Goal: Task Accomplishment & Management: Manage account settings

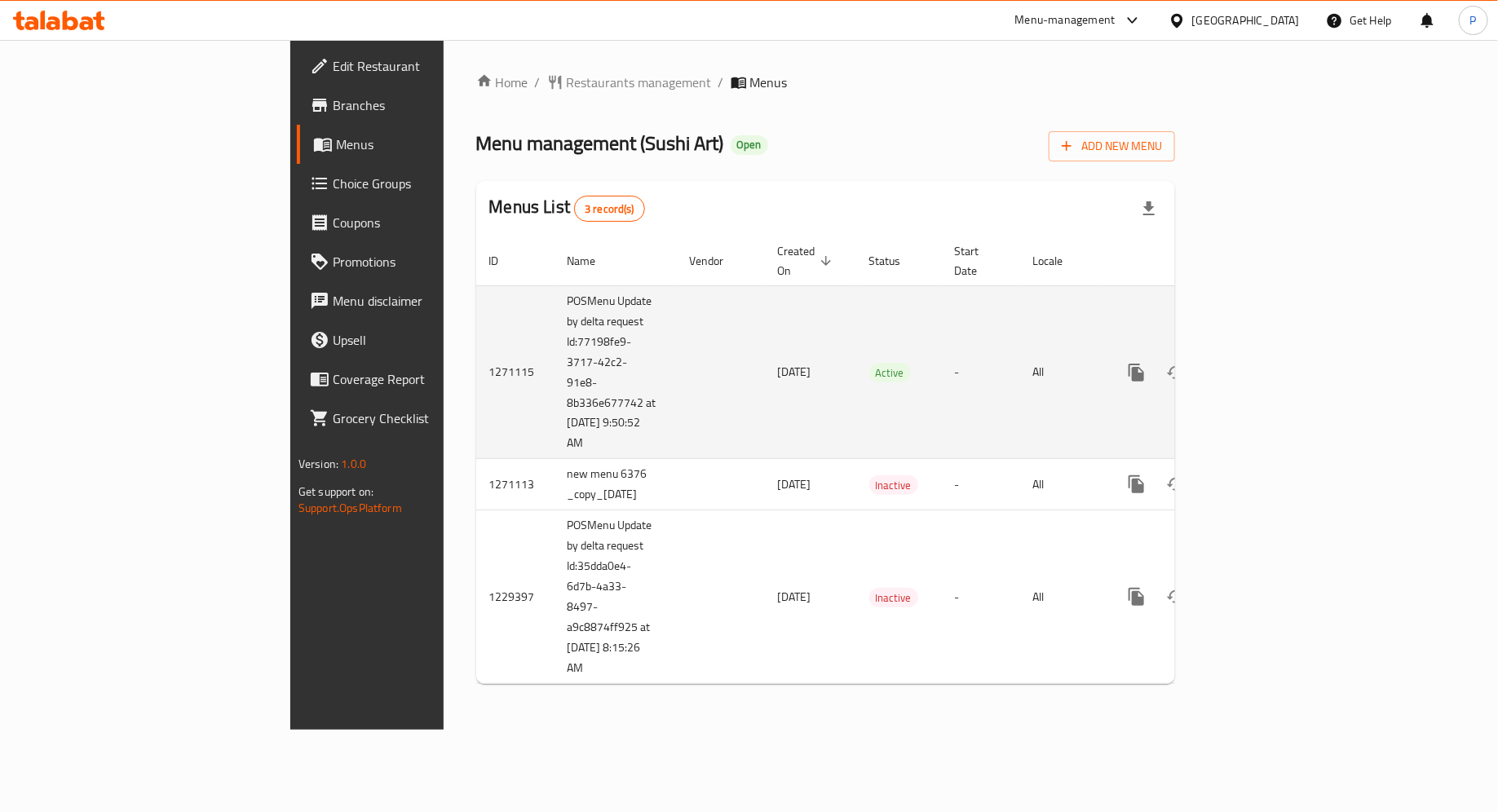
click at [1264, 363] on icon "enhanced table" at bounding box center [1254, 373] width 19 height 19
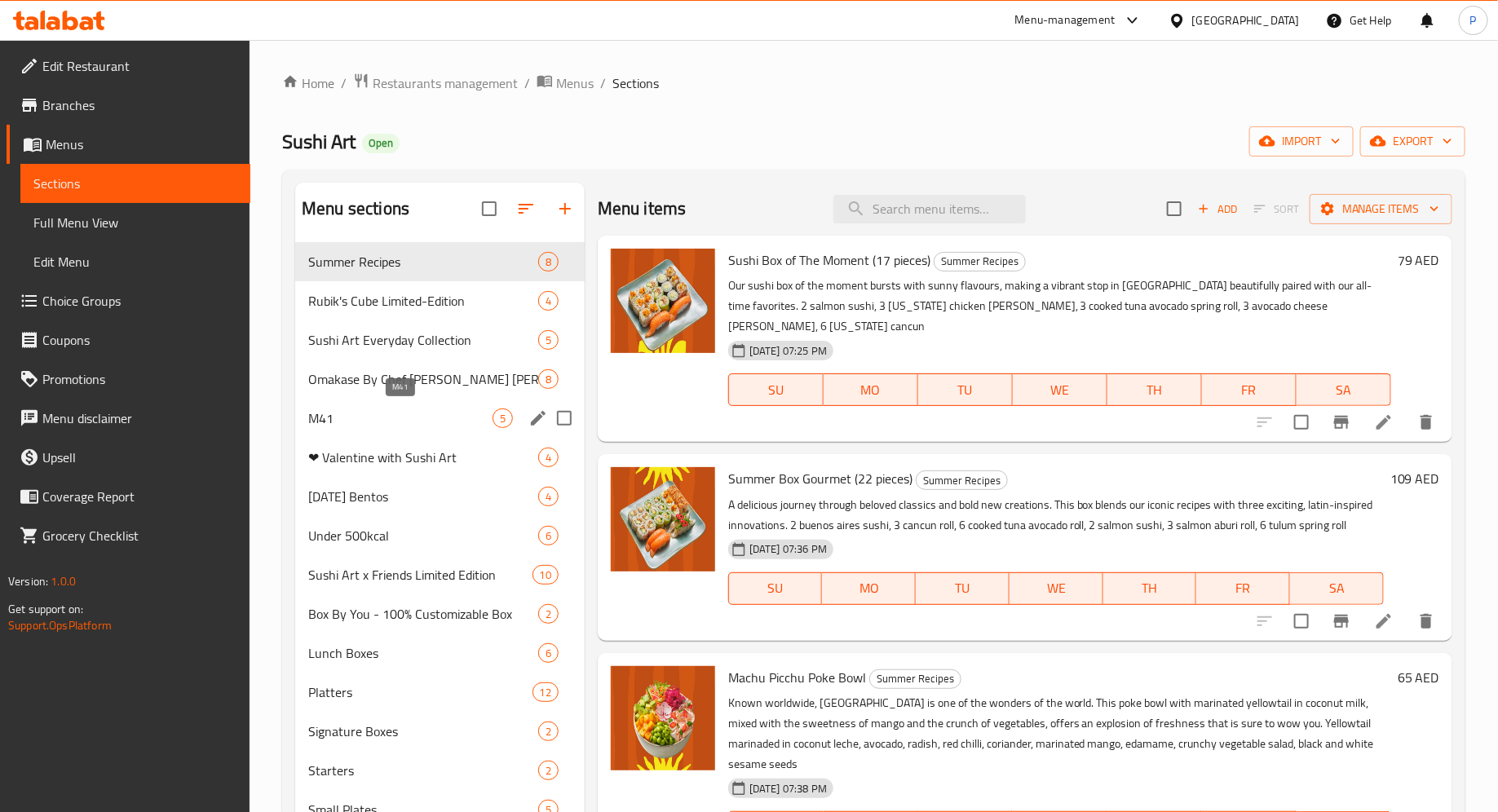
click at [433, 417] on span "M41" at bounding box center [400, 418] width 185 height 19
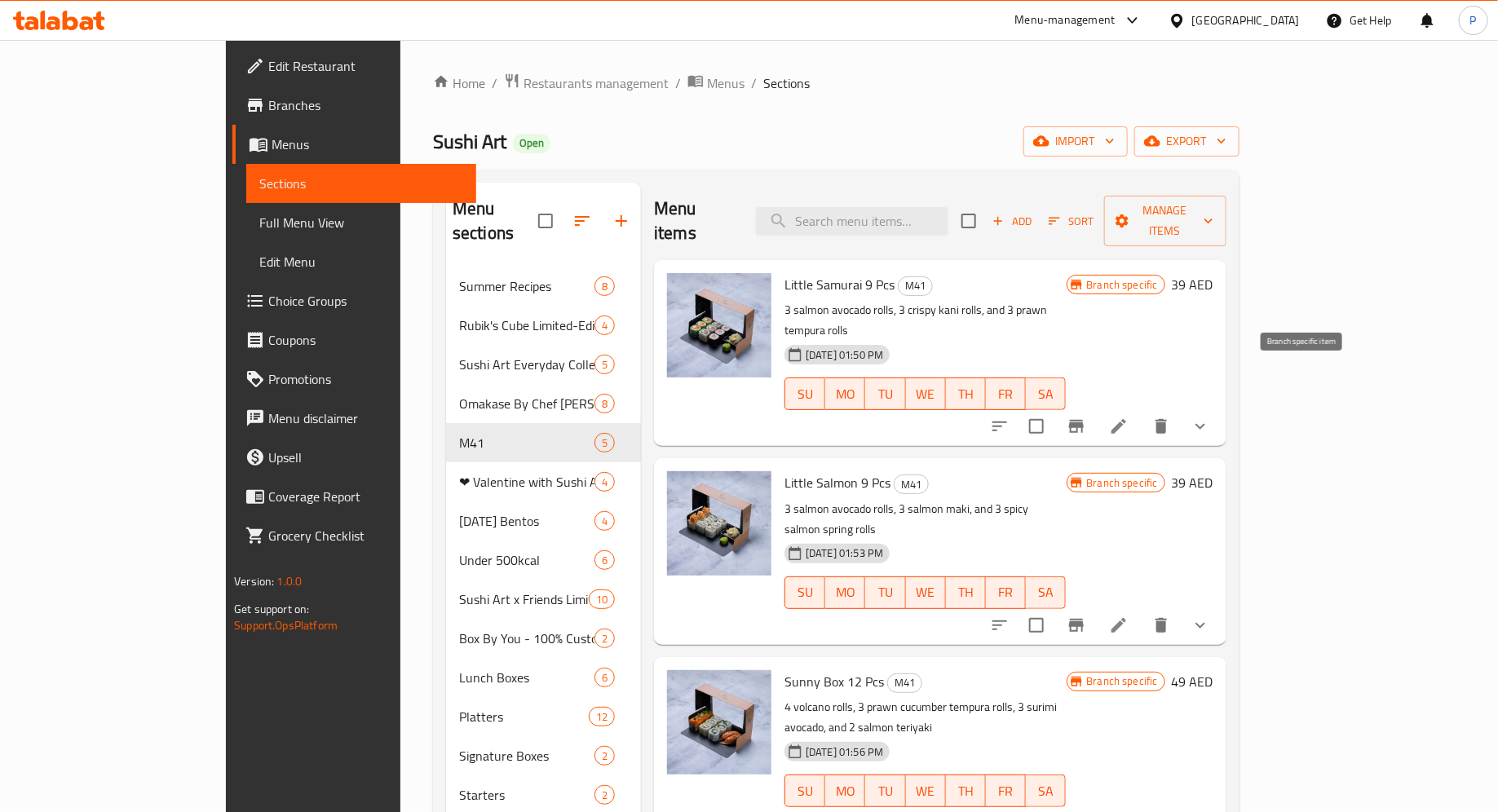
click at [1087, 416] on icon "Branch-specific-item" at bounding box center [1076, 426] width 19 height 19
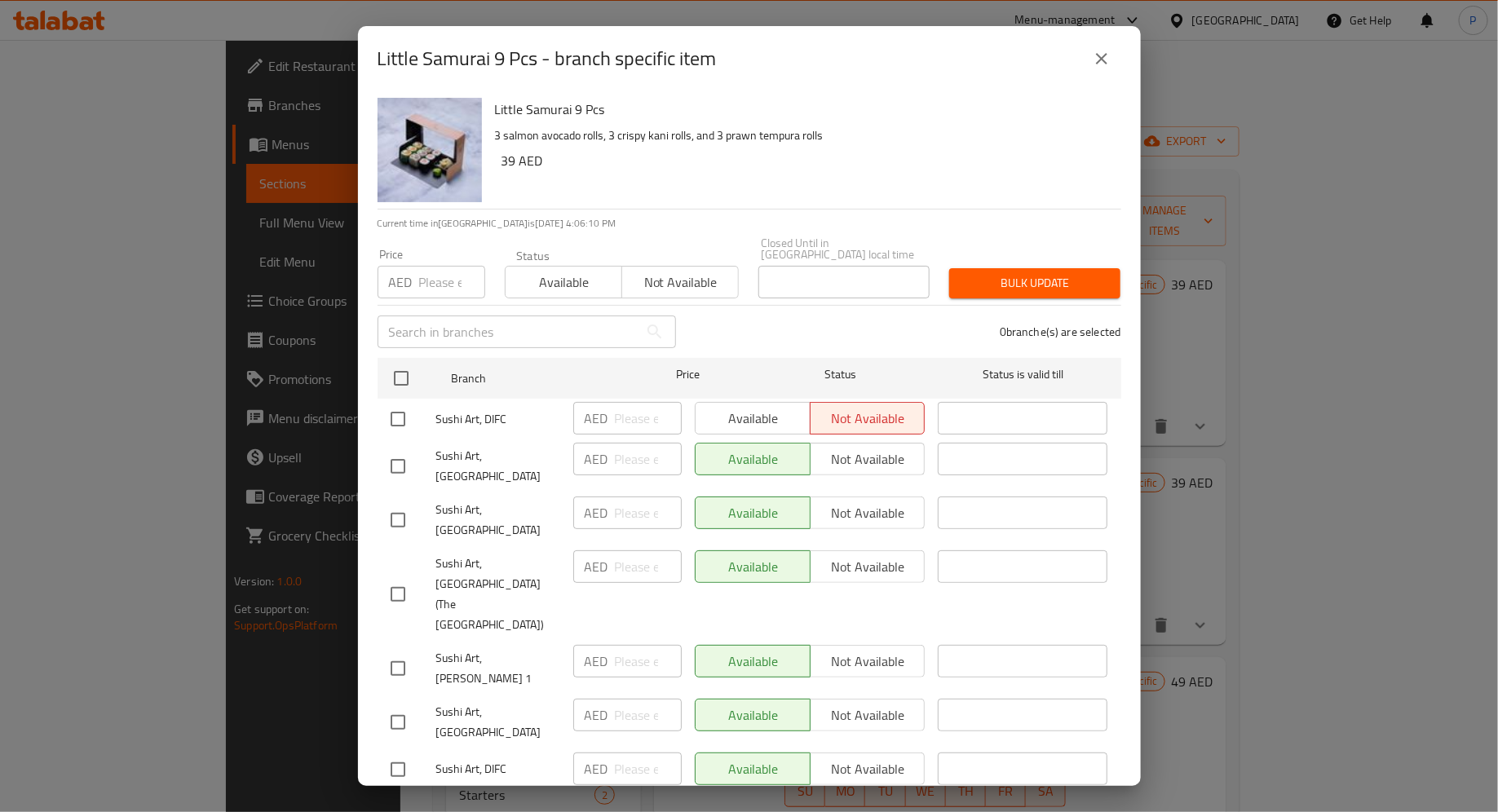
scroll to position [33, 0]
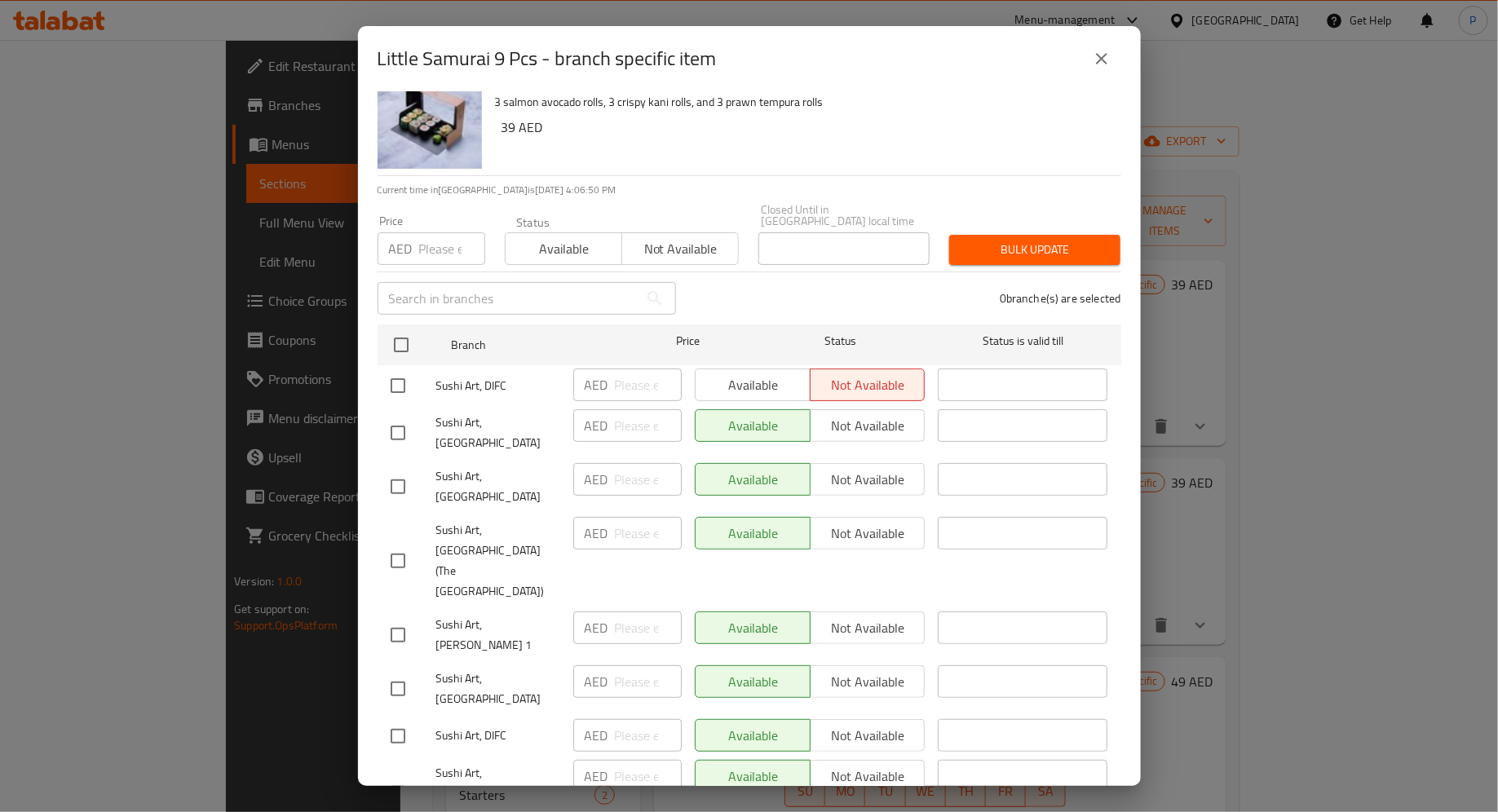
click at [1103, 66] on icon "close" at bounding box center [1101, 59] width 19 height 19
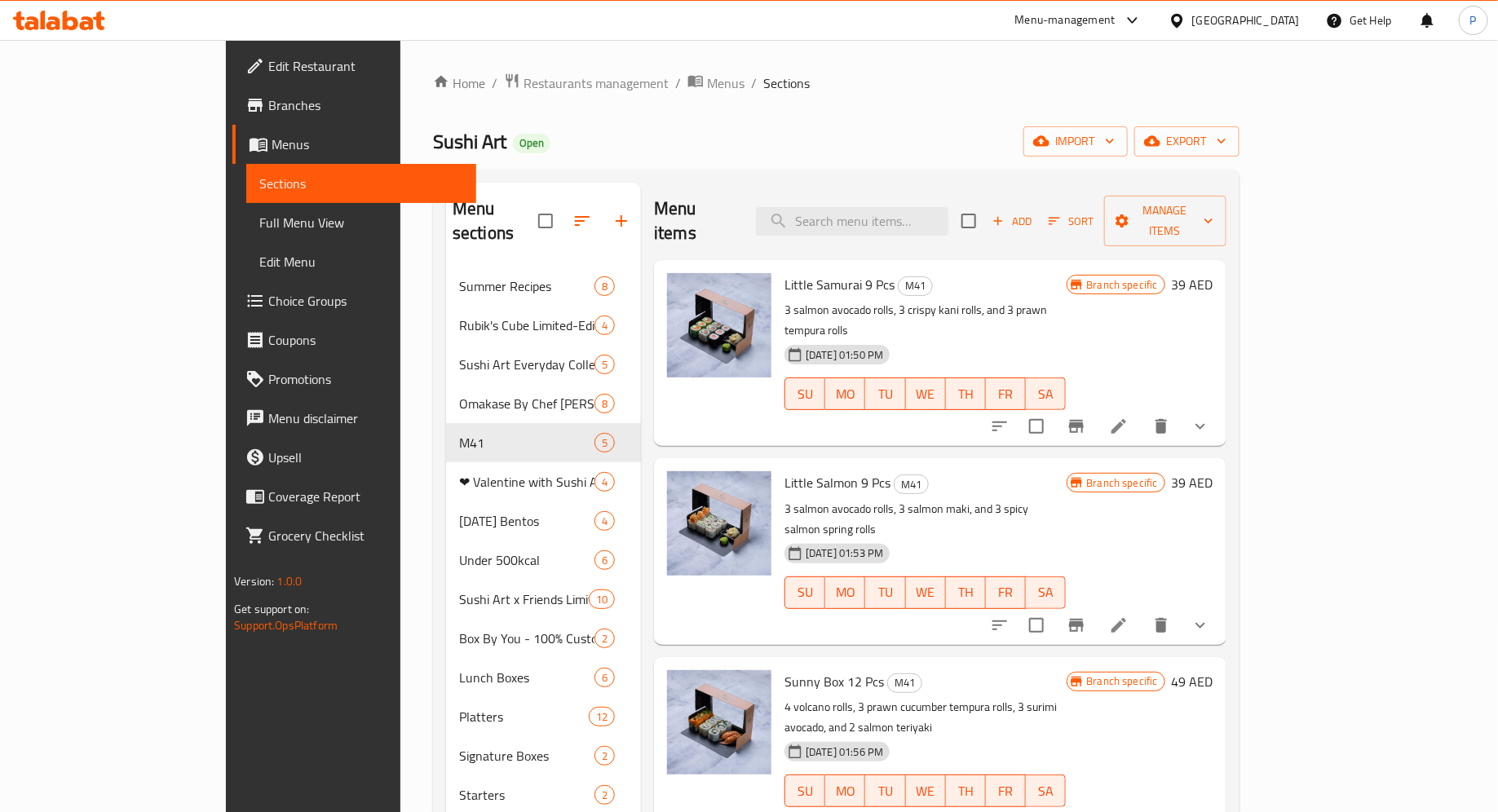
click at [268, 113] on span "Branches" at bounding box center [365, 105] width 195 height 19
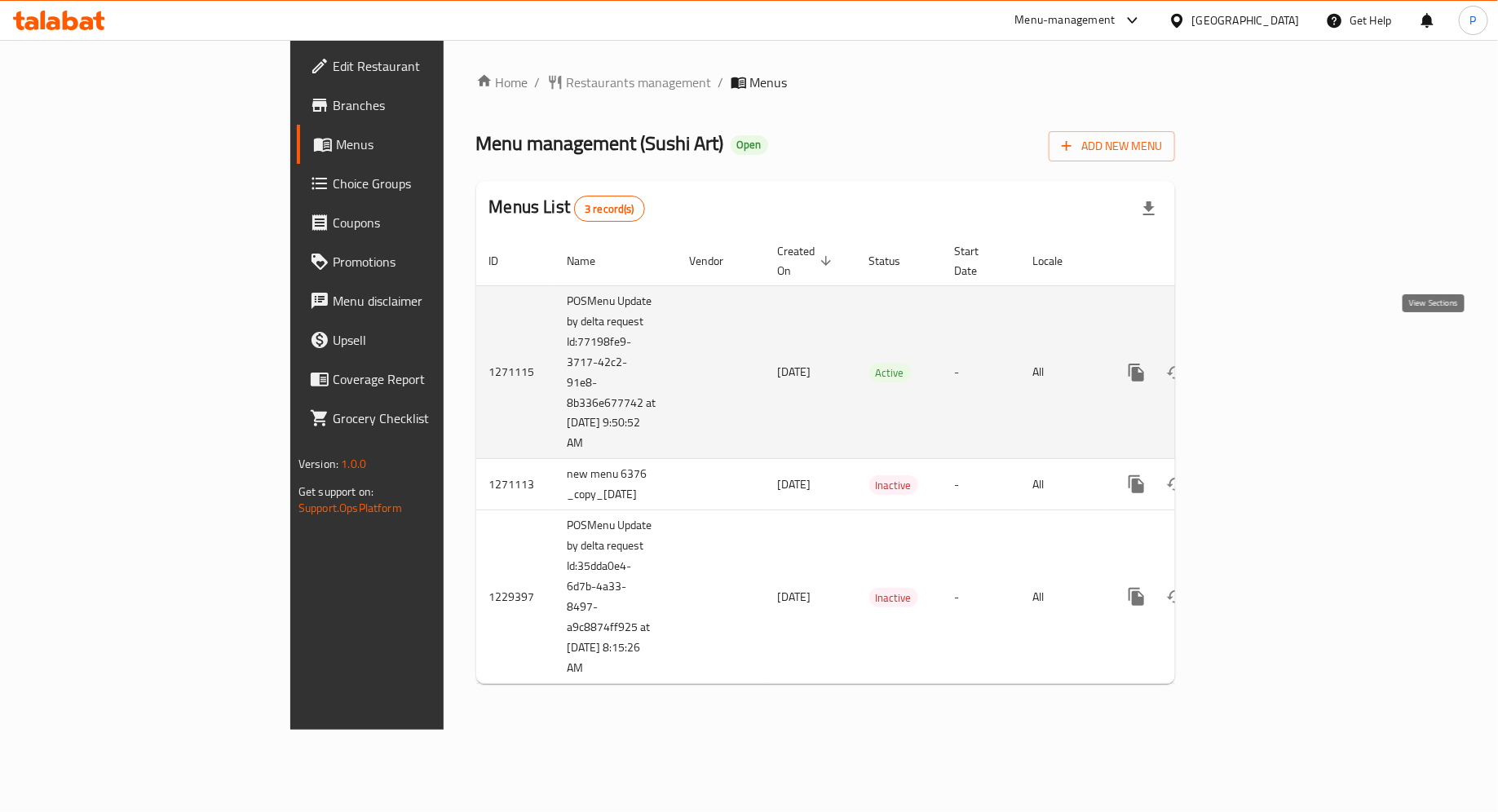
click at [1264, 363] on icon "enhanced table" at bounding box center [1254, 373] width 19 height 19
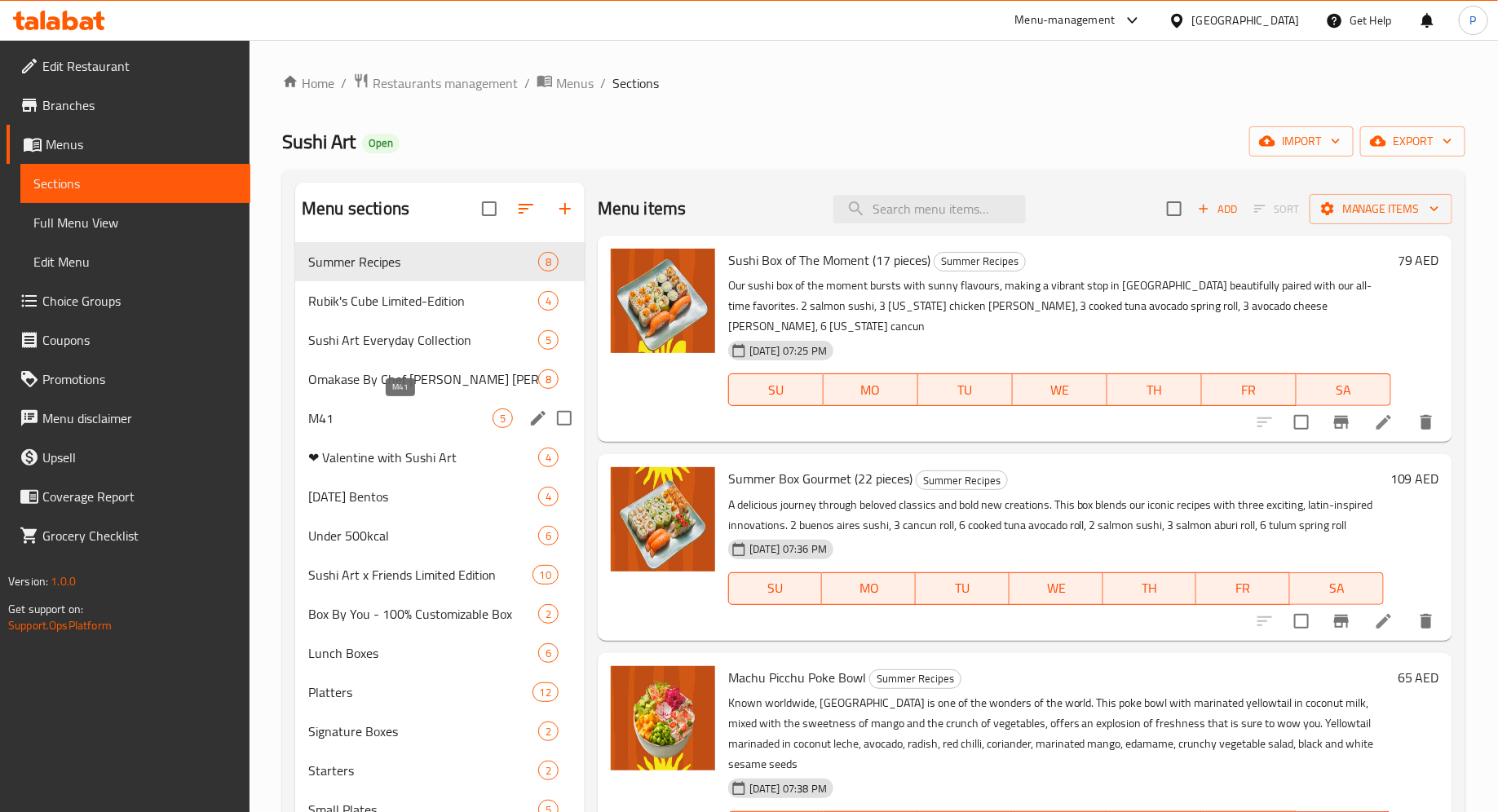
click at [422, 420] on span "M41" at bounding box center [400, 418] width 185 height 19
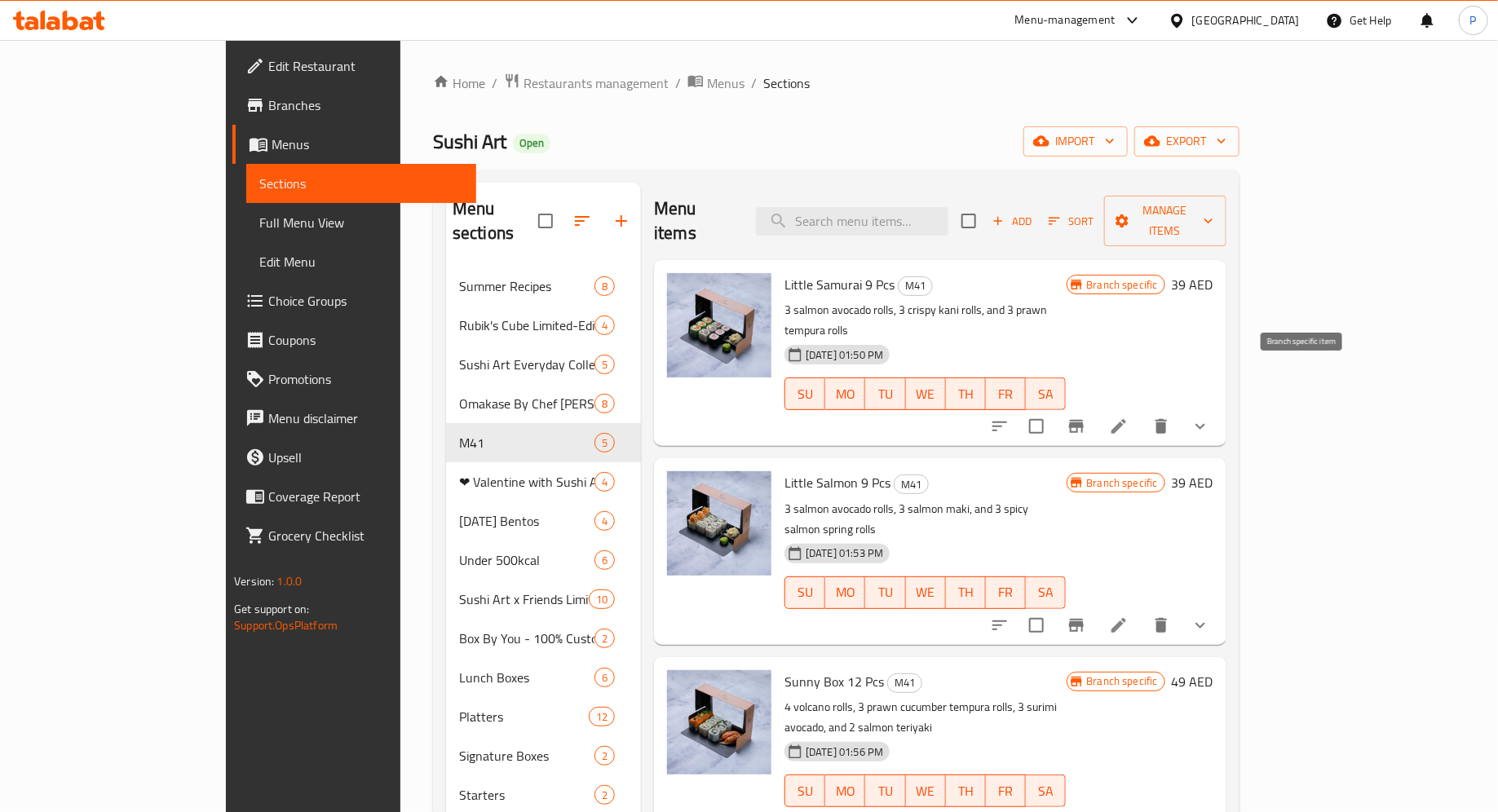
click at [1084, 420] on icon "Branch-specific-item" at bounding box center [1076, 426] width 15 height 13
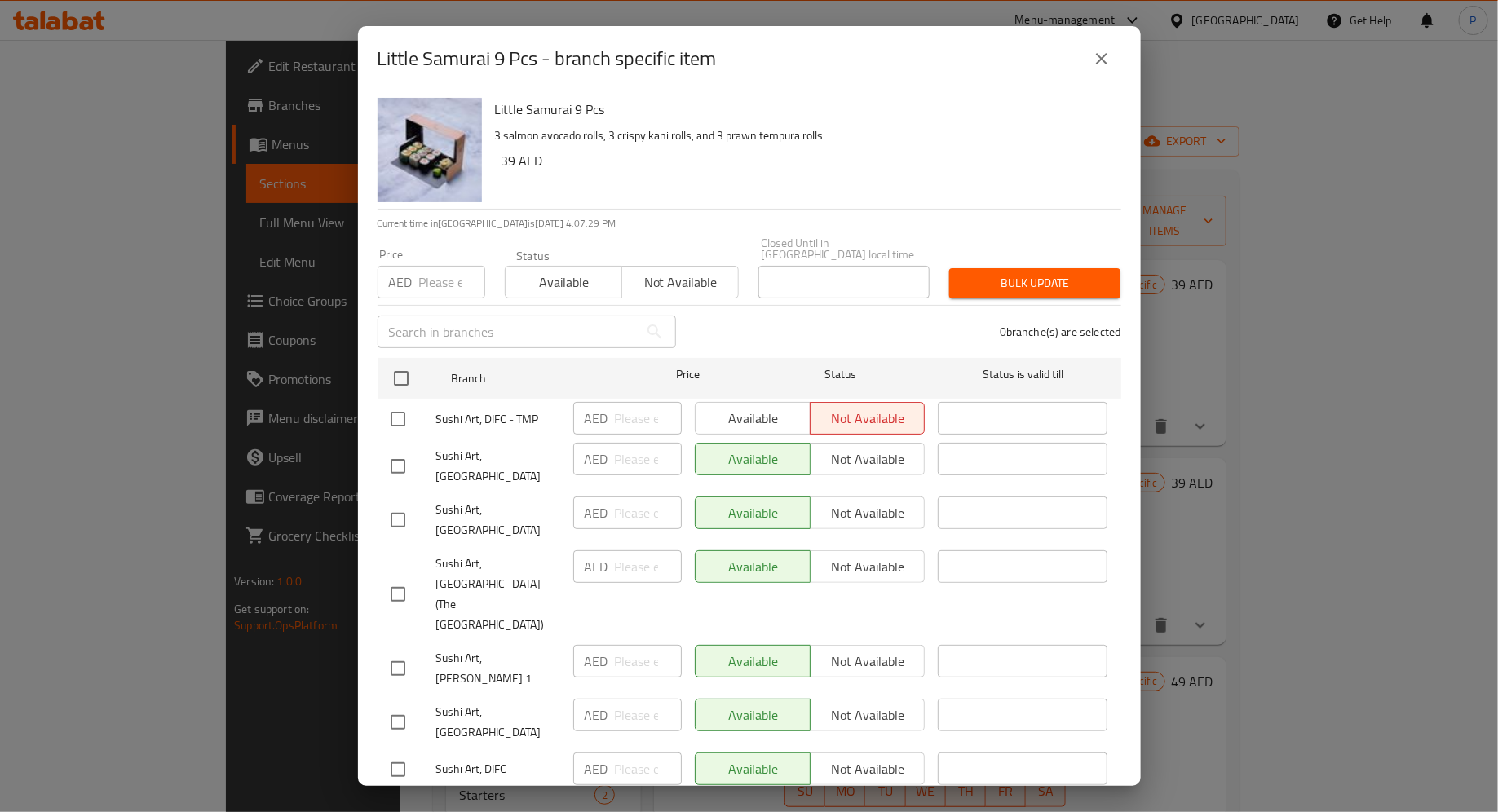
scroll to position [33, 0]
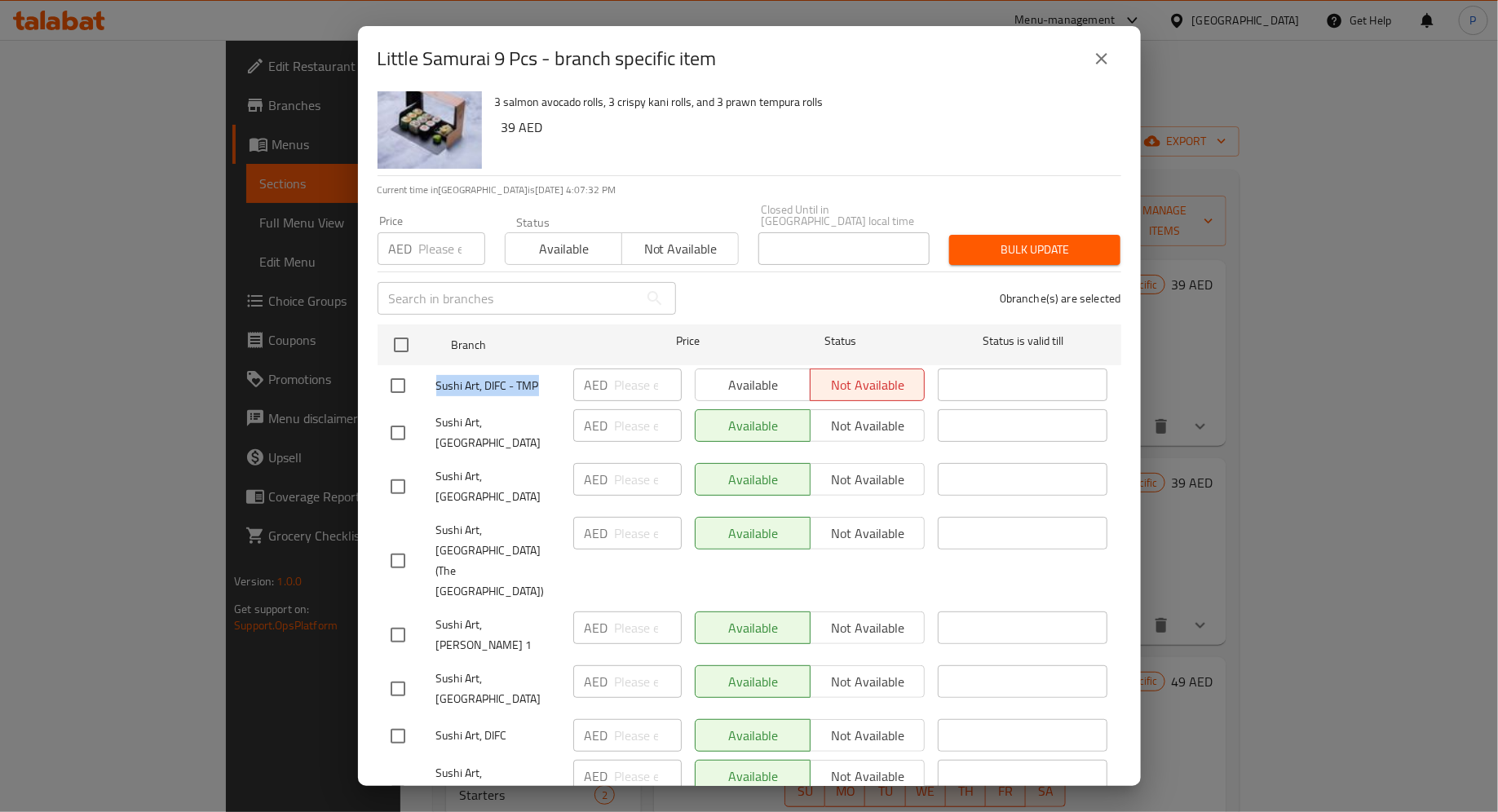
drag, startPoint x: 550, startPoint y: 376, endPoint x: 430, endPoint y: 378, distance: 120.0
click at [428, 378] on div "Sushi Art, DIFC - TMP" at bounding box center [475, 386] width 183 height 47
copy span "Sushi Art, DIFC - TMP"
click at [525, 424] on span "Sushi Art, Dubai Hills" at bounding box center [498, 432] width 124 height 41
drag, startPoint x: 541, startPoint y: 430, endPoint x: 437, endPoint y: 425, distance: 104.1
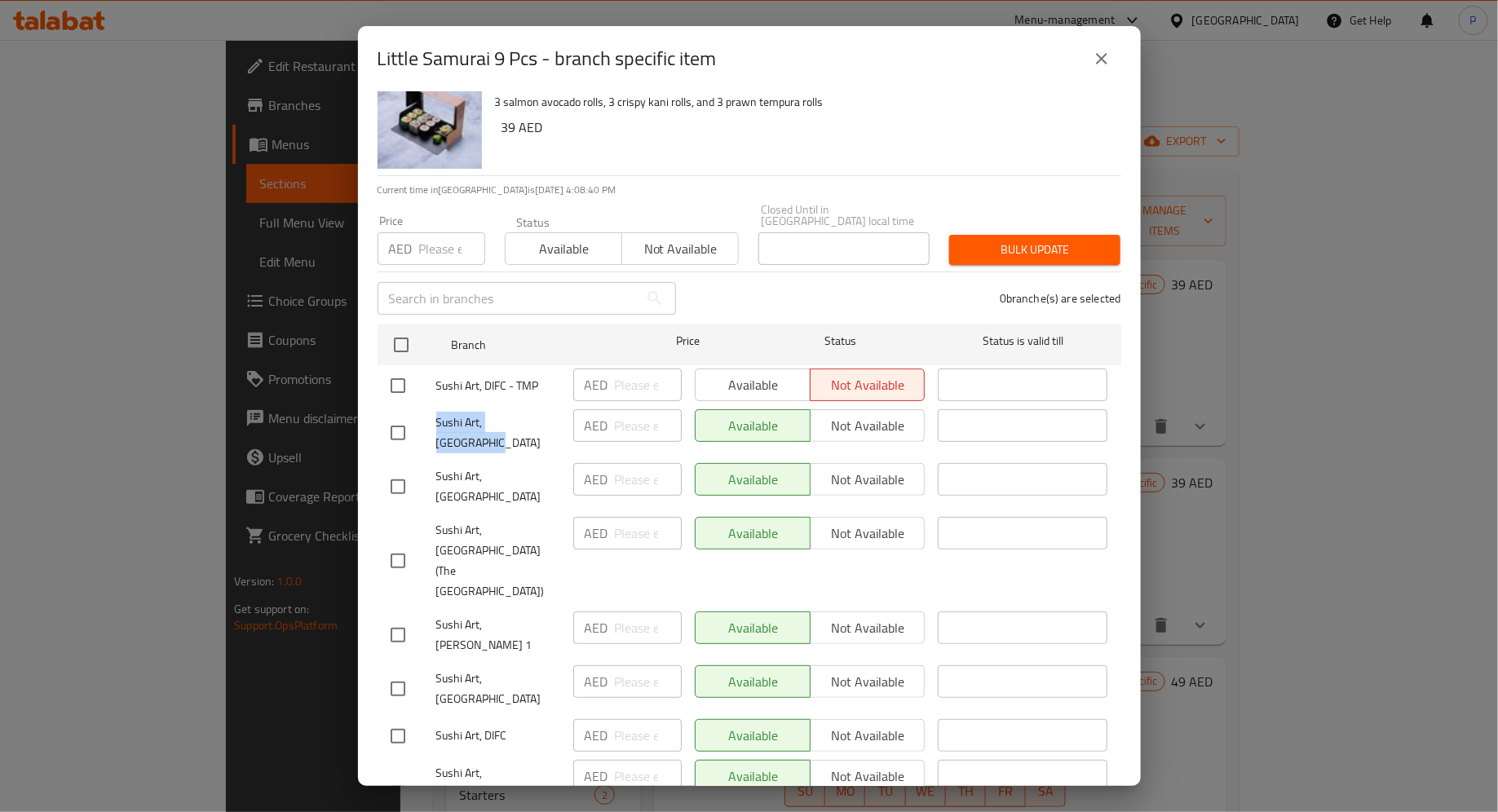
click at [436, 425] on span "Sushi Art, Dubai Hills" at bounding box center [498, 432] width 124 height 41
copy span "Sushi Art, Dubai Hills"
drag, startPoint x: 548, startPoint y: 517, endPoint x: 434, endPoint y: 514, distance: 114.0
click at [434, 514] on div "Sushi Art, Al Suwwah Island (The Galleria Mall)" at bounding box center [475, 561] width 183 height 102
copy span "Sushi Art, Al Suwwah"
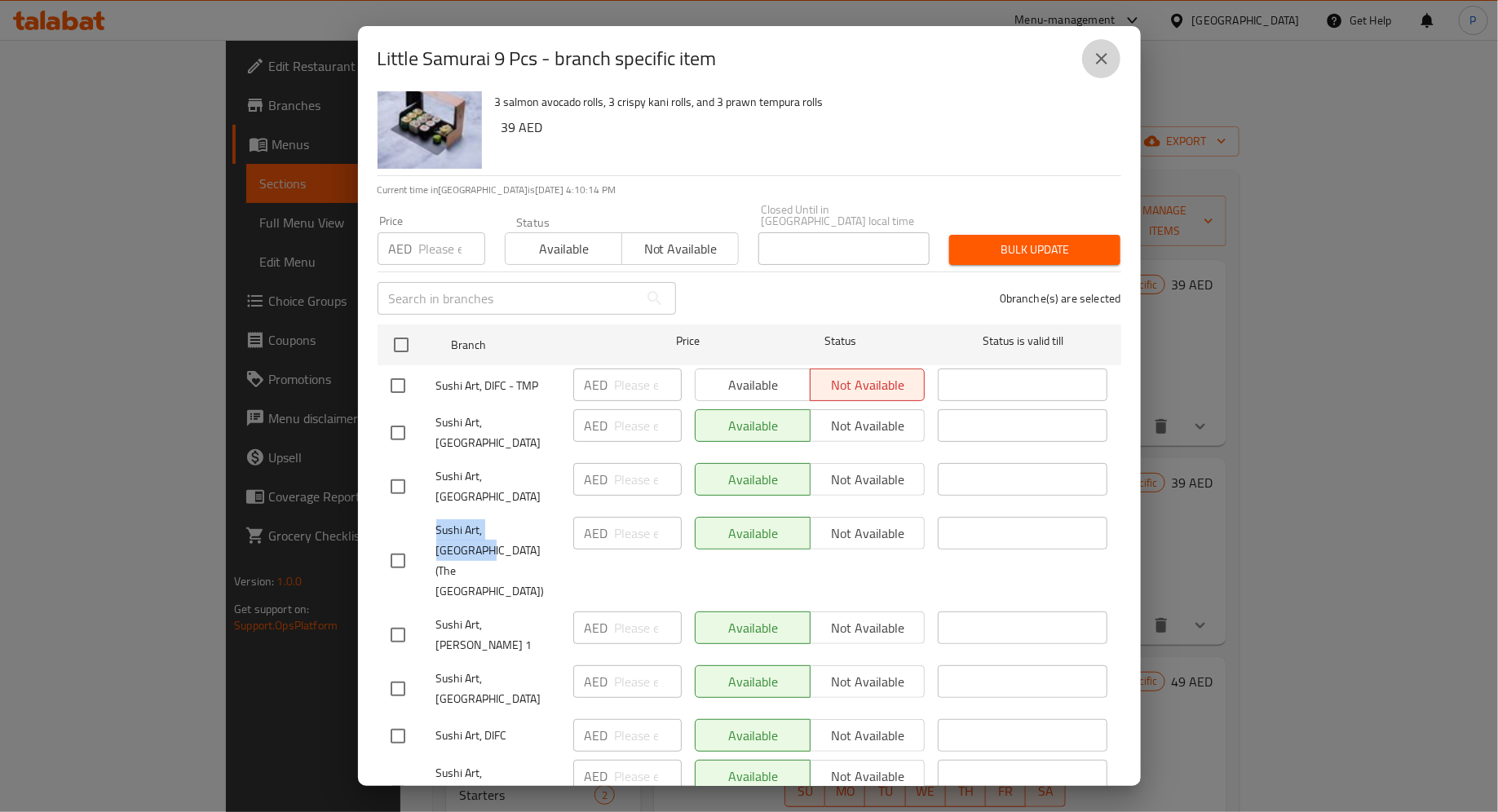
click at [1103, 62] on icon "close" at bounding box center [1101, 59] width 19 height 19
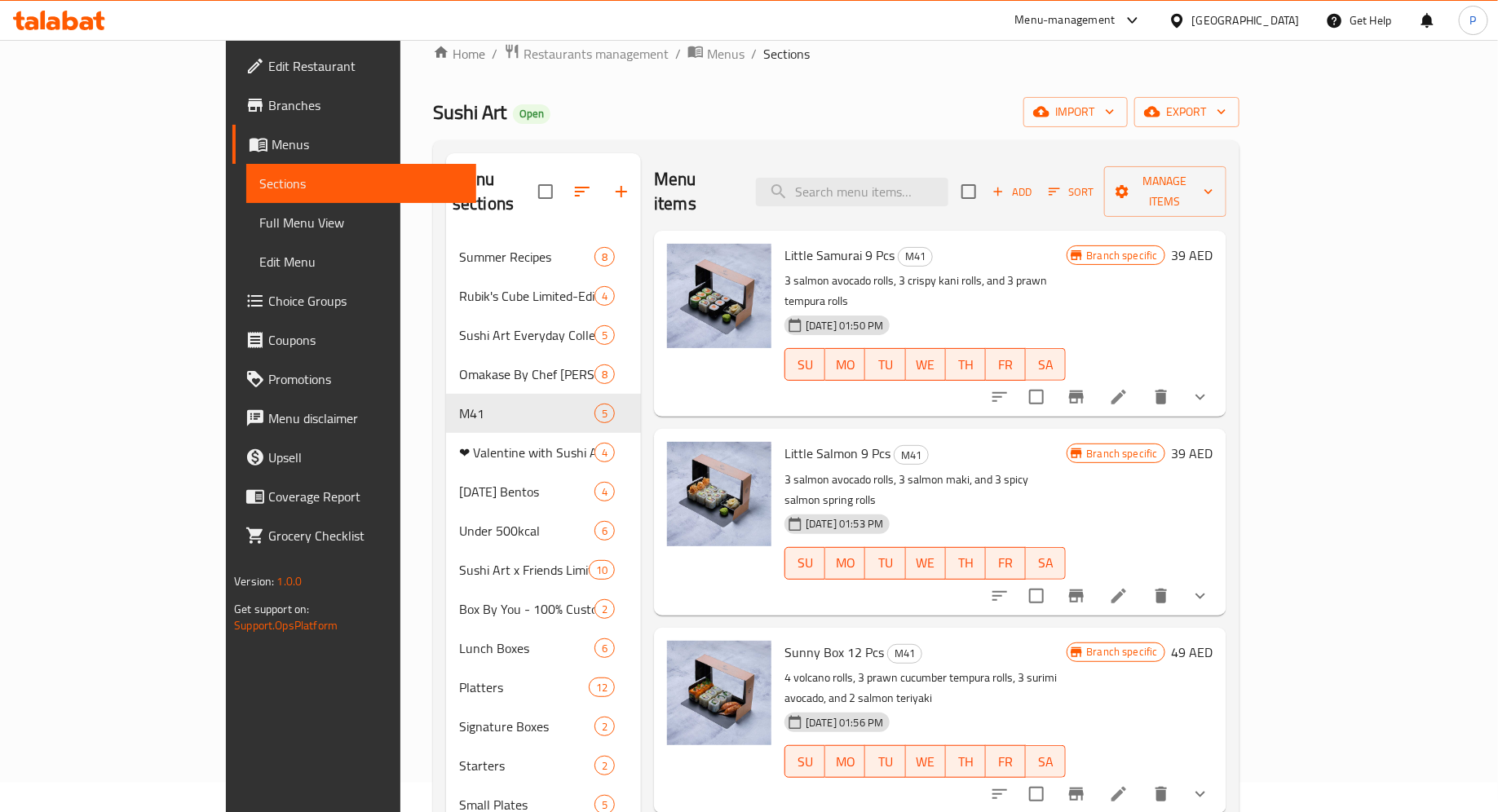
scroll to position [30, 0]
click at [1084, 589] on icon "Branch-specific-item" at bounding box center [1076, 595] width 15 height 13
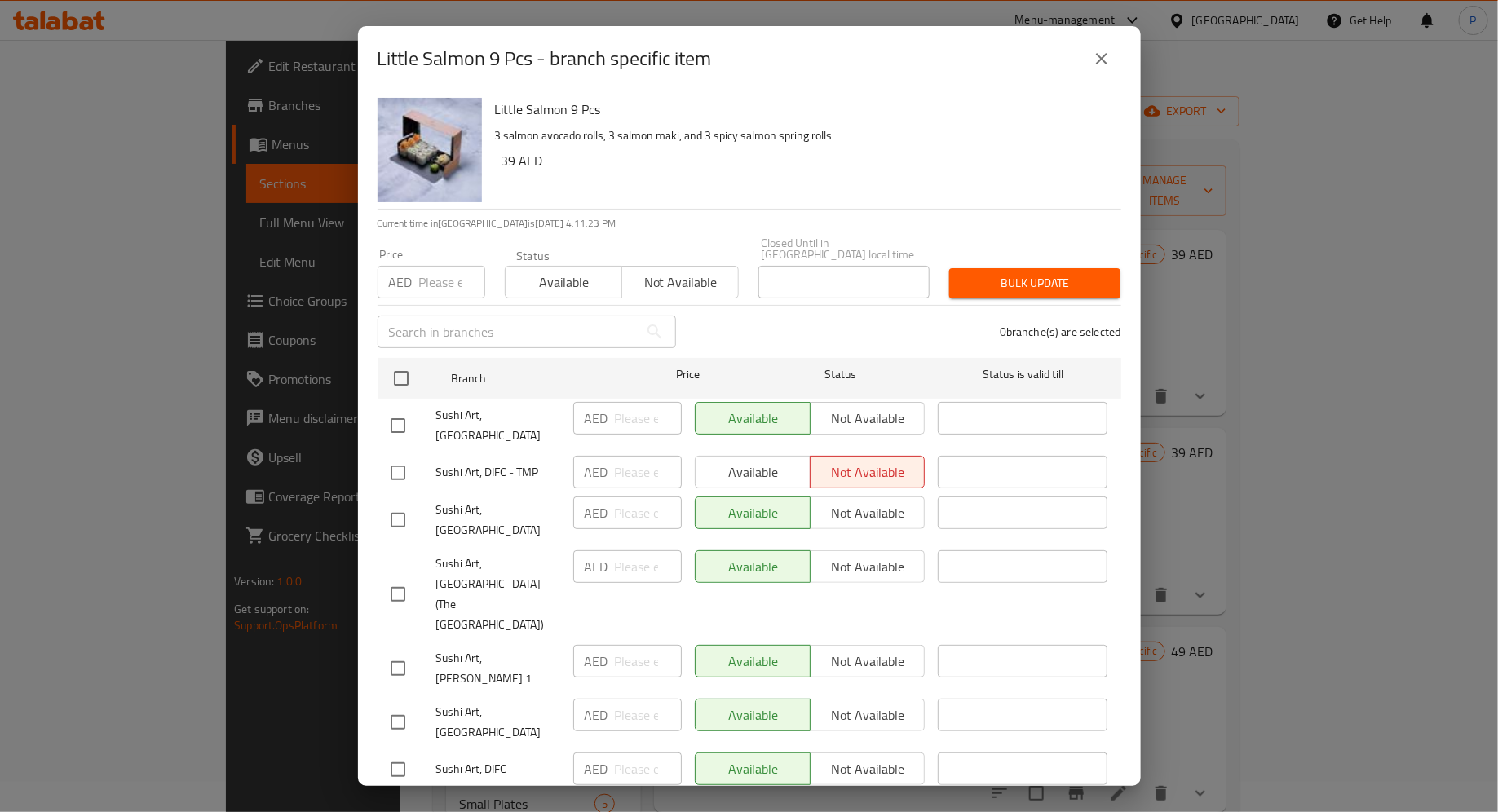
click at [120, 61] on div "Little Salmon 9 Pcs - branch specific item Little Salmon 9 Pcs 3 salmon avocado…" at bounding box center [749, 406] width 1498 height 812
click at [1104, 54] on icon "close" at bounding box center [1101, 59] width 11 height 11
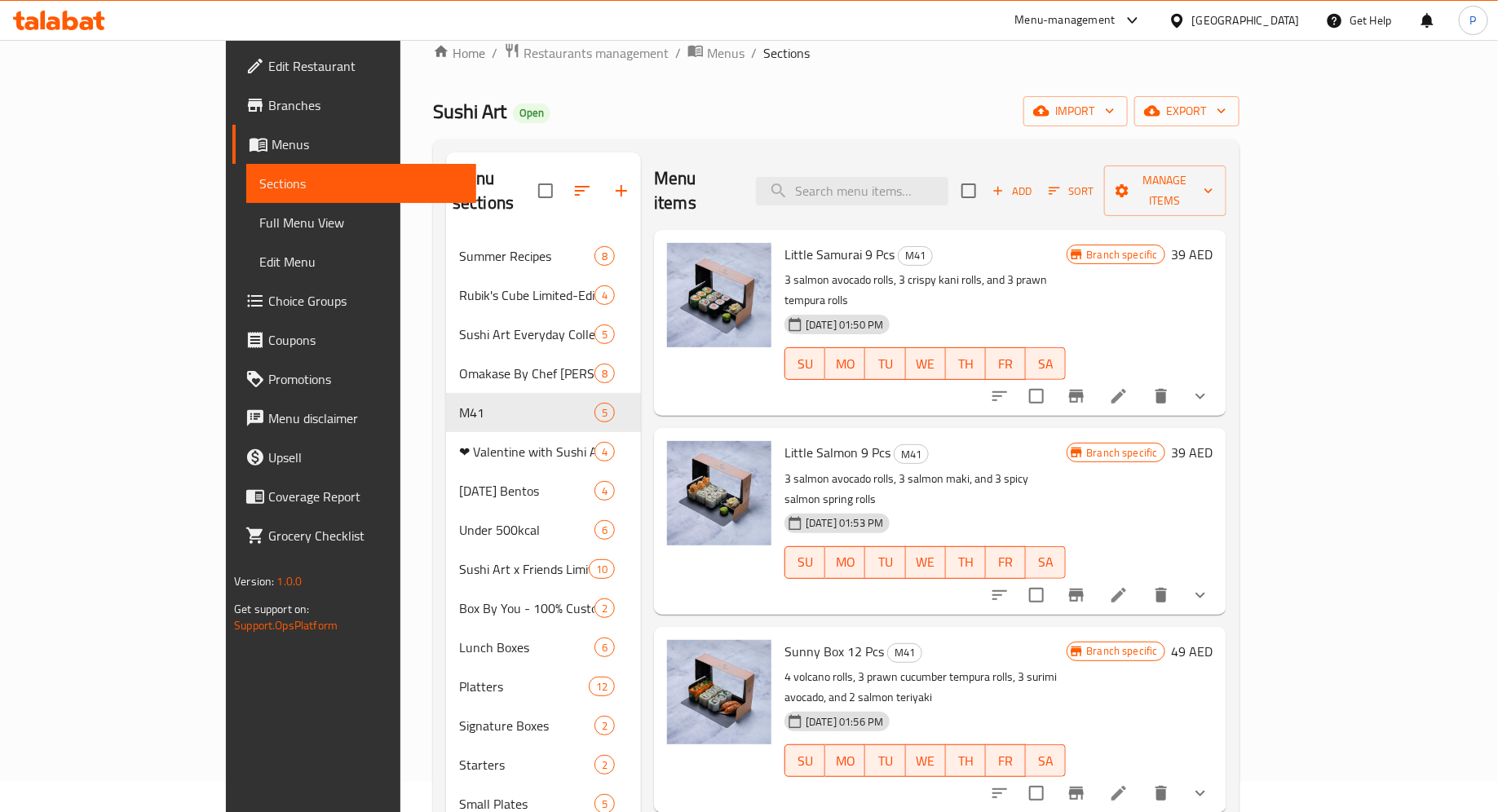
click at [89, 15] on icon at bounding box center [59, 20] width 92 height 19
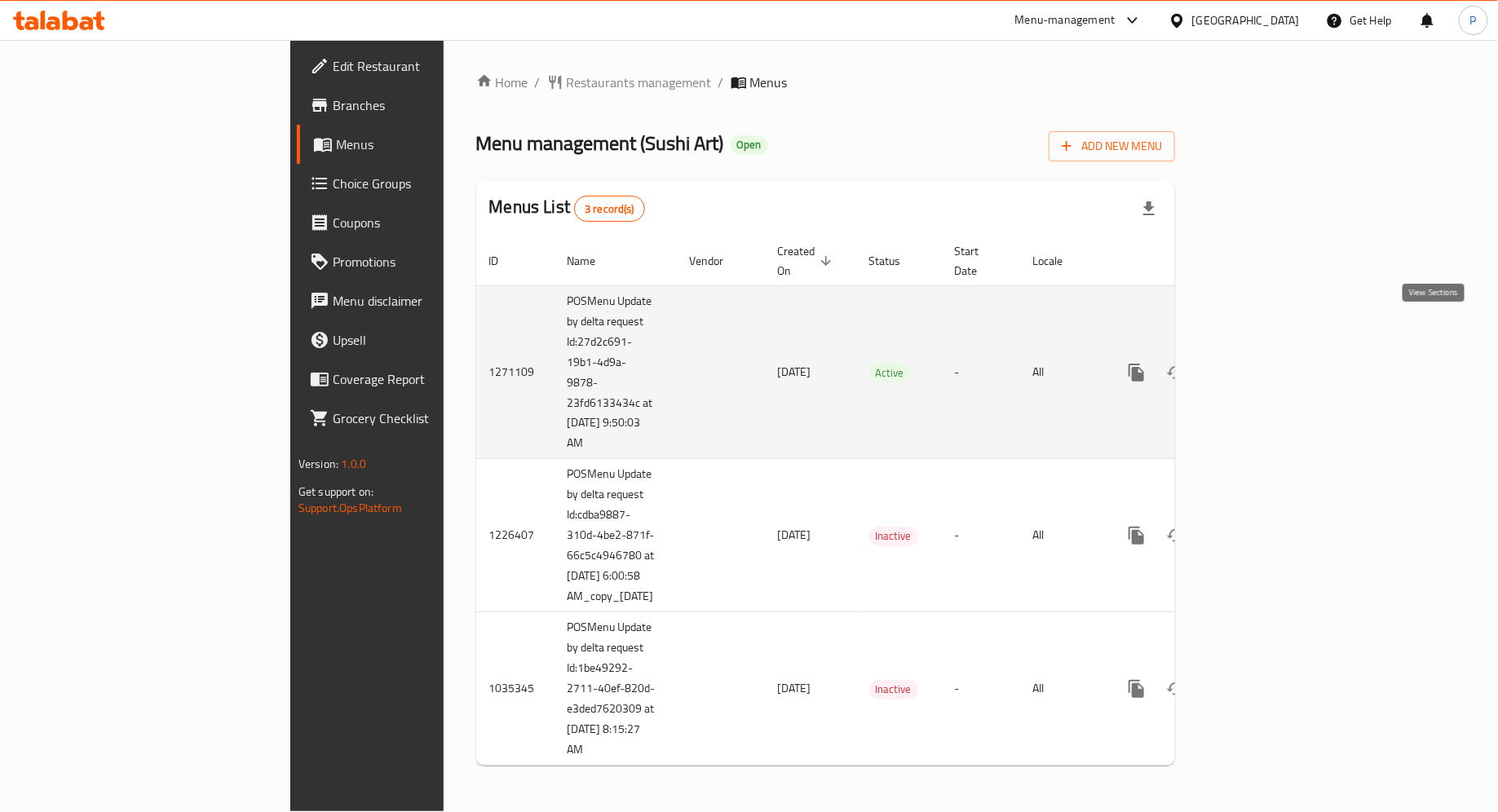
click at [1264, 363] on icon "enhanced table" at bounding box center [1254, 373] width 19 height 19
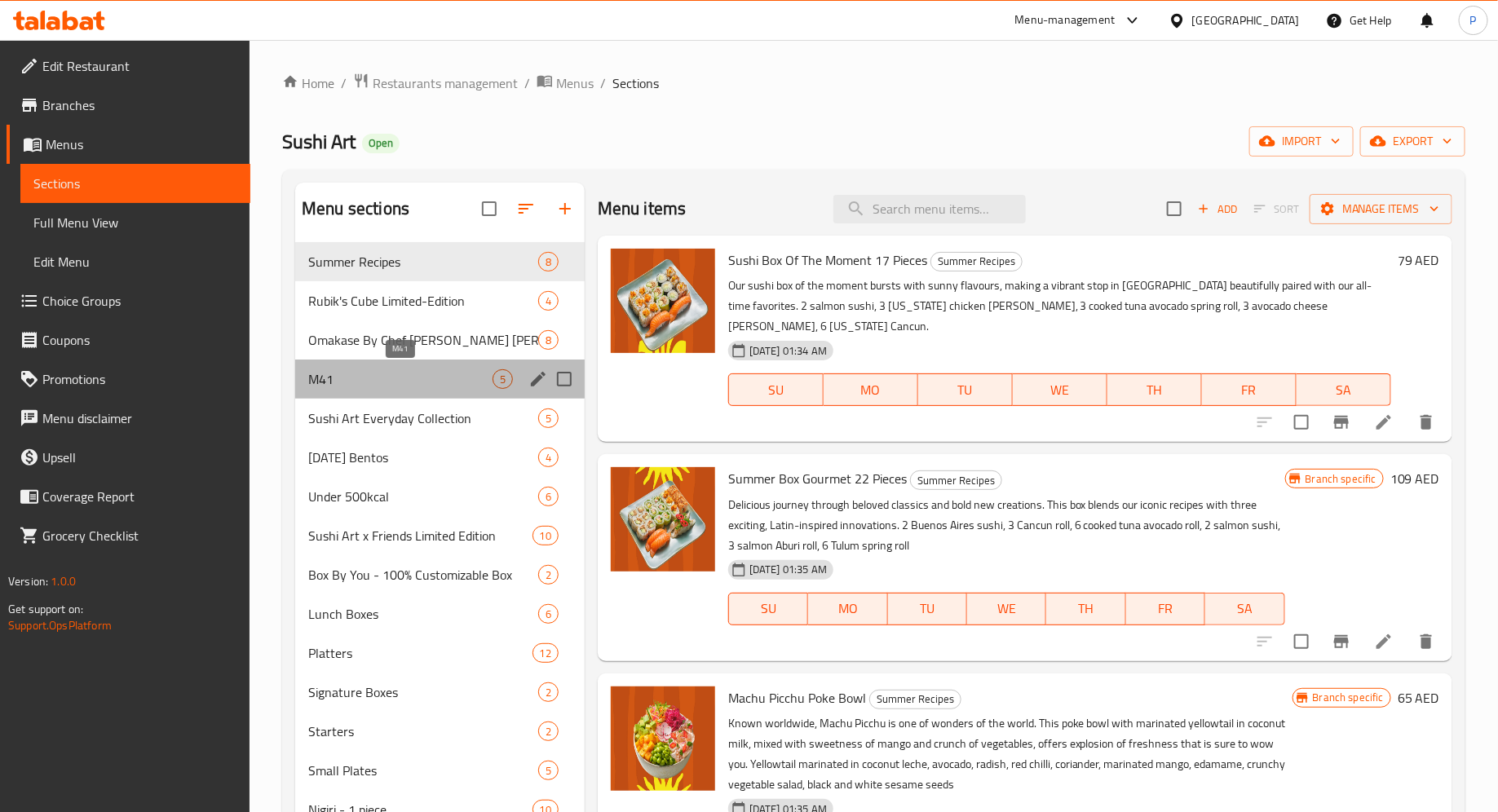
click at [439, 381] on span "M41" at bounding box center [400, 379] width 185 height 19
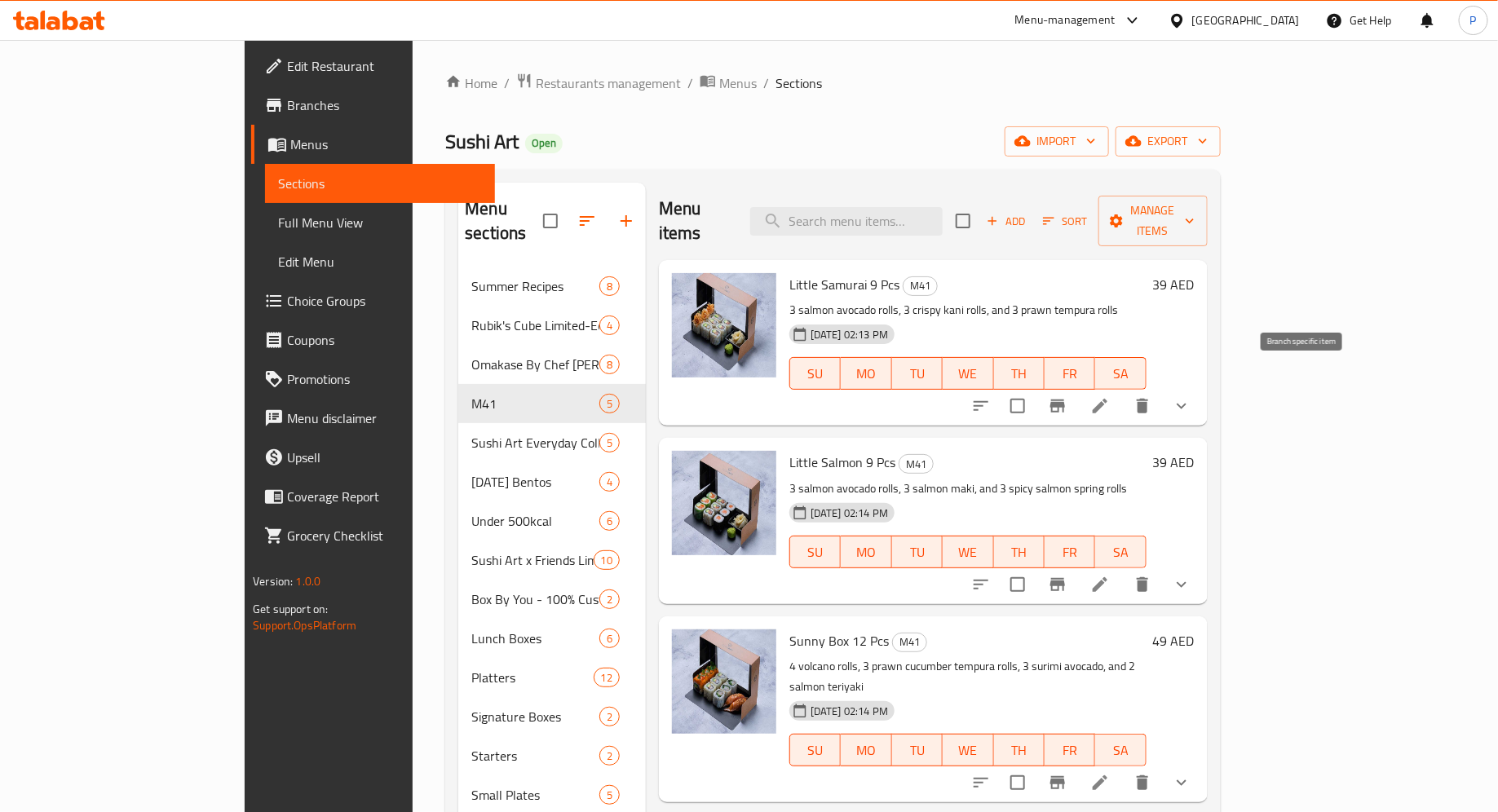
click at [1065, 399] on icon "Branch-specific-item" at bounding box center [1058, 405] width 15 height 13
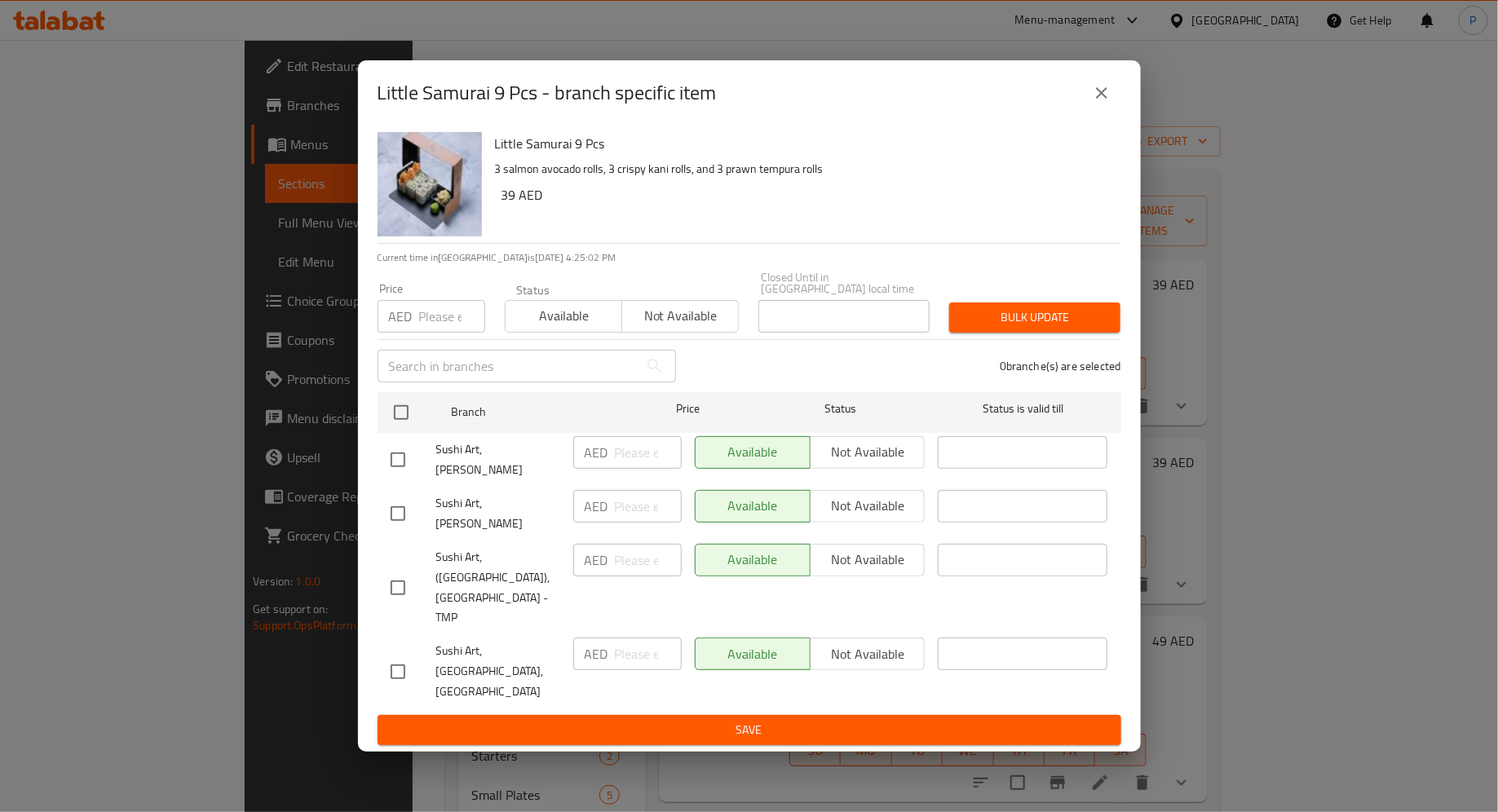
click at [1196, 392] on div "Little Samurai 9 Pcs - branch specific item Little Samurai 9 Pcs 3 salmon avoca…" at bounding box center [749, 406] width 1498 height 812
click at [1104, 102] on icon "close" at bounding box center [1101, 93] width 19 height 19
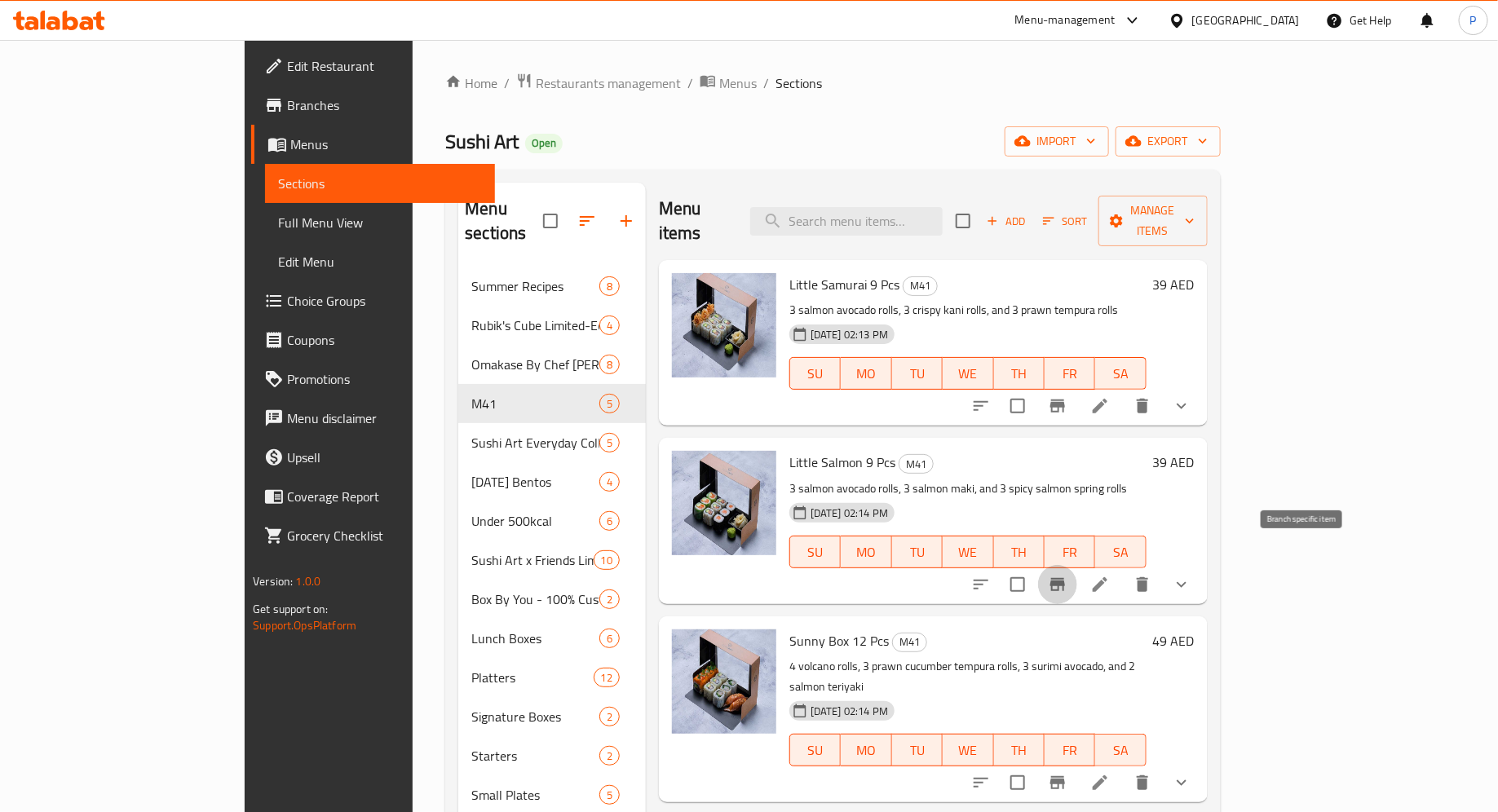
click at [1065, 578] on icon "Branch-specific-item" at bounding box center [1058, 584] width 15 height 13
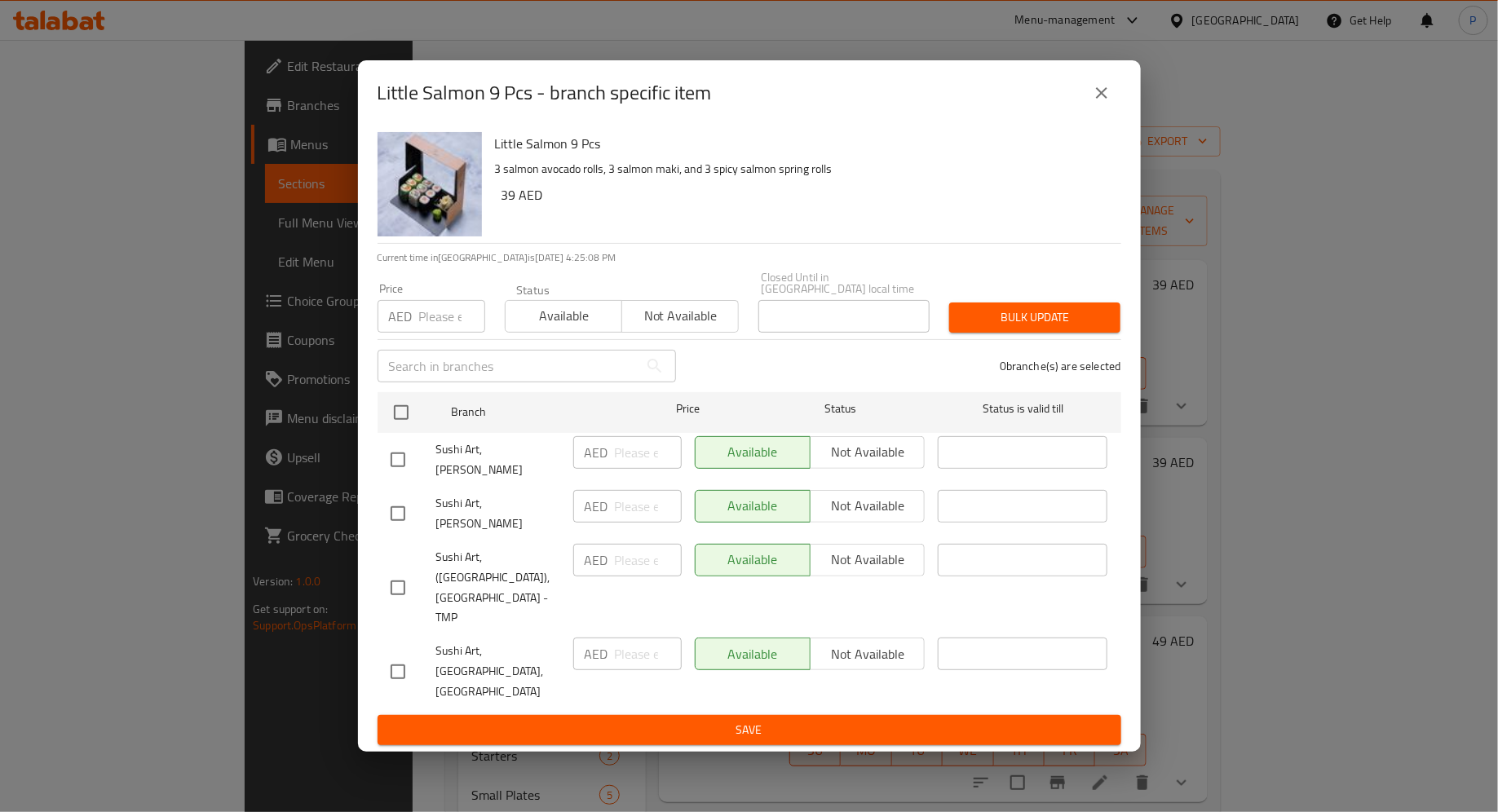
click at [1094, 112] on button "close" at bounding box center [1101, 93] width 39 height 39
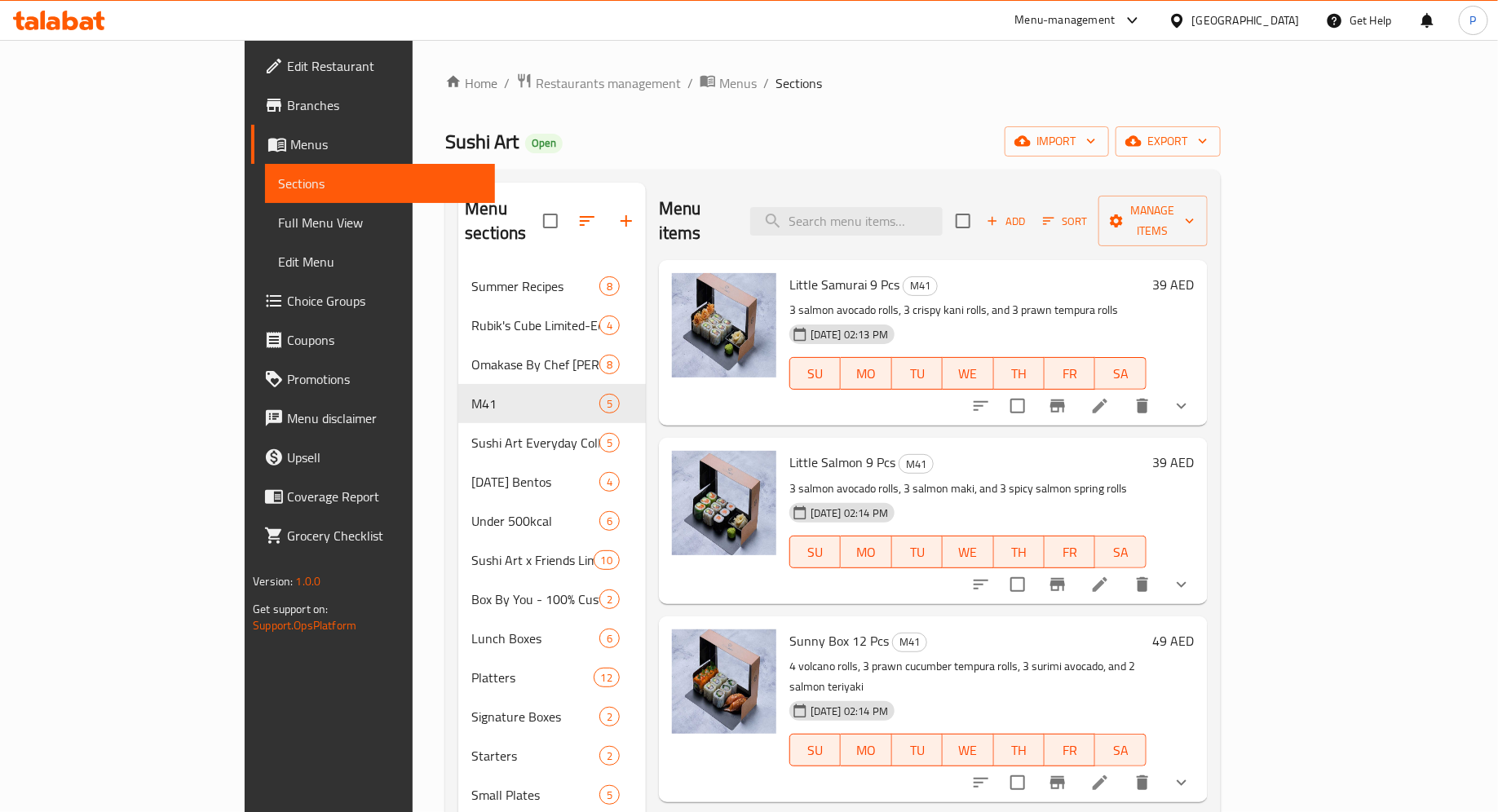
click at [93, 15] on icon at bounding box center [59, 20] width 92 height 19
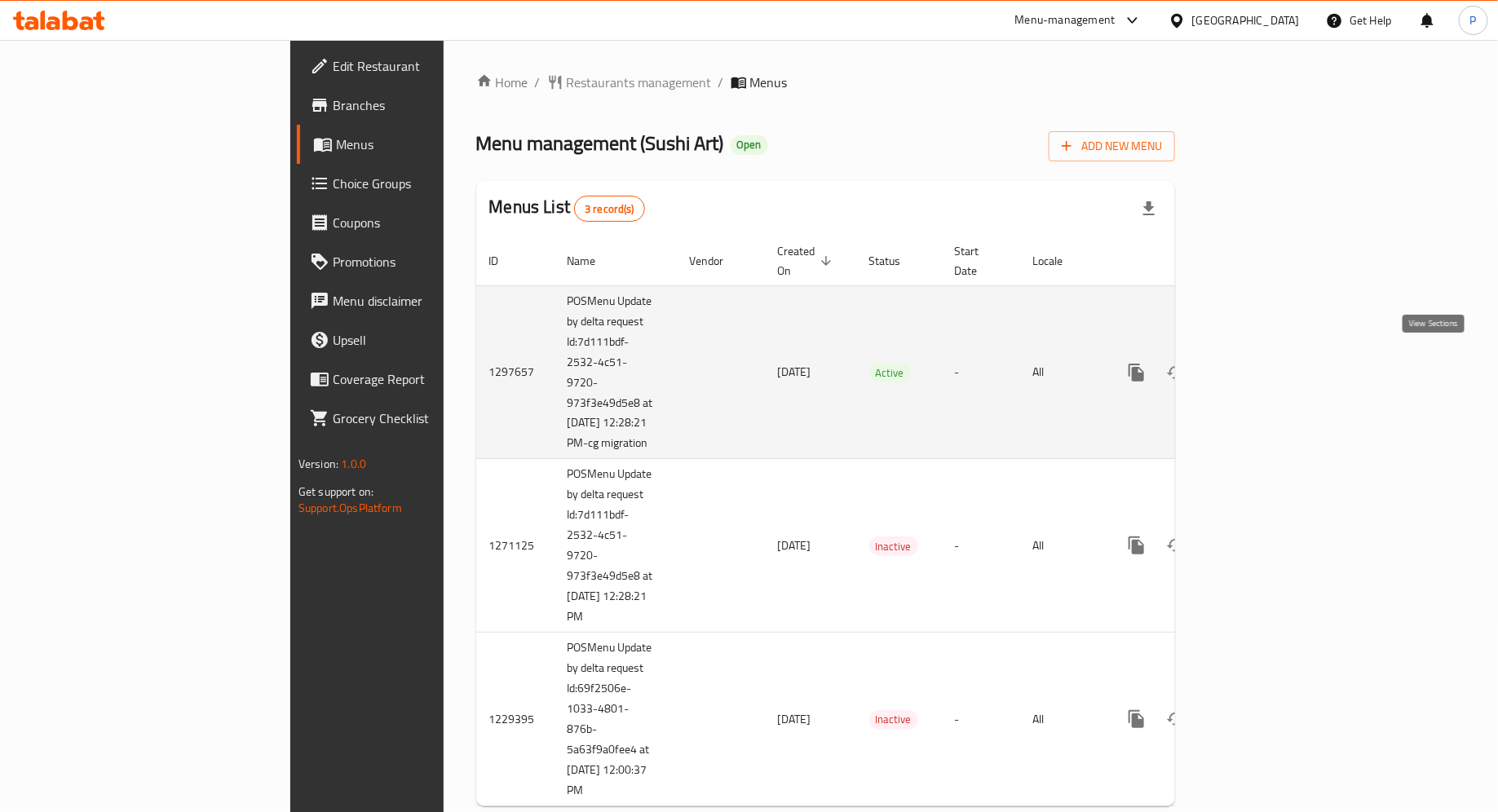
click at [1264, 363] on icon "enhanced table" at bounding box center [1254, 373] width 19 height 19
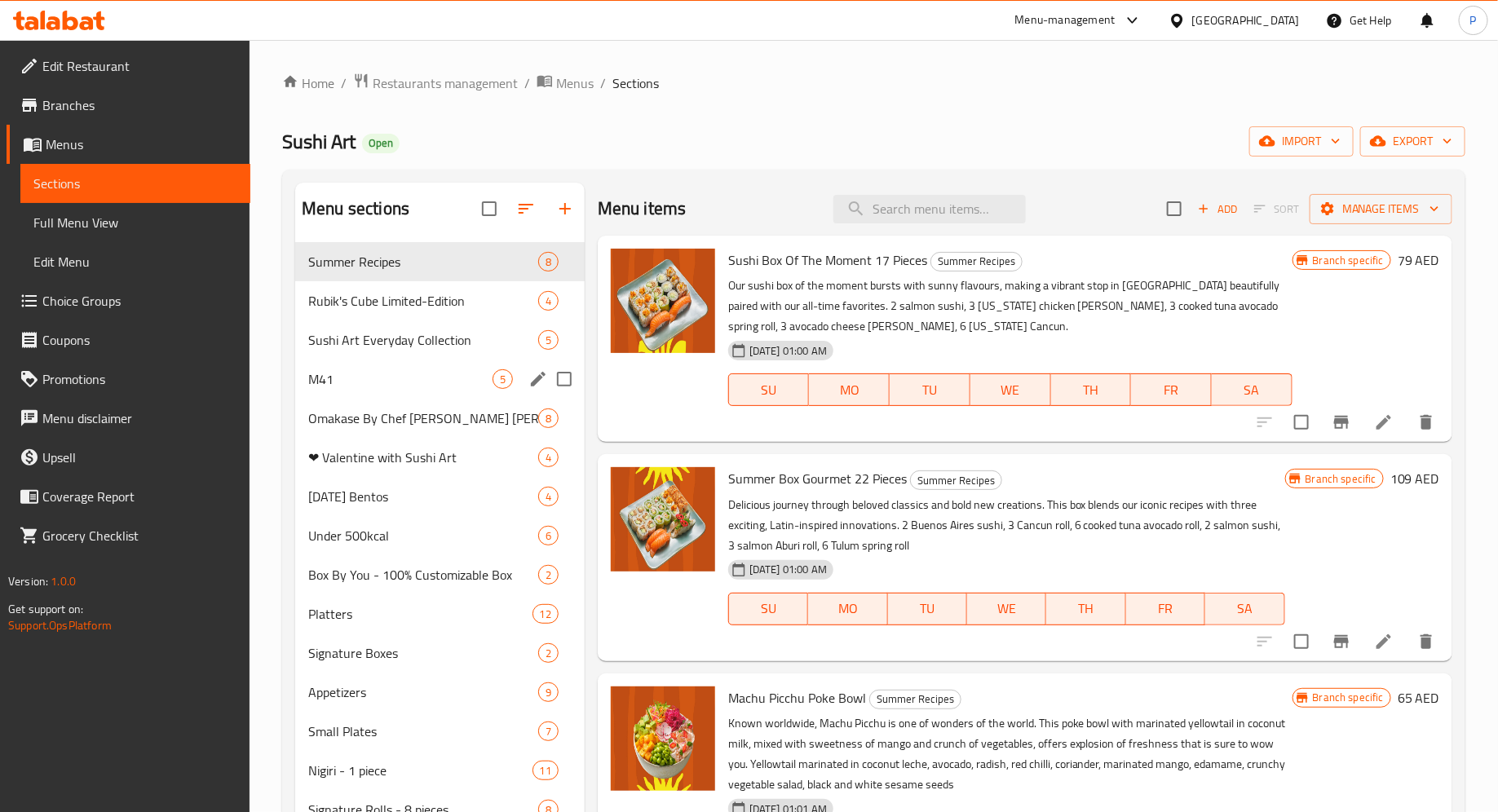
click at [416, 387] on span "M41" at bounding box center [400, 379] width 185 height 19
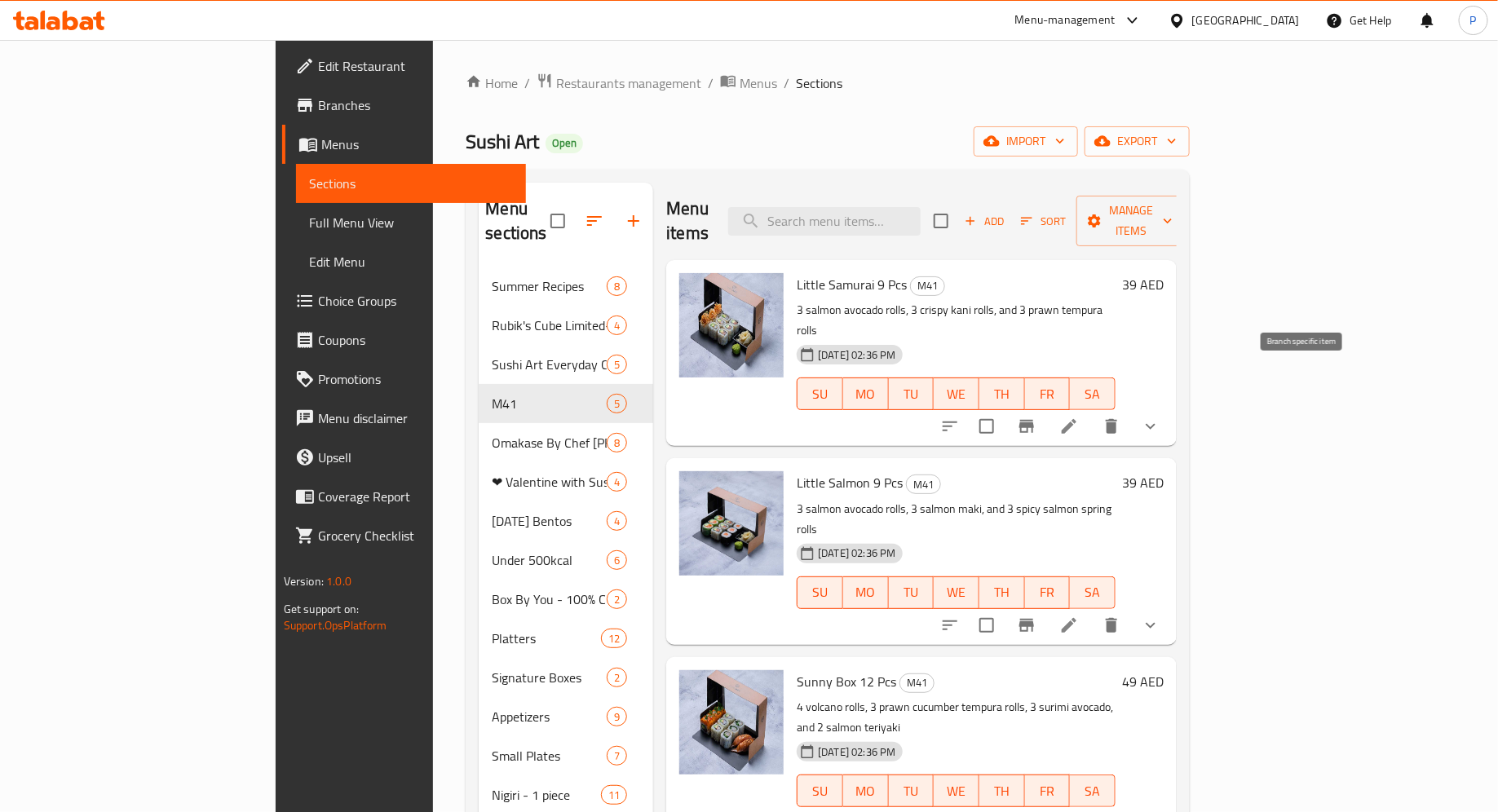
click at [1037, 416] on icon "Branch-specific-item" at bounding box center [1027, 426] width 19 height 19
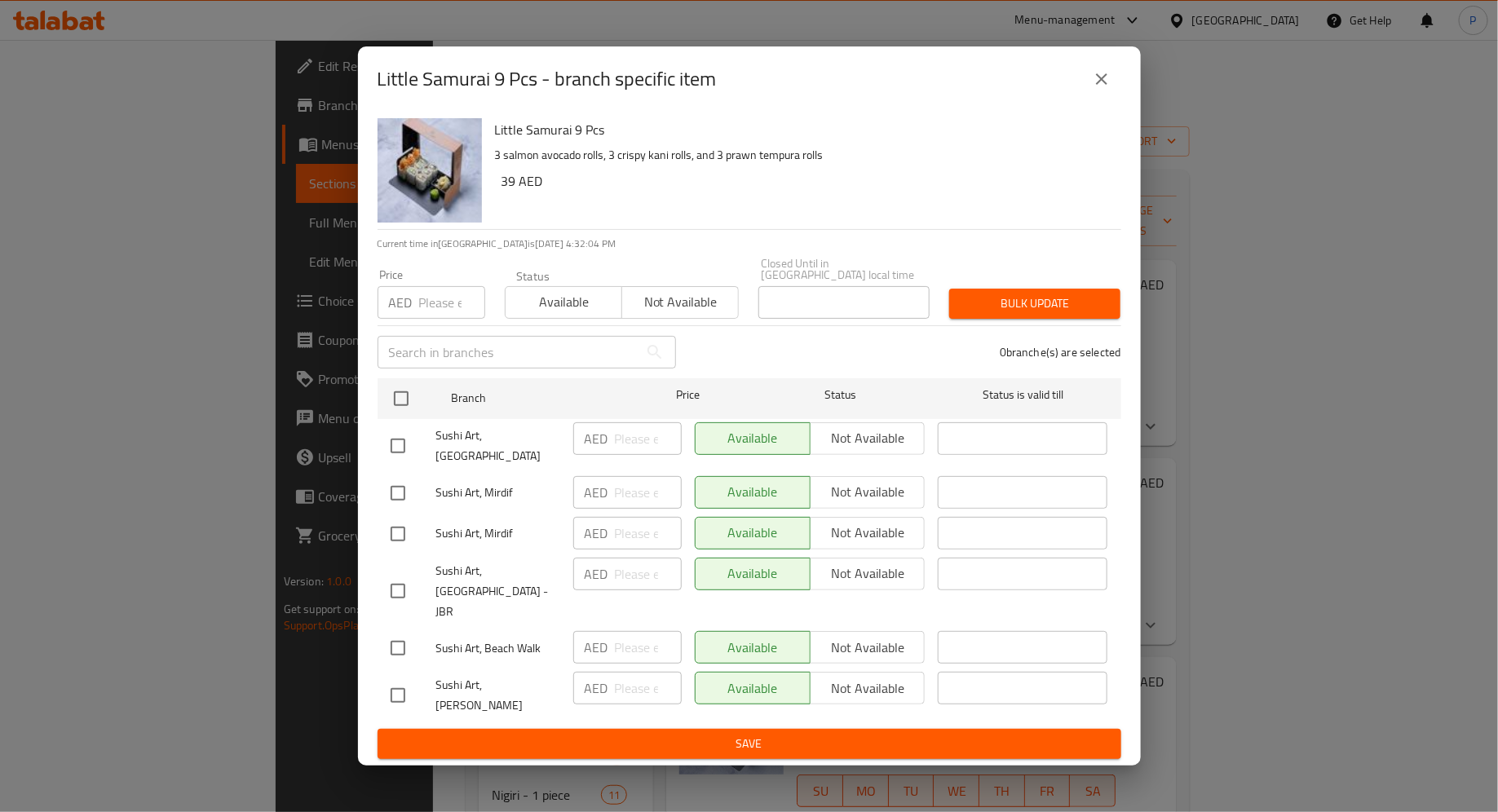
click at [1251, 389] on div "Little Samurai 9 Pcs - branch specific item Little Samurai 9 Pcs 3 salmon avoca…" at bounding box center [749, 406] width 1498 height 812
click at [1304, 565] on div "Little Samurai 9 Pcs - branch specific item Little Samurai 9 Pcs 3 salmon avoca…" at bounding box center [749, 406] width 1498 height 812
click at [1101, 89] on icon "close" at bounding box center [1101, 79] width 19 height 19
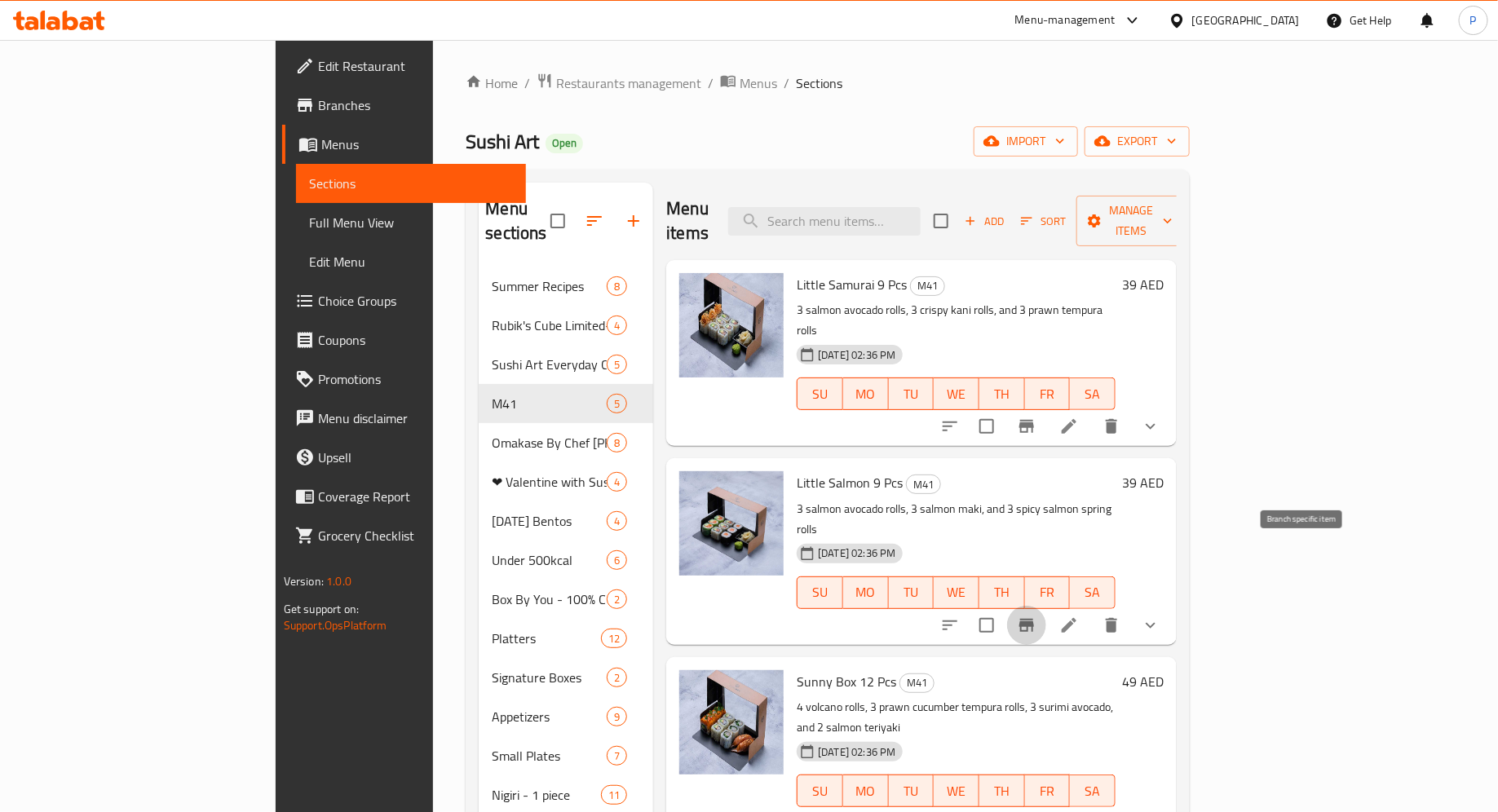
click at [1037, 615] on icon "Branch-specific-item" at bounding box center [1027, 625] width 19 height 19
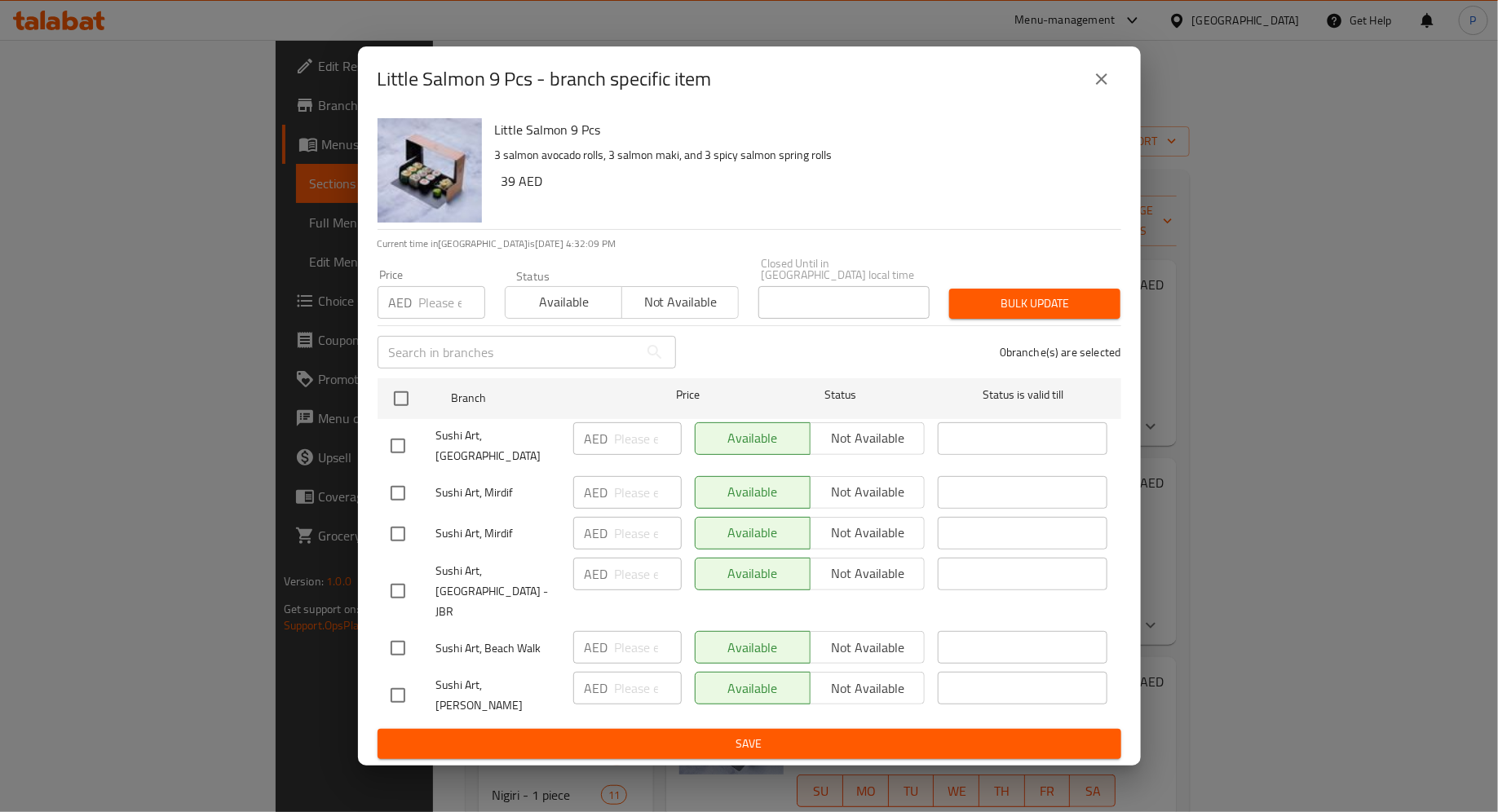
click at [1105, 88] on icon "close" at bounding box center [1101, 79] width 19 height 19
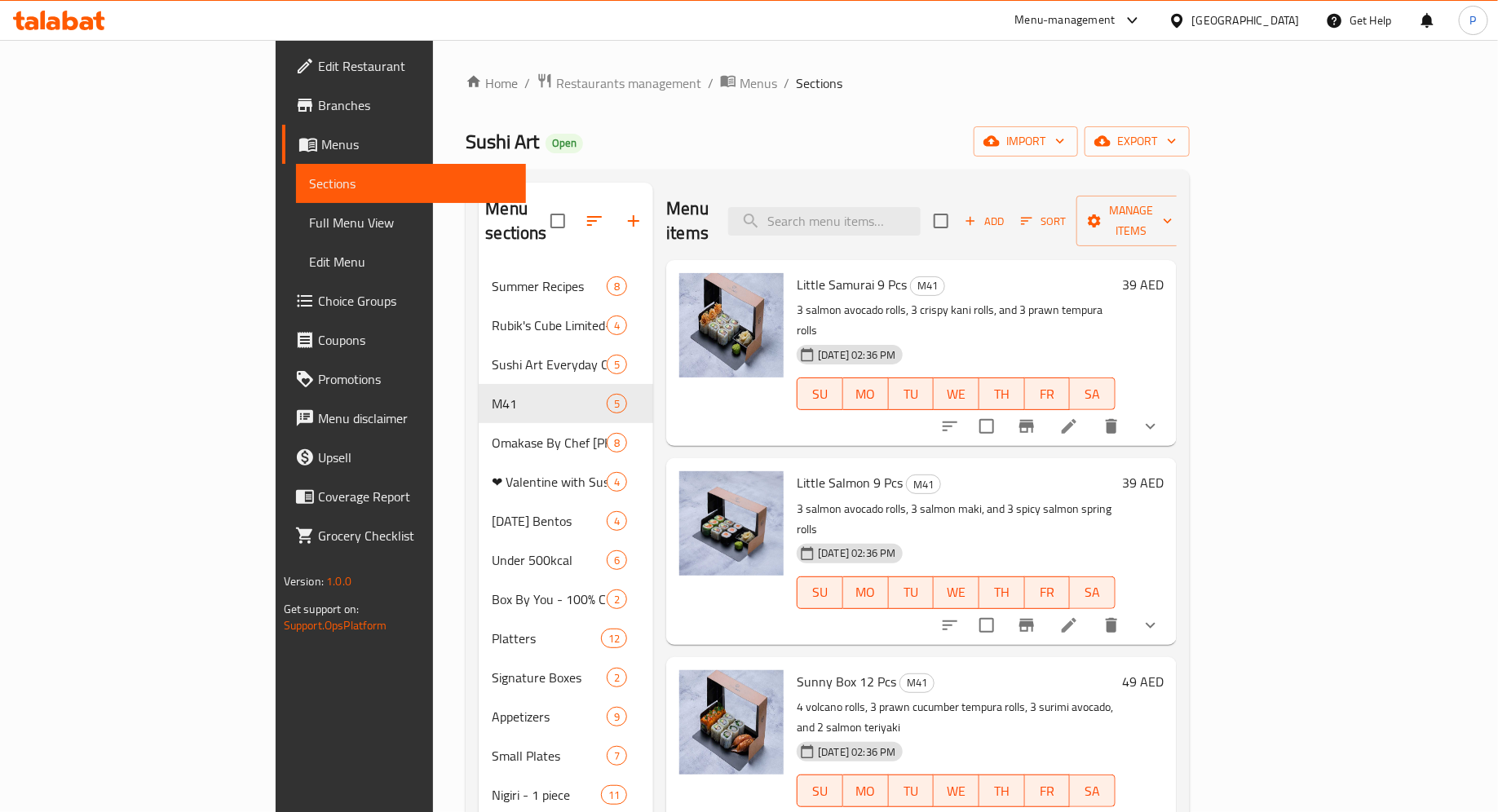
click at [57, 13] on icon at bounding box center [59, 20] width 92 height 19
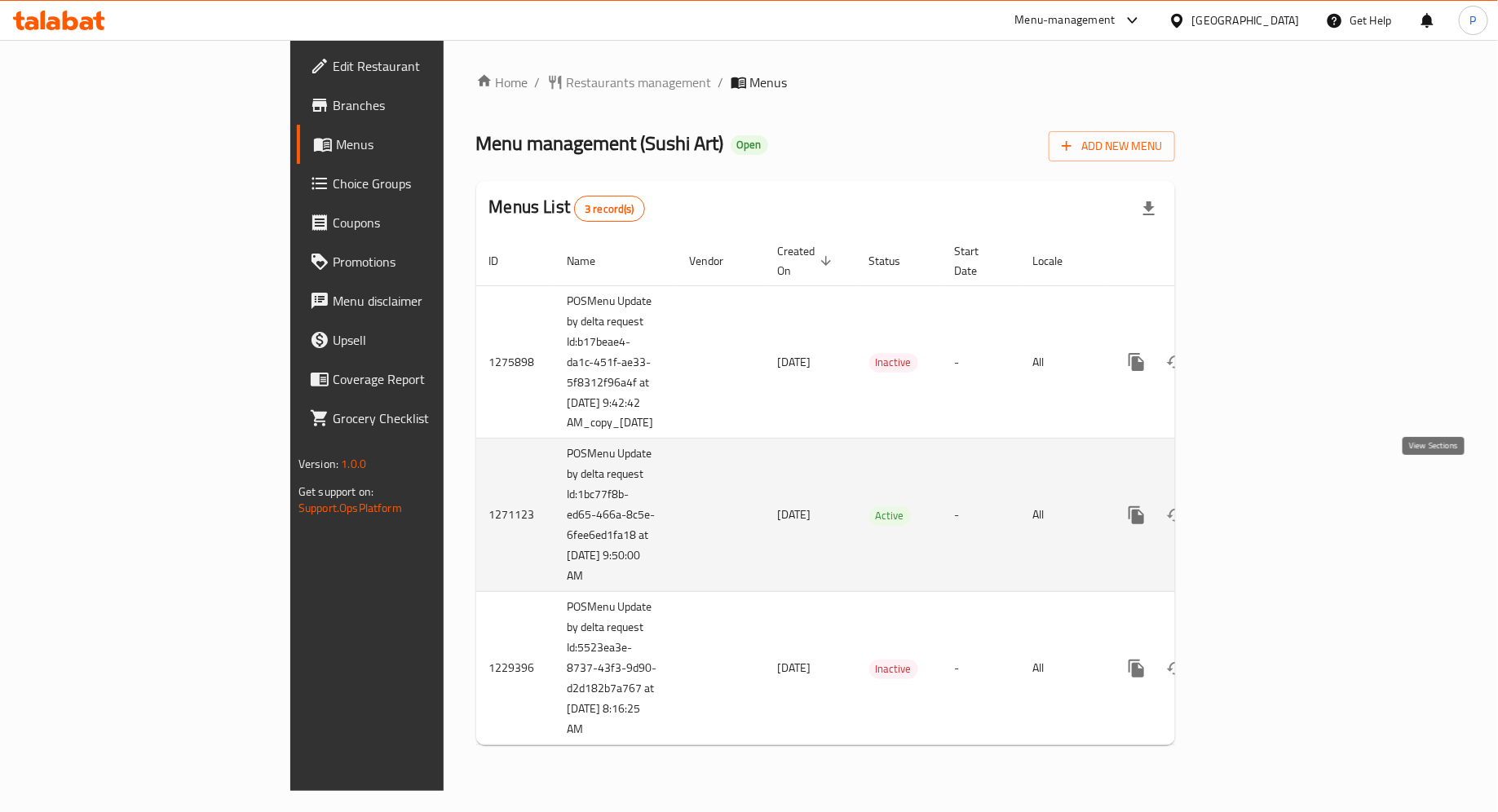
click at [1264, 506] on icon "enhanced table" at bounding box center [1254, 515] width 19 height 19
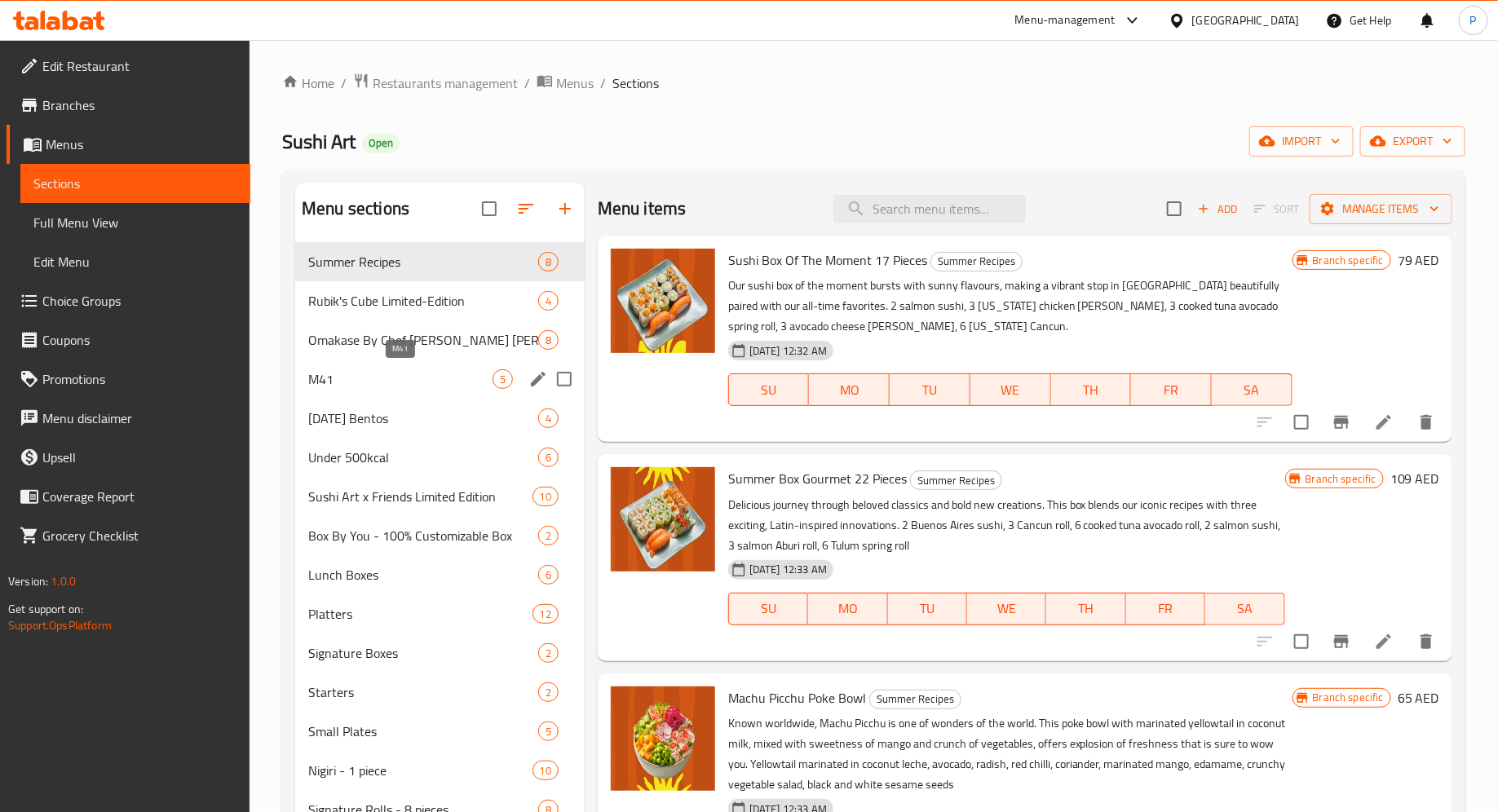
click at [394, 376] on span "M41" at bounding box center [400, 379] width 185 height 19
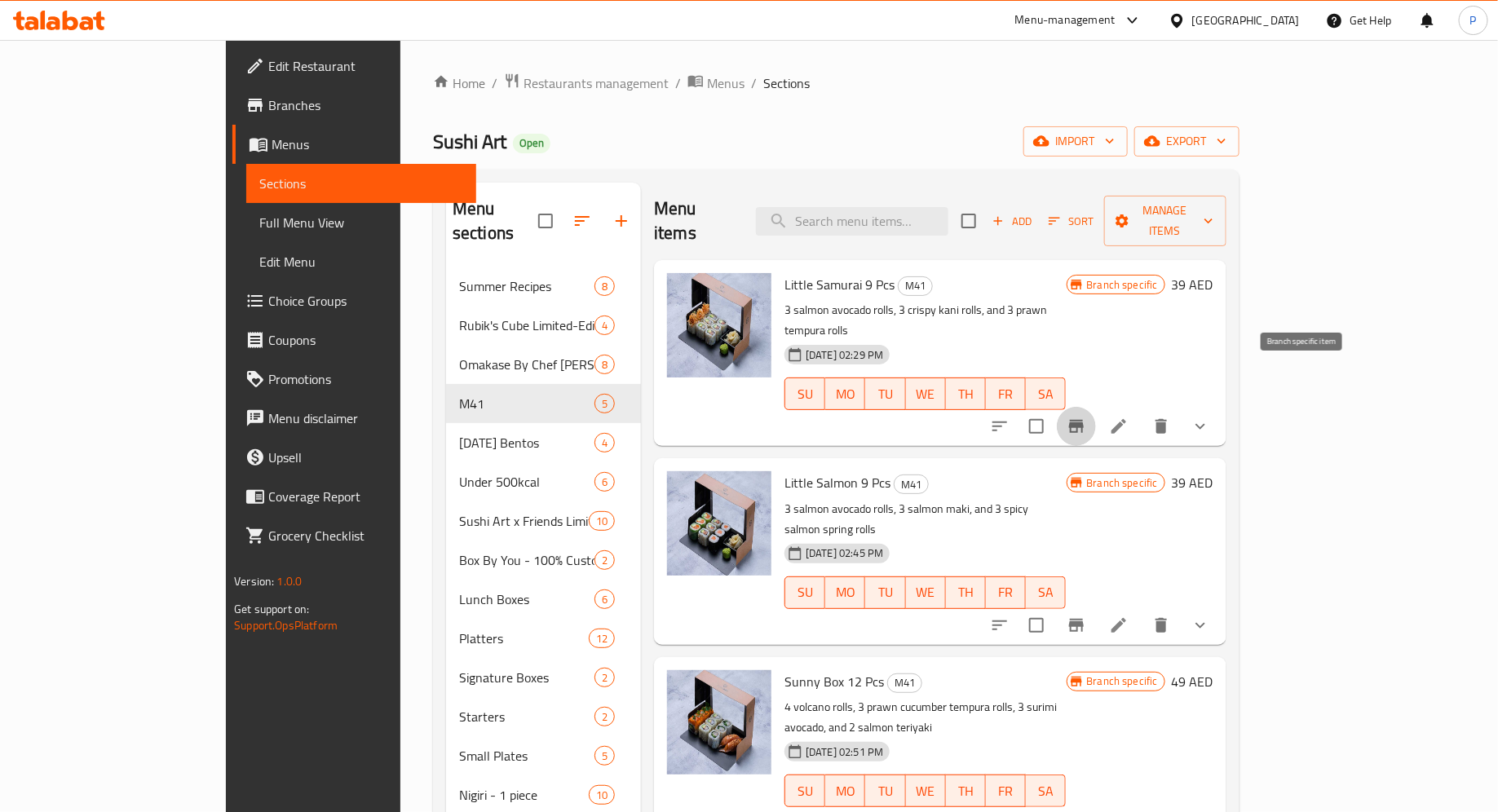
click at [1096, 407] on button "Branch-specific-item" at bounding box center [1076, 426] width 39 height 39
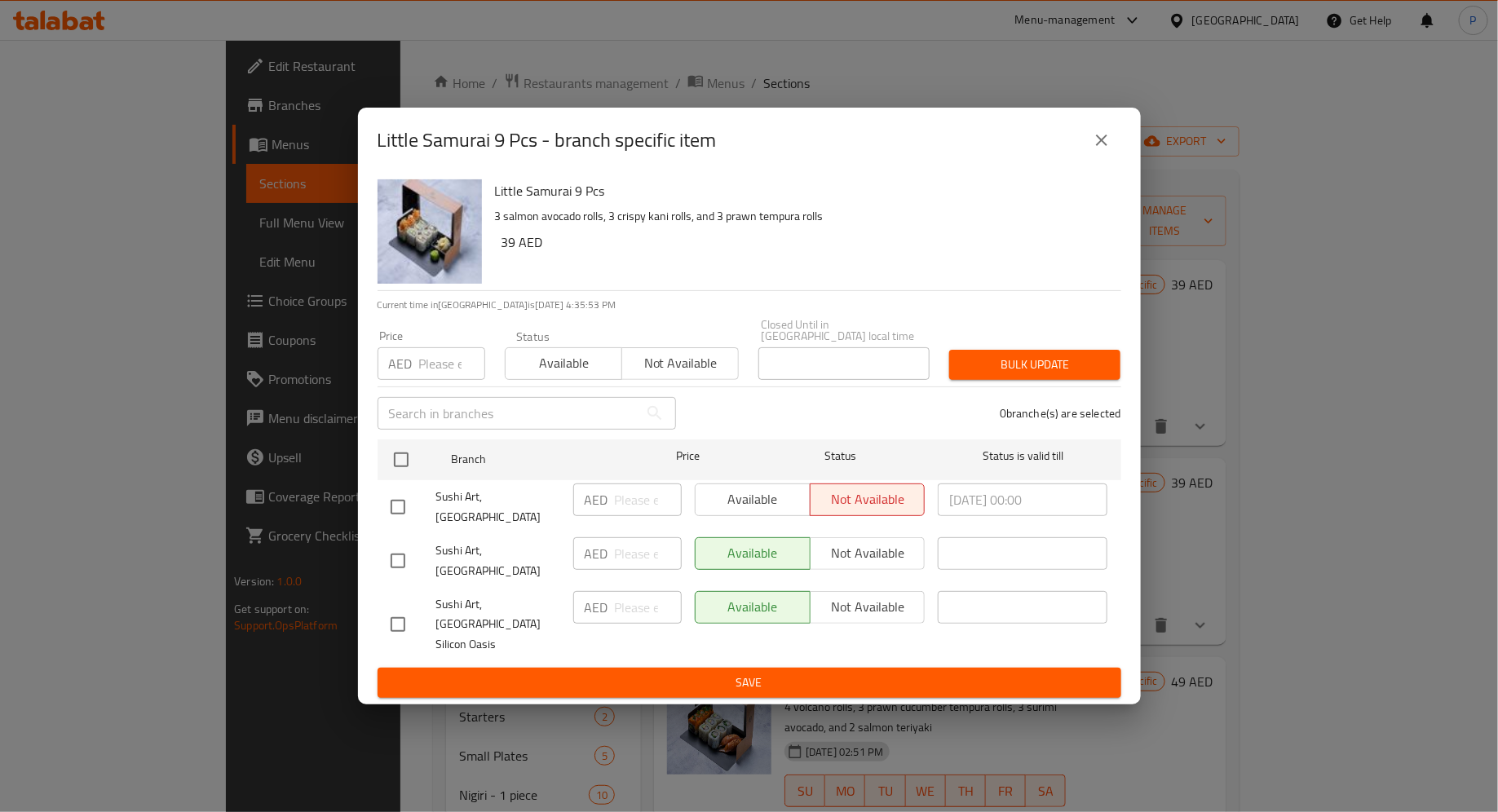
click at [1101, 160] on button "close" at bounding box center [1101, 140] width 39 height 39
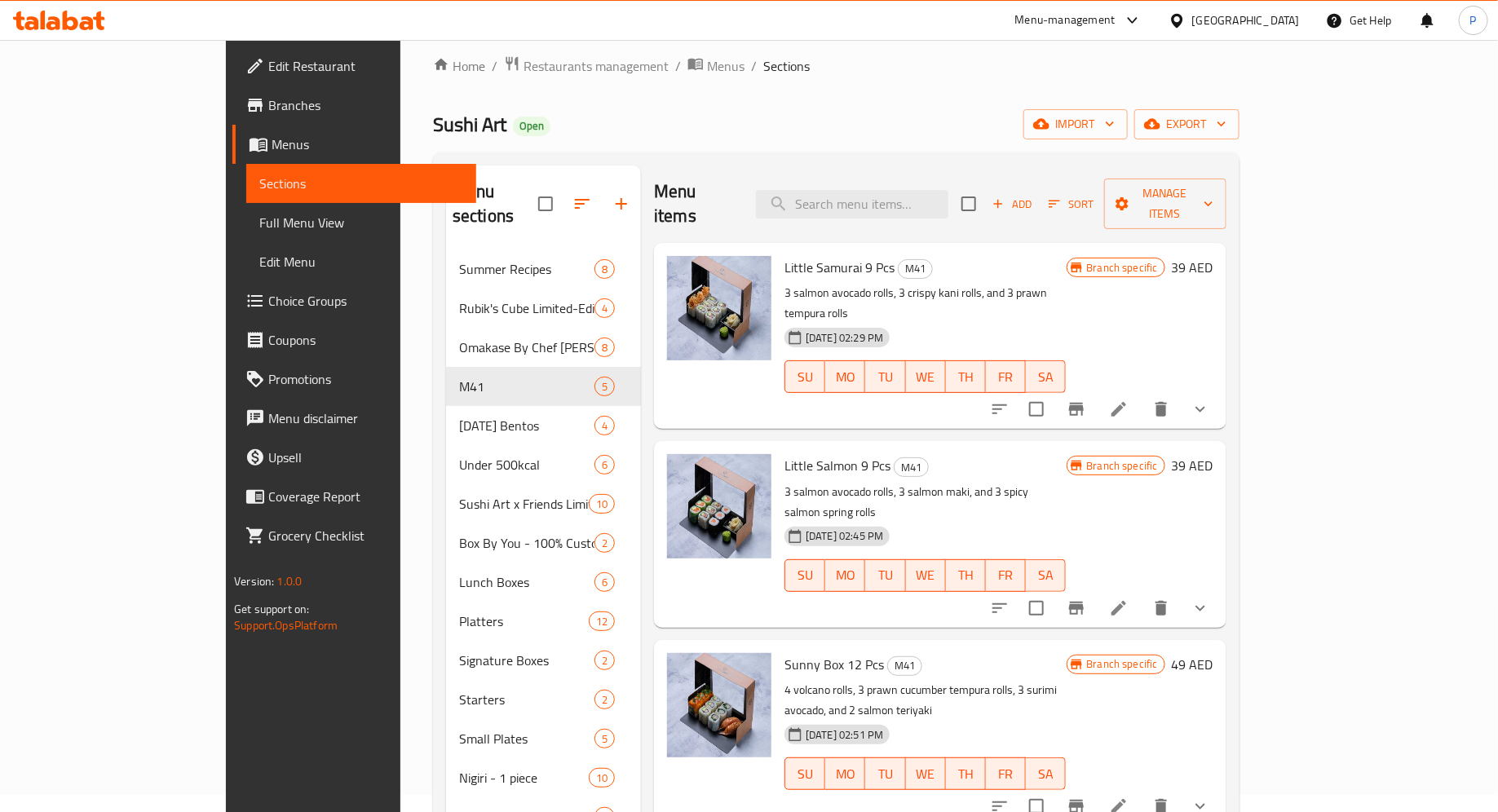
scroll to position [24, 0]
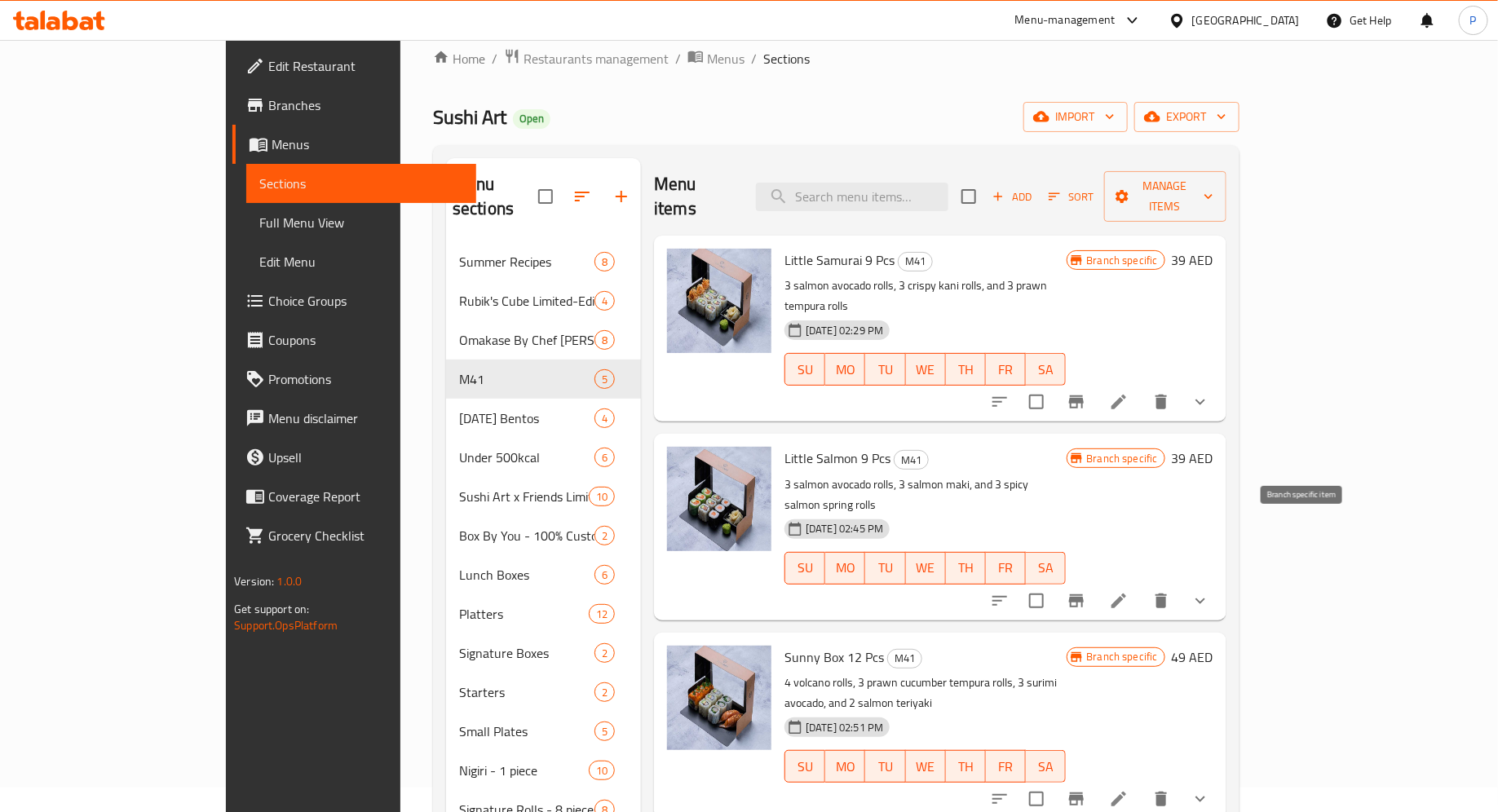
click at [1084, 594] on icon "Branch-specific-item" at bounding box center [1076, 600] width 15 height 13
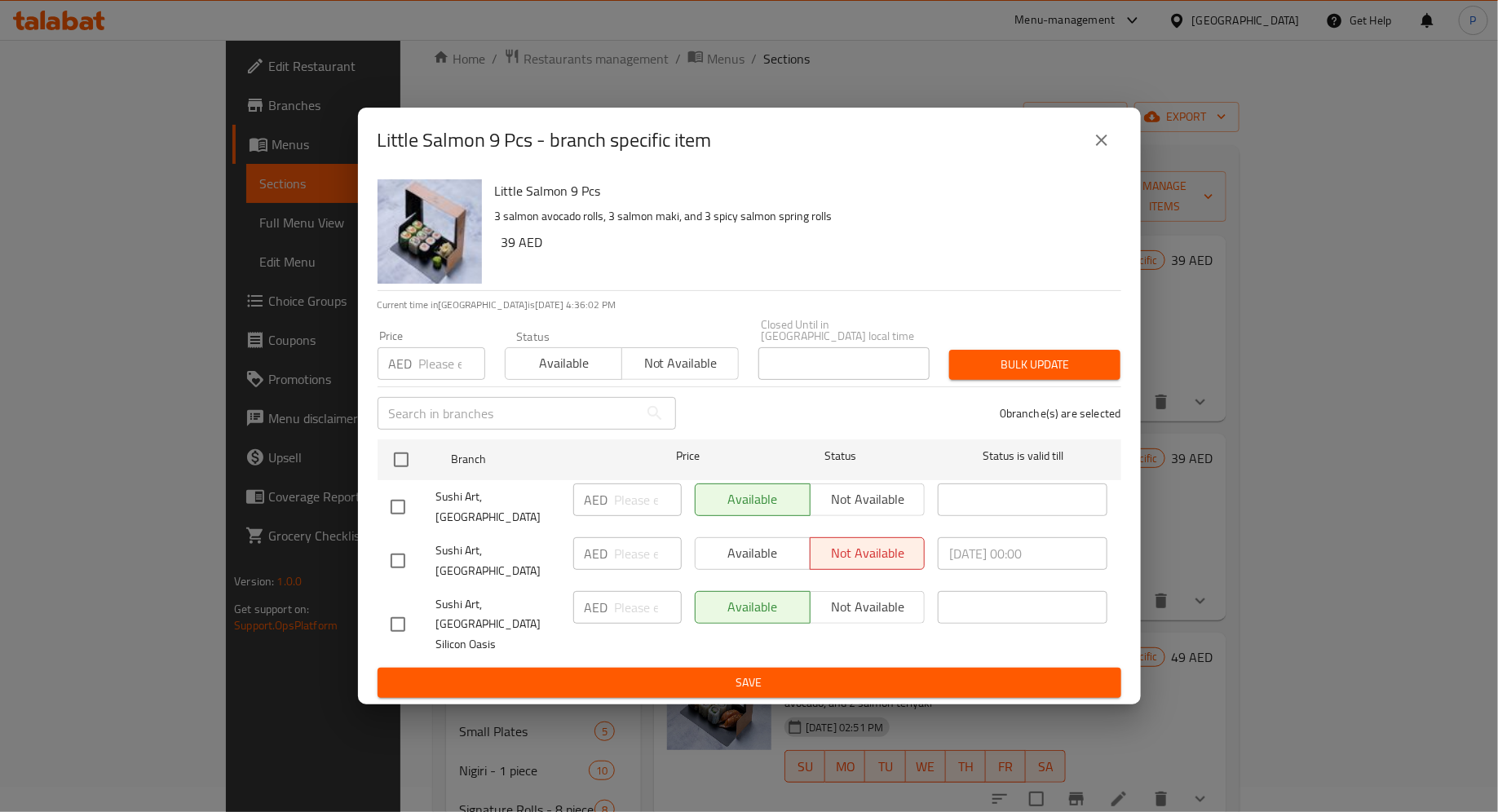
click at [1105, 150] on icon "close" at bounding box center [1101, 140] width 19 height 19
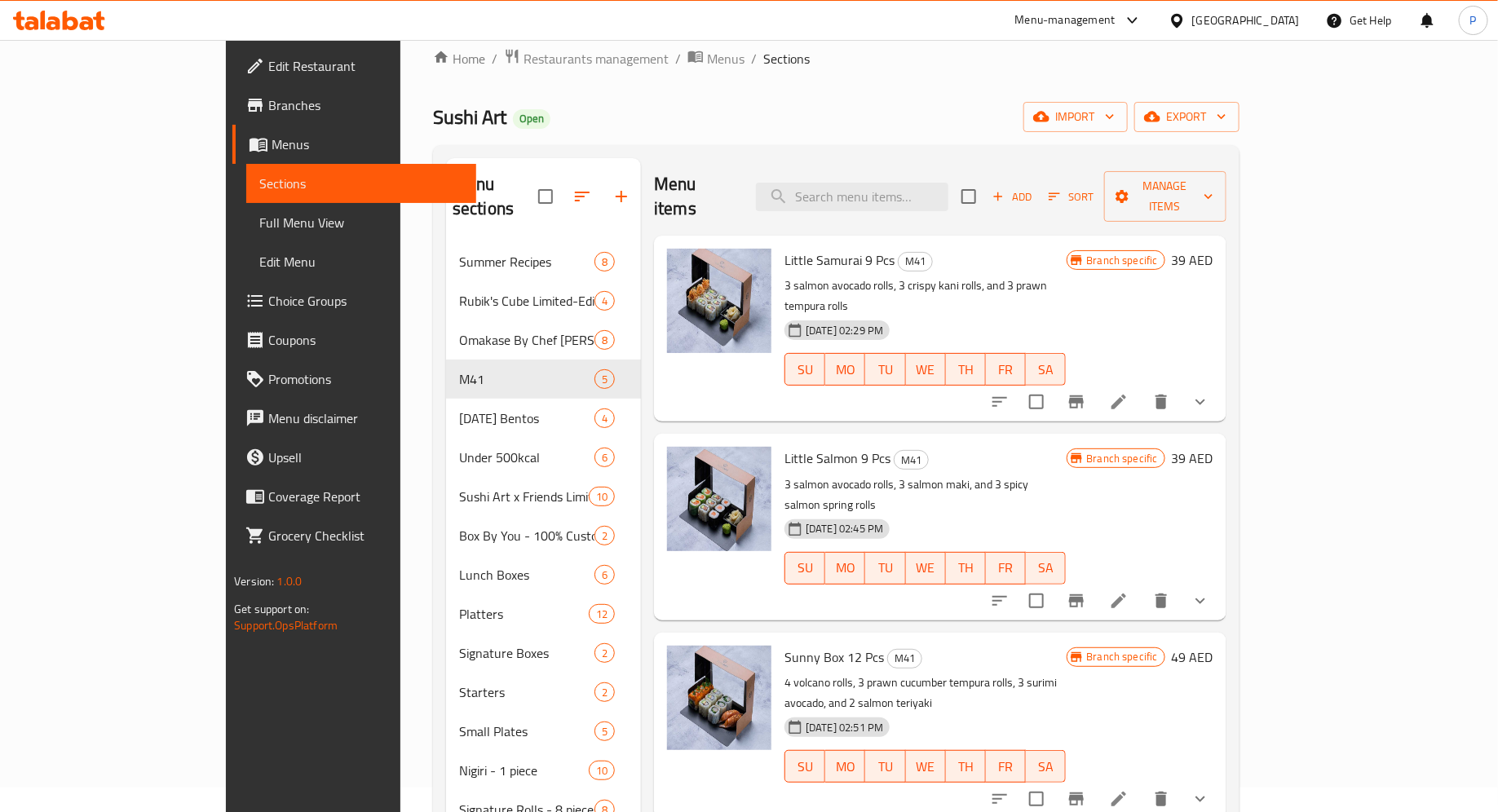
click at [268, 102] on span "Branches" at bounding box center [365, 105] width 195 height 19
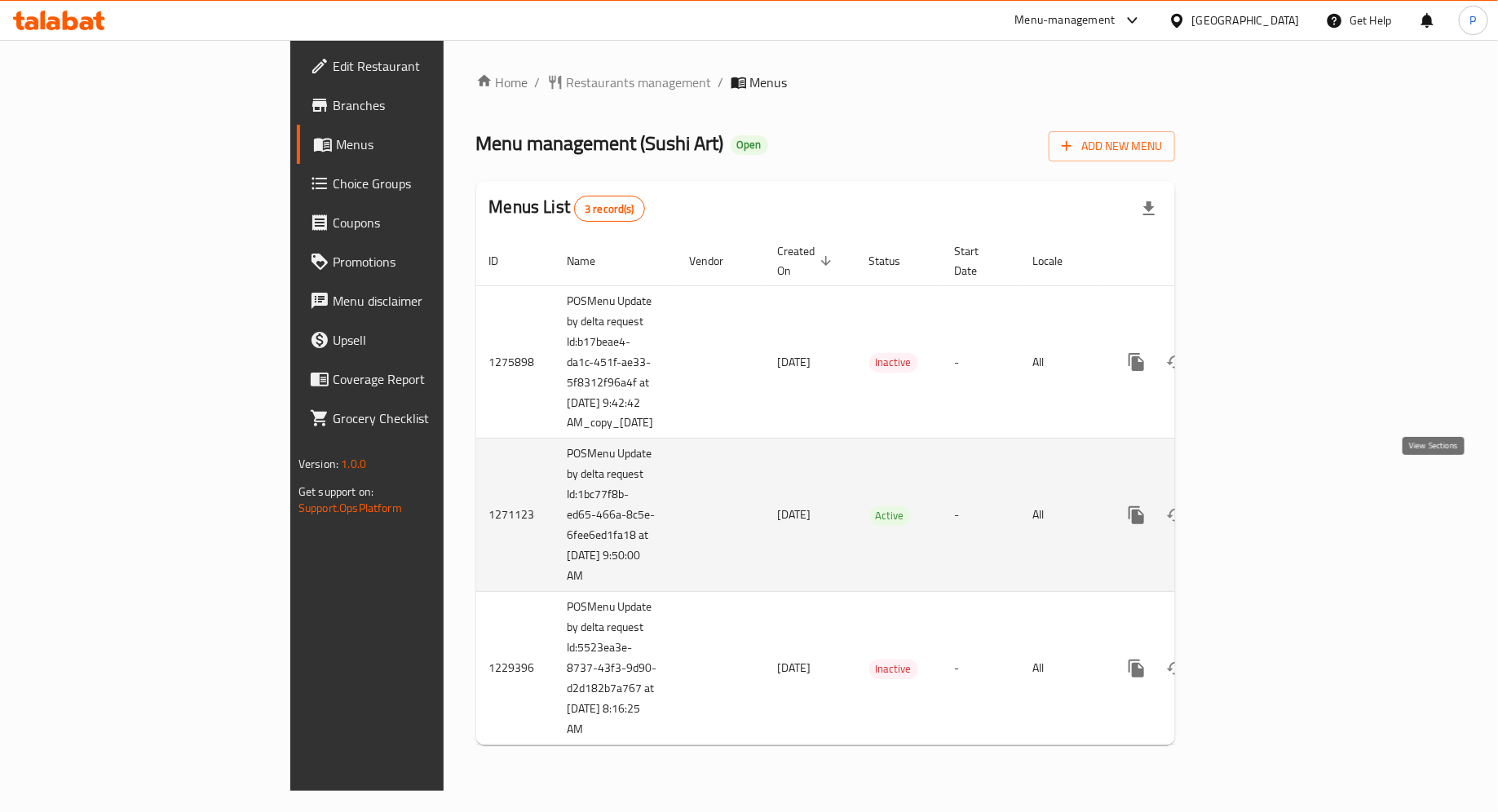
click at [1264, 506] on icon "enhanced table" at bounding box center [1254, 515] width 19 height 19
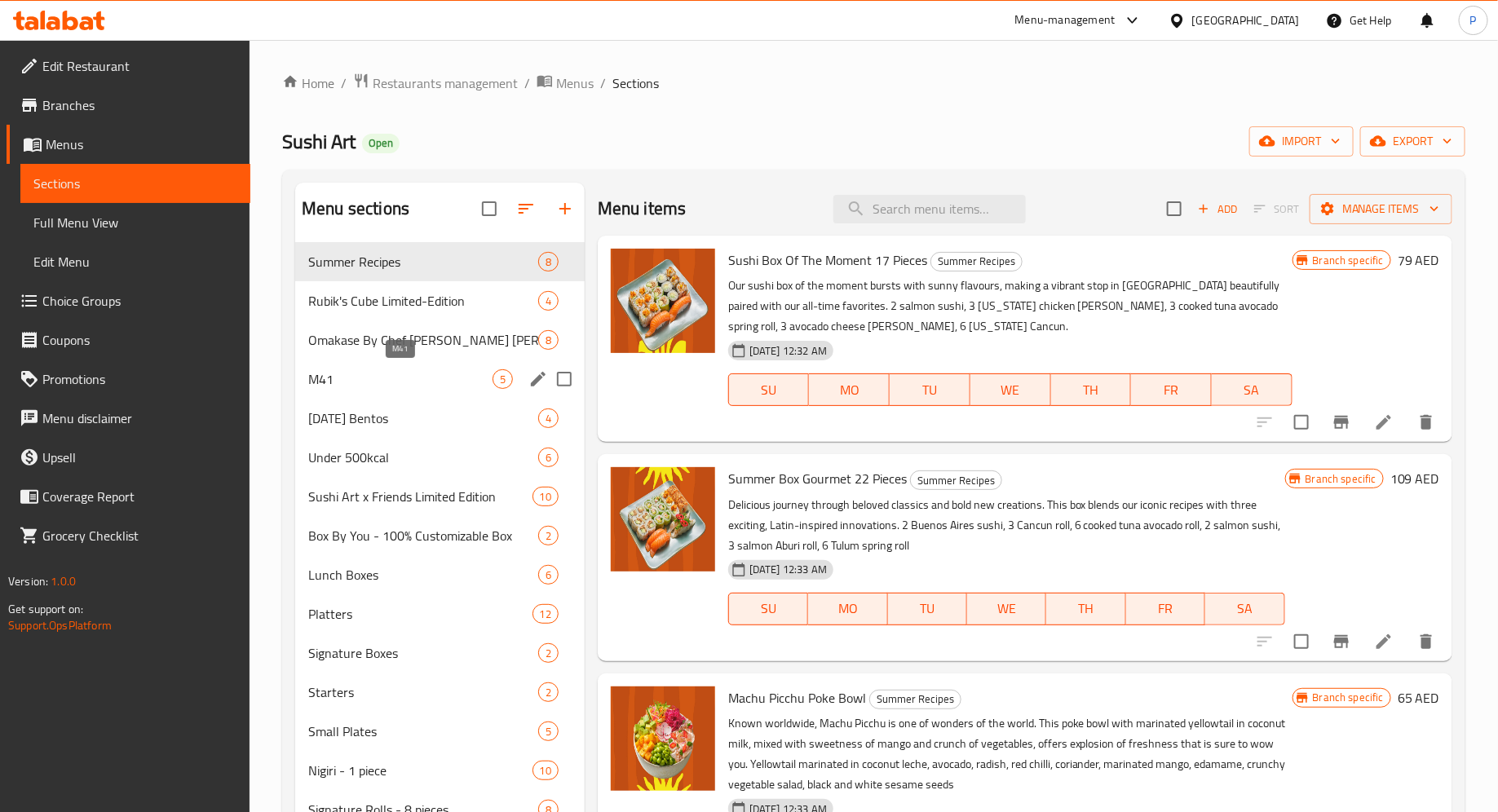
click at [444, 369] on span "M41" at bounding box center [400, 379] width 185 height 19
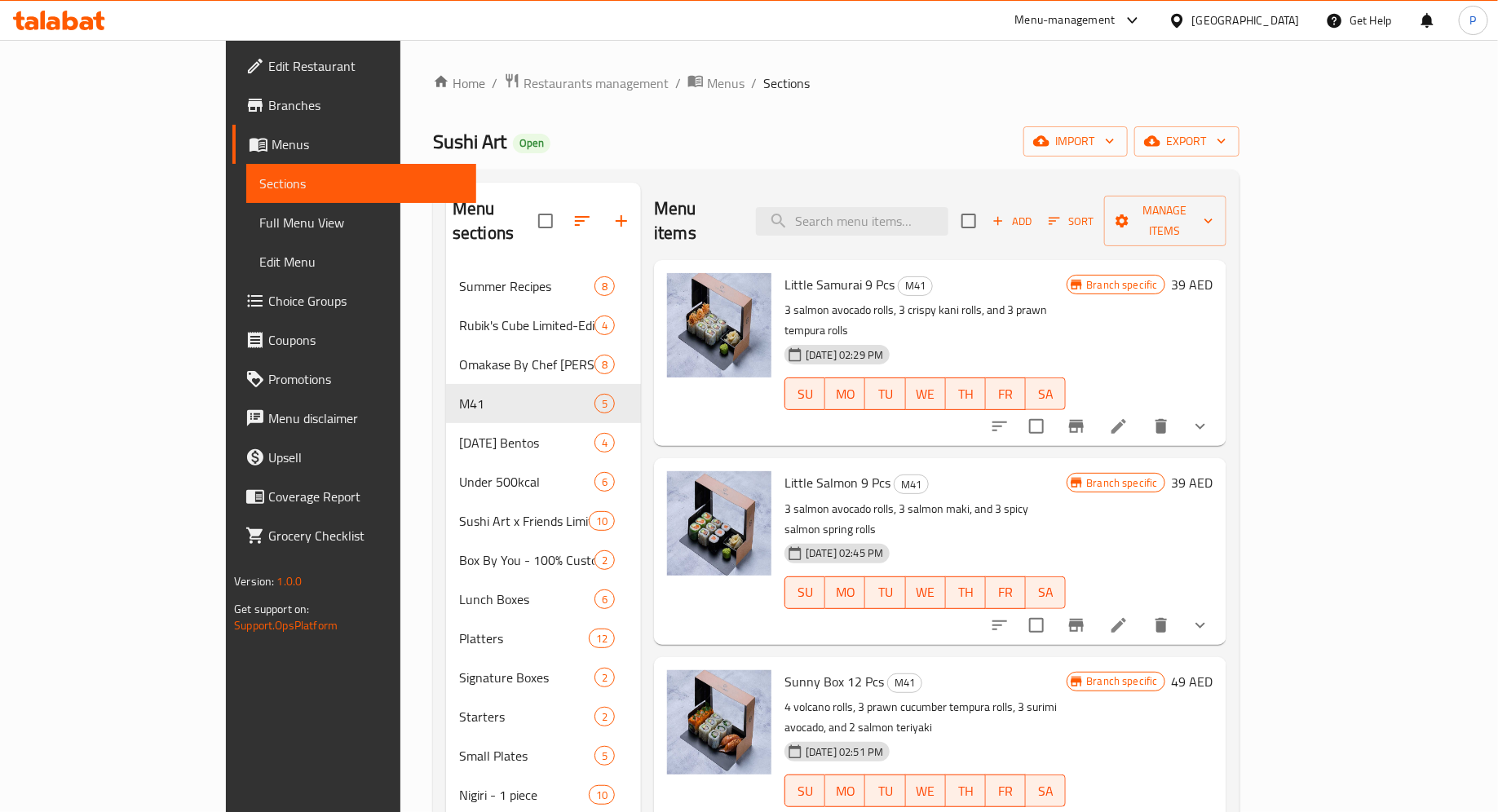
click at [1084, 420] on icon "Branch-specific-item" at bounding box center [1076, 426] width 15 height 13
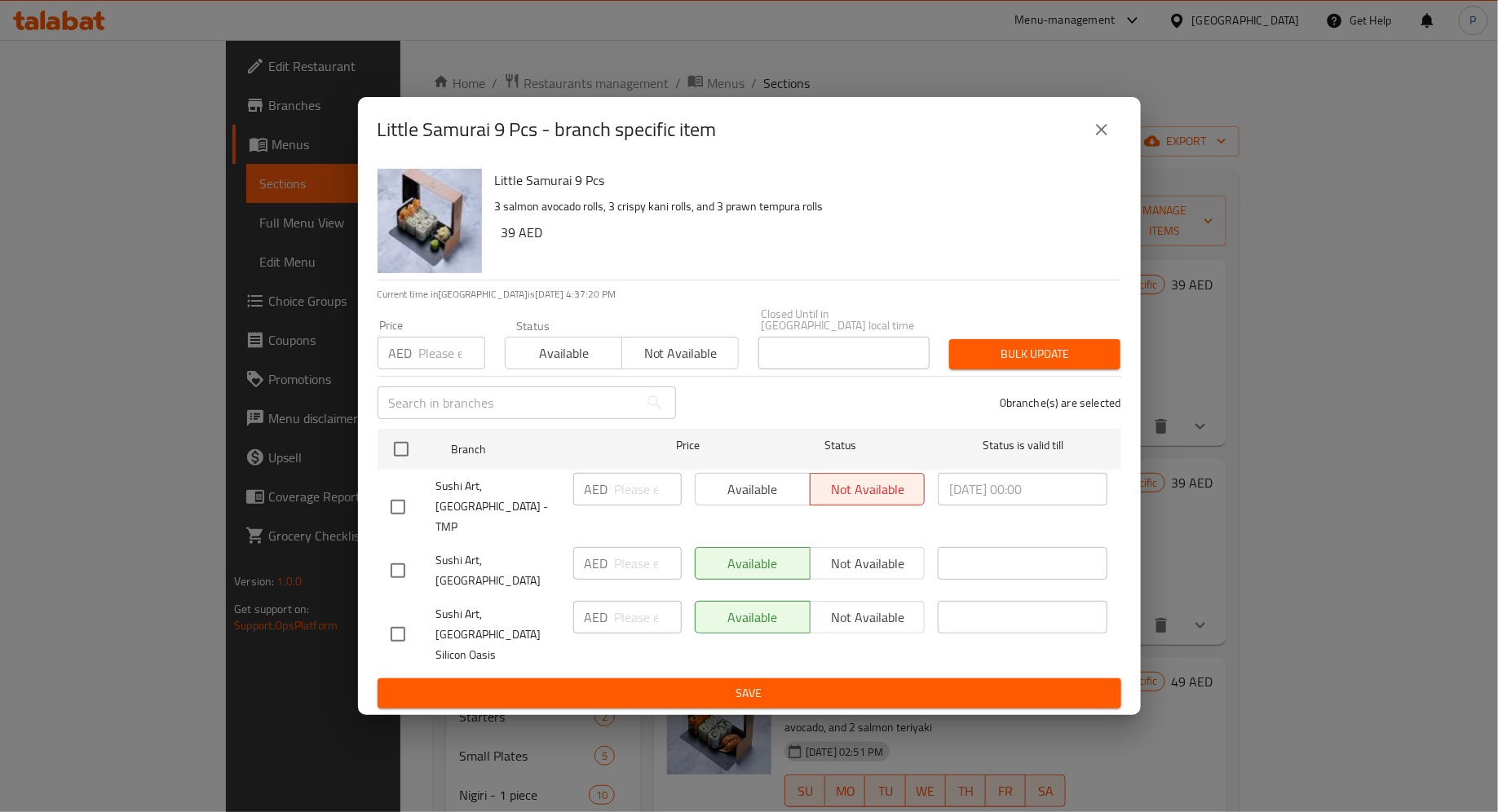
click at [1101, 139] on icon "close" at bounding box center [1101, 130] width 19 height 19
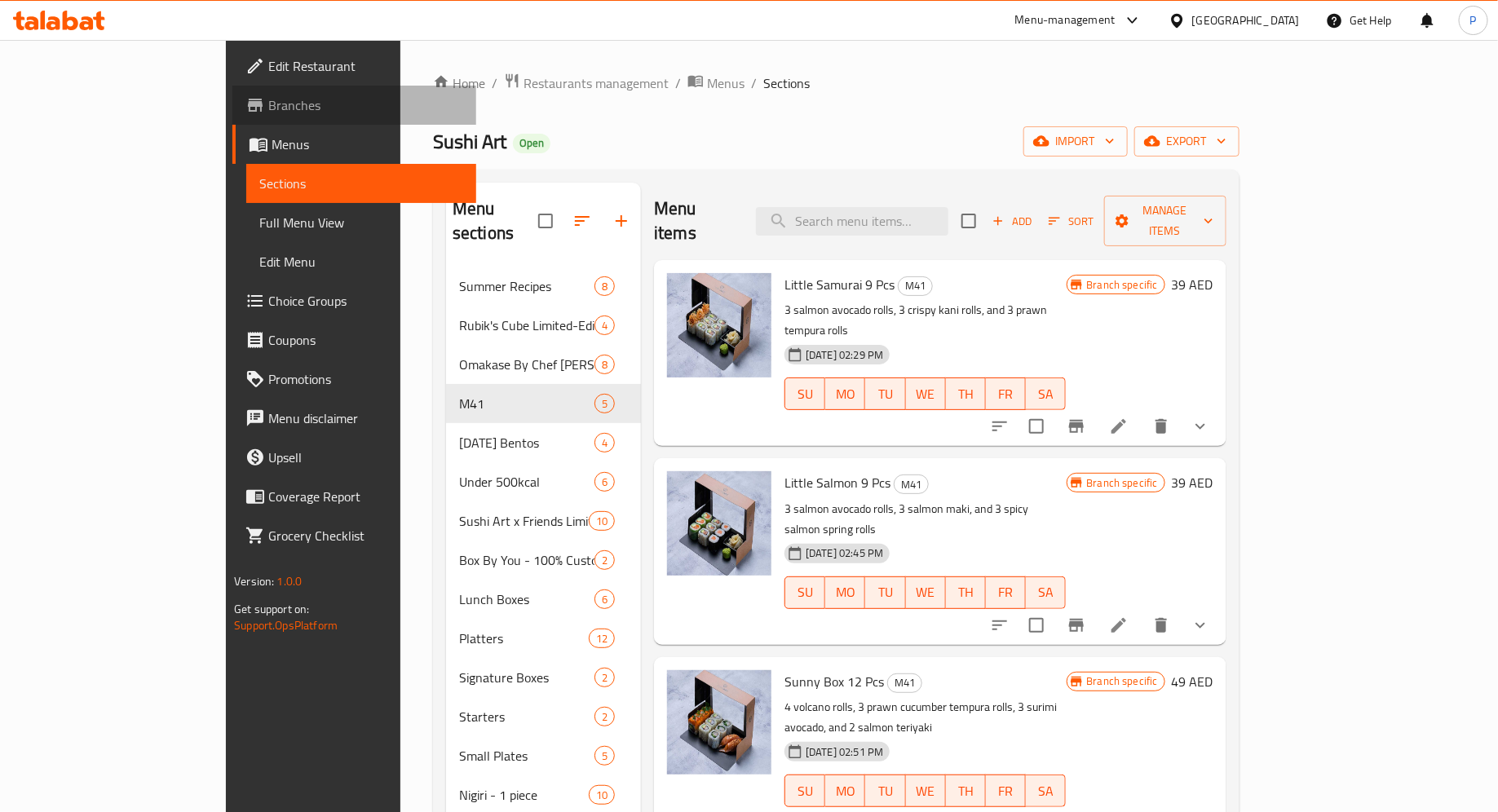
click at [268, 105] on span "Branches" at bounding box center [365, 105] width 195 height 19
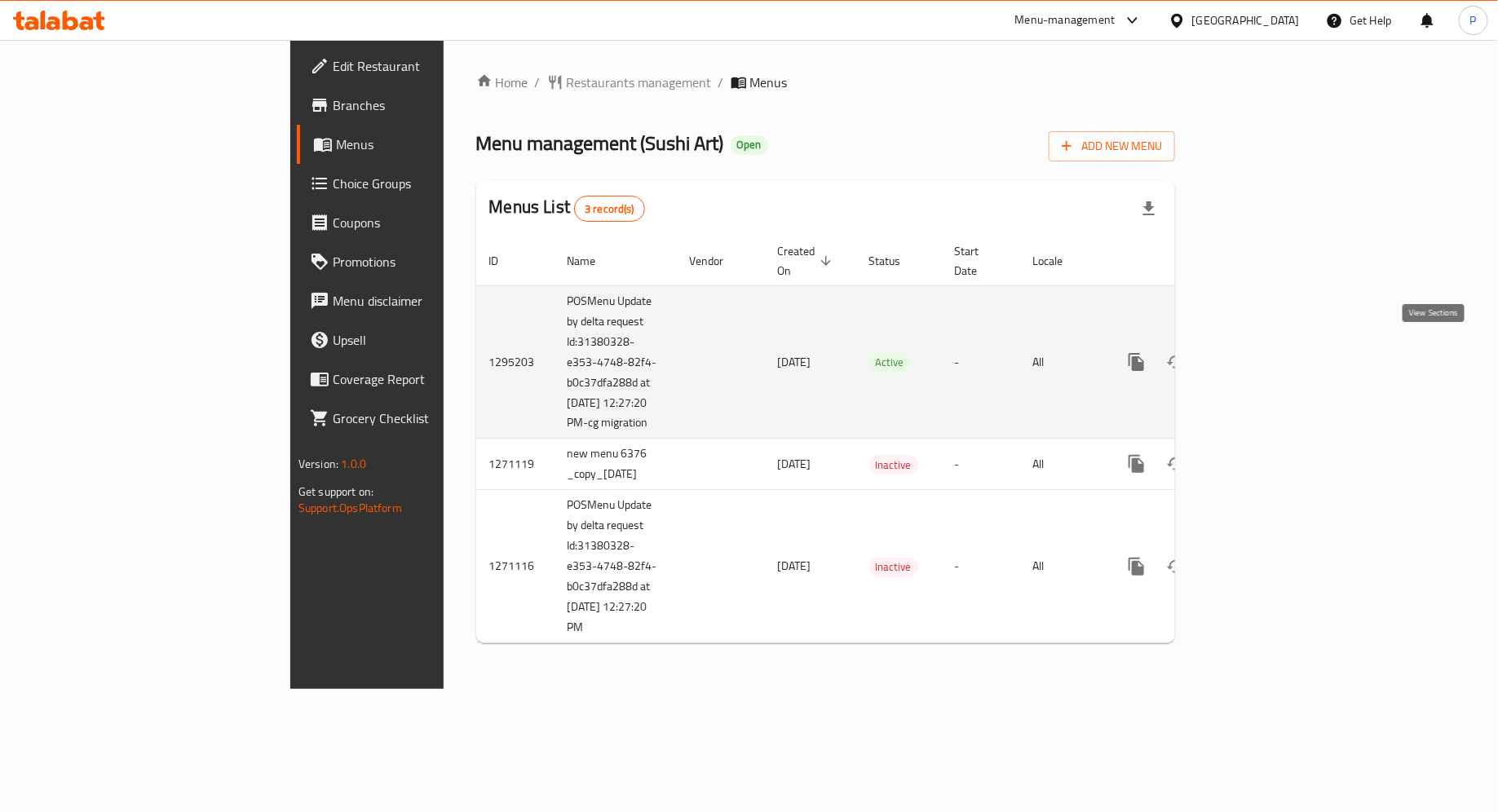
click at [1264, 357] on icon "enhanced table" at bounding box center [1254, 361] width 19 height 19
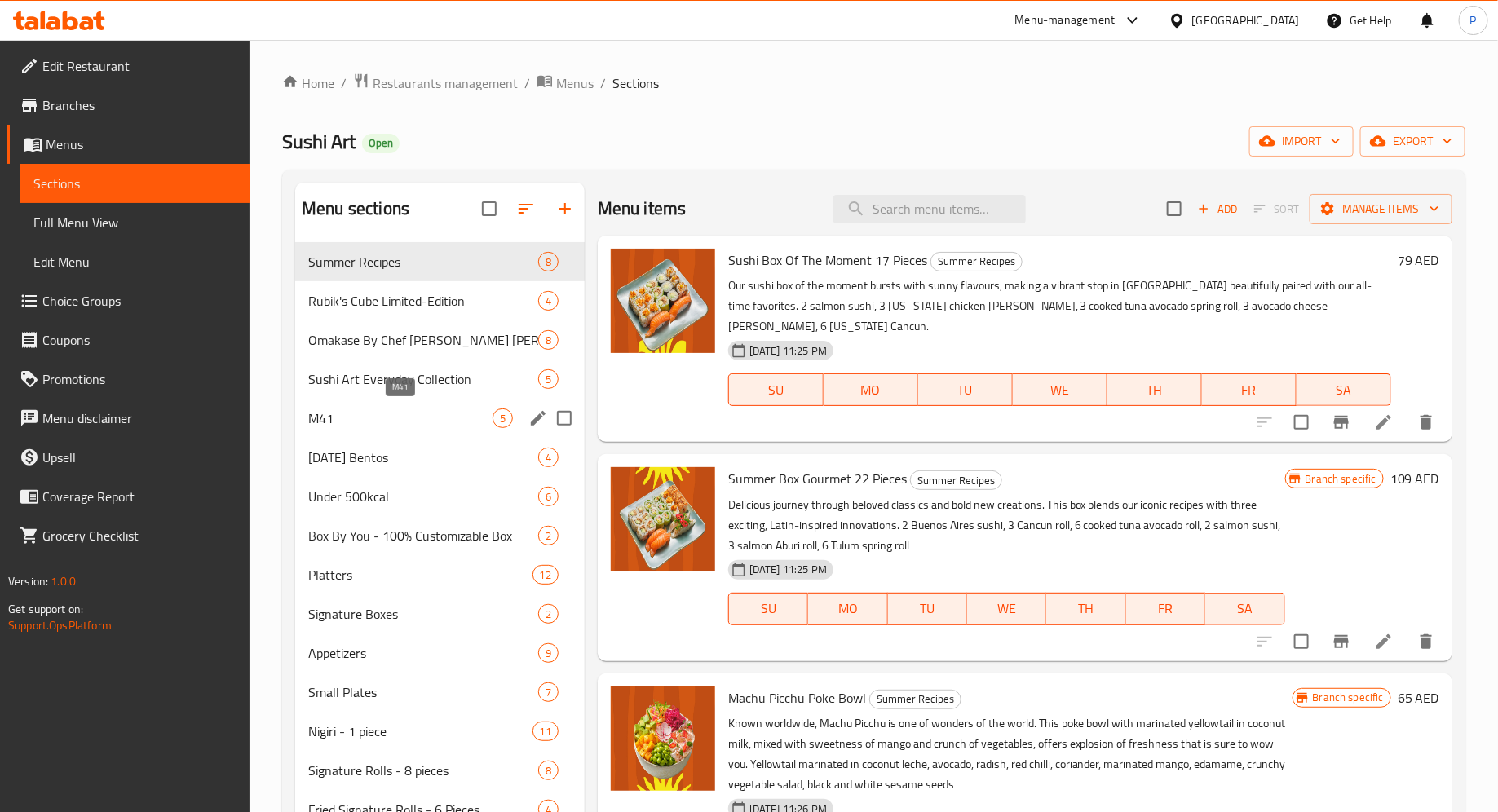
click at [404, 416] on span "M41" at bounding box center [400, 418] width 185 height 19
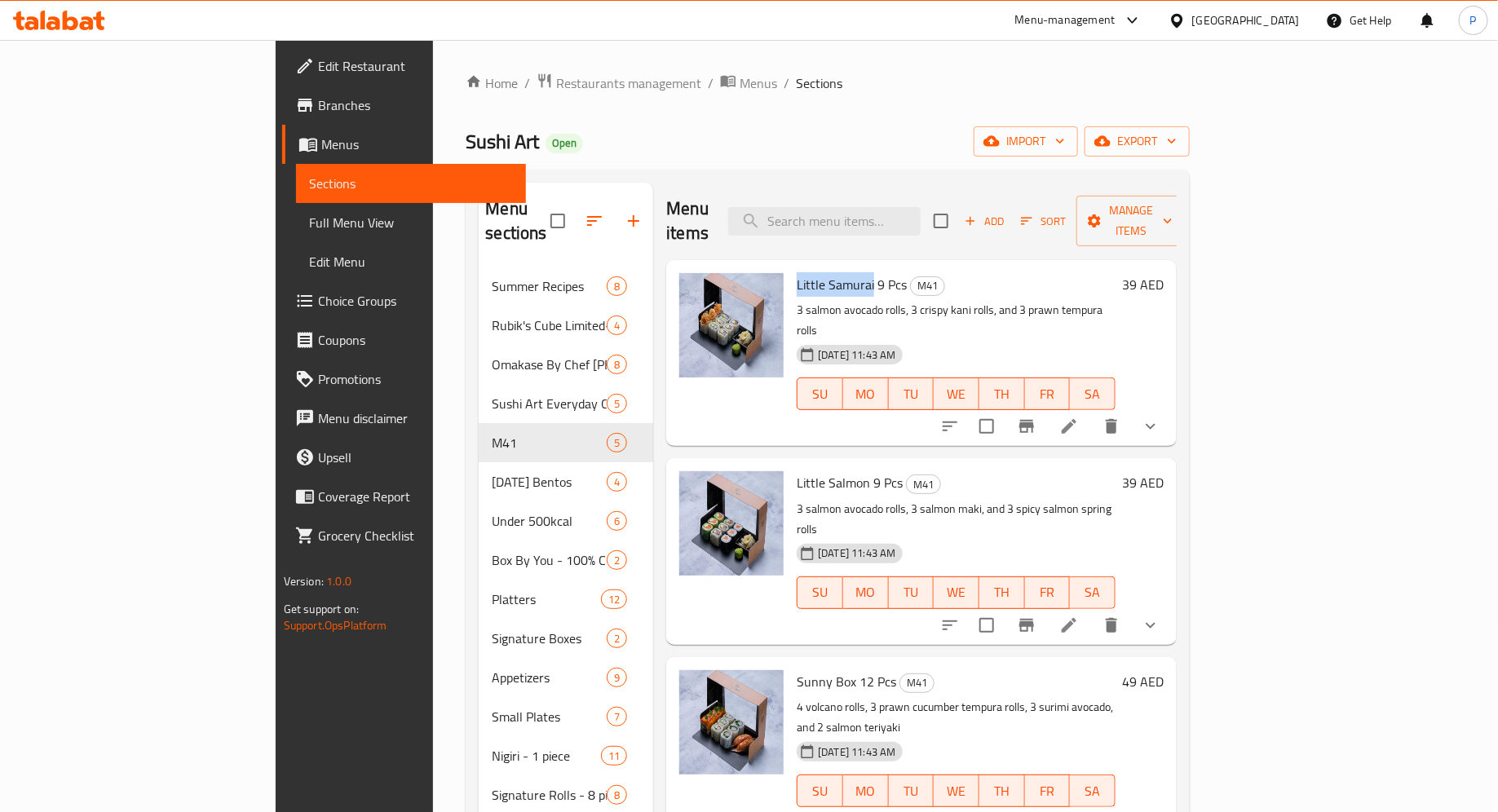
drag, startPoint x: 805, startPoint y: 259, endPoint x: 721, endPoint y: 259, distance: 84.0
click at [791, 267] on div "Little Samurai 9 Pcs M41 3 salmon avocado rolls, 3 crispy kani rolls, and 3 pra…" at bounding box center [956, 353] width 332 height 172
click at [1034, 420] on icon "Branch-specific-item" at bounding box center [1026, 426] width 15 height 13
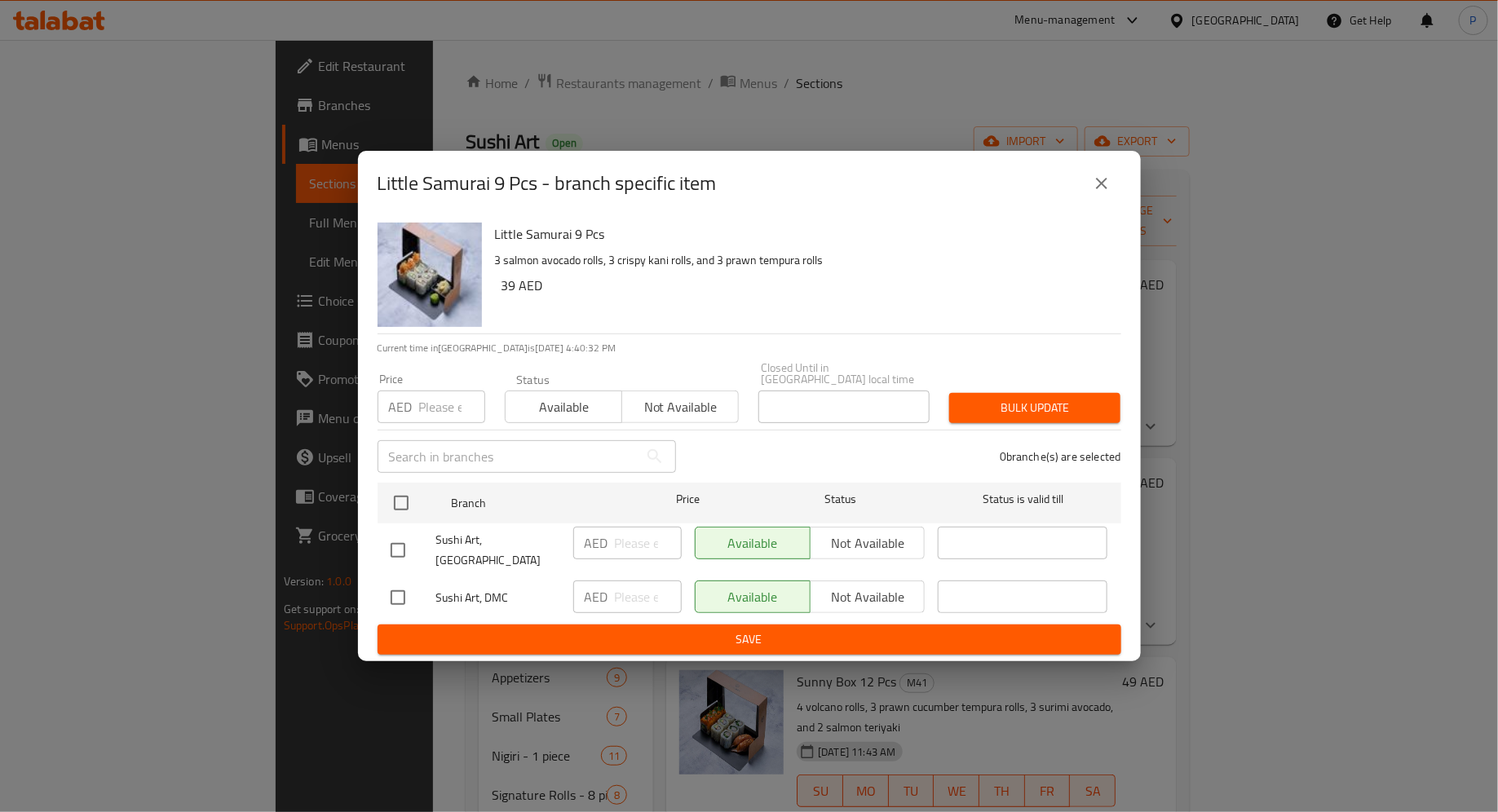
click at [1102, 180] on icon "close" at bounding box center [1101, 183] width 19 height 19
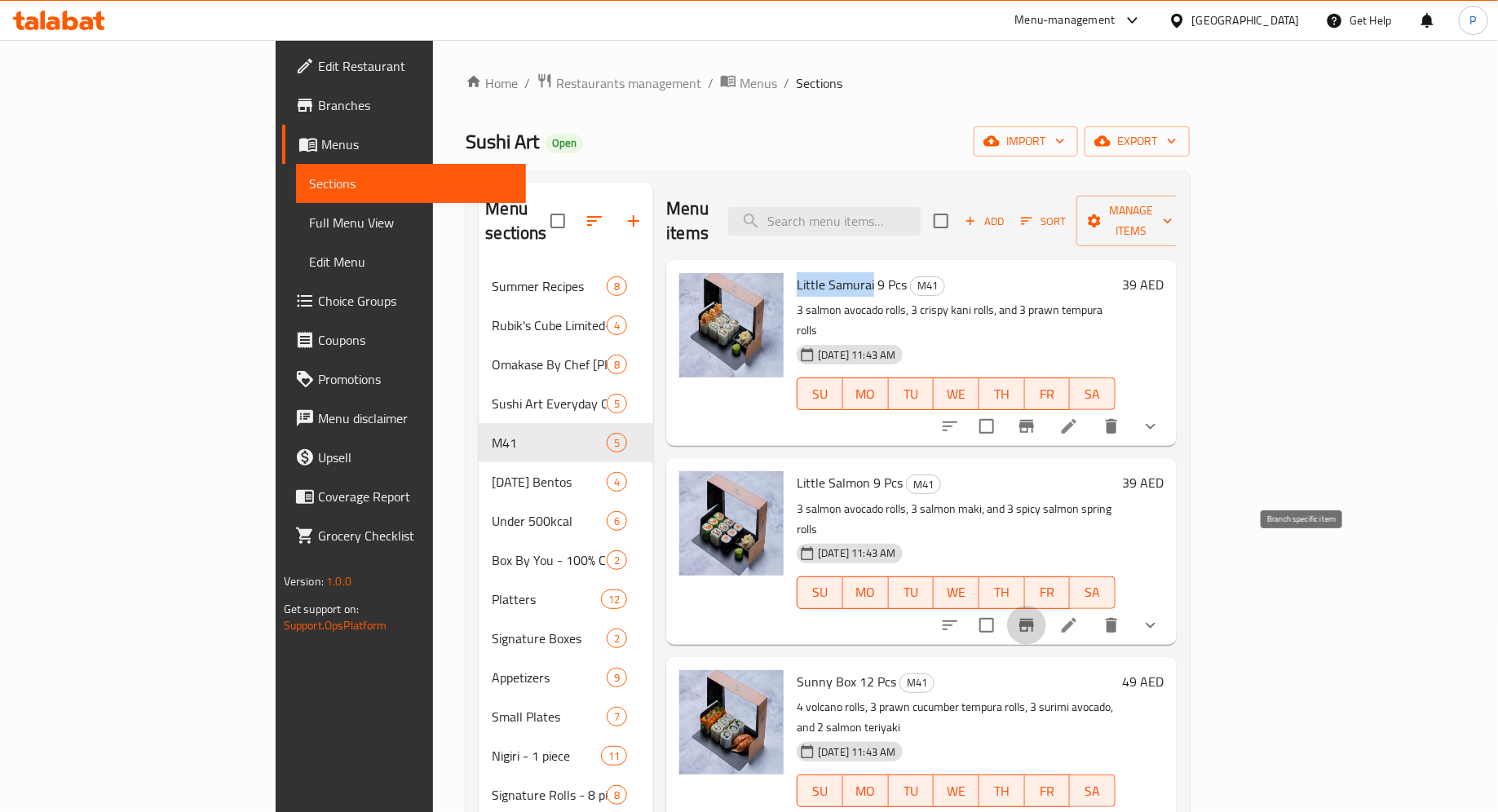
click at [1046, 606] on button "Branch-specific-item" at bounding box center [1026, 625] width 39 height 39
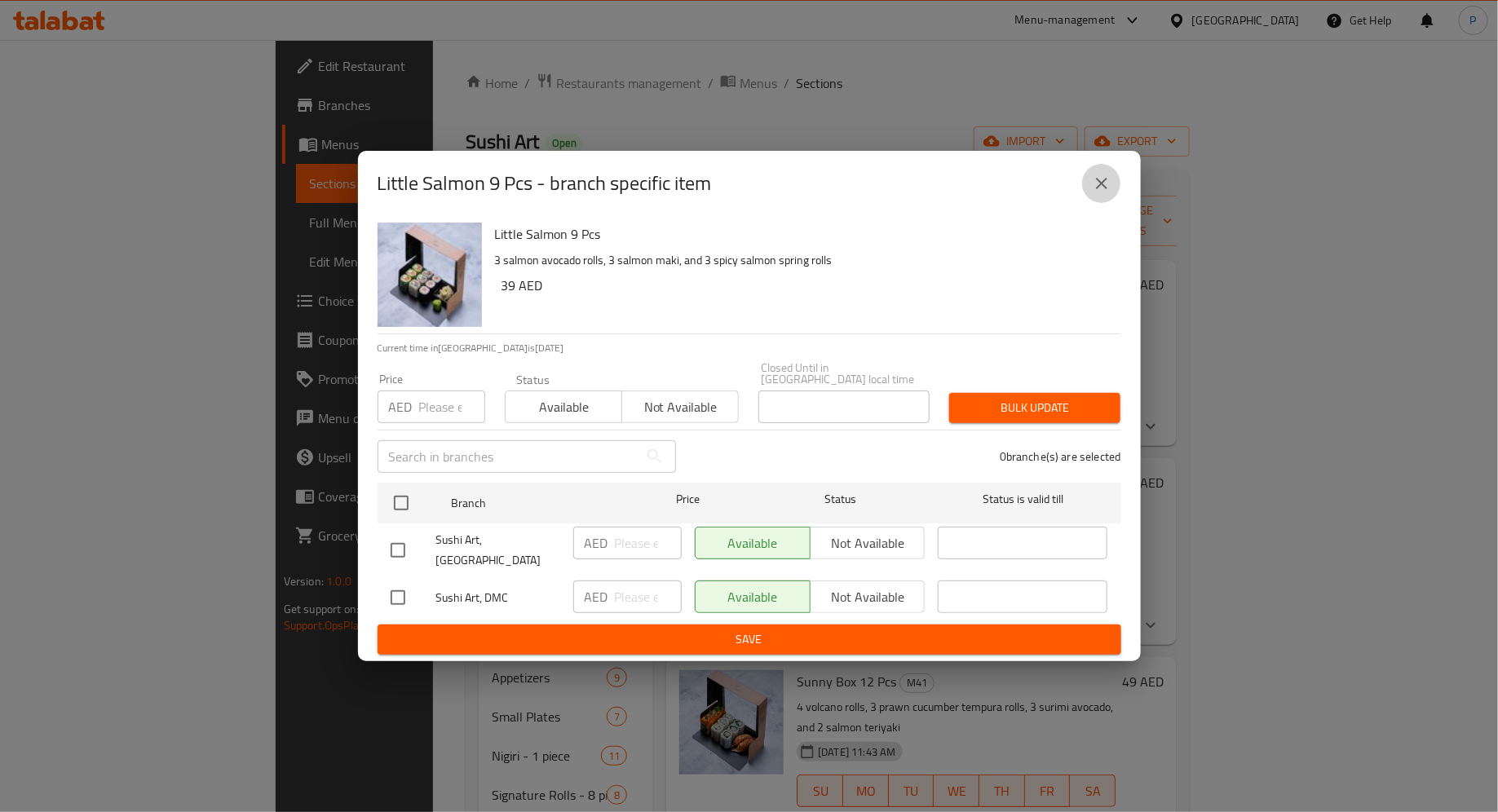
click at [1101, 191] on icon "close" at bounding box center [1101, 183] width 19 height 19
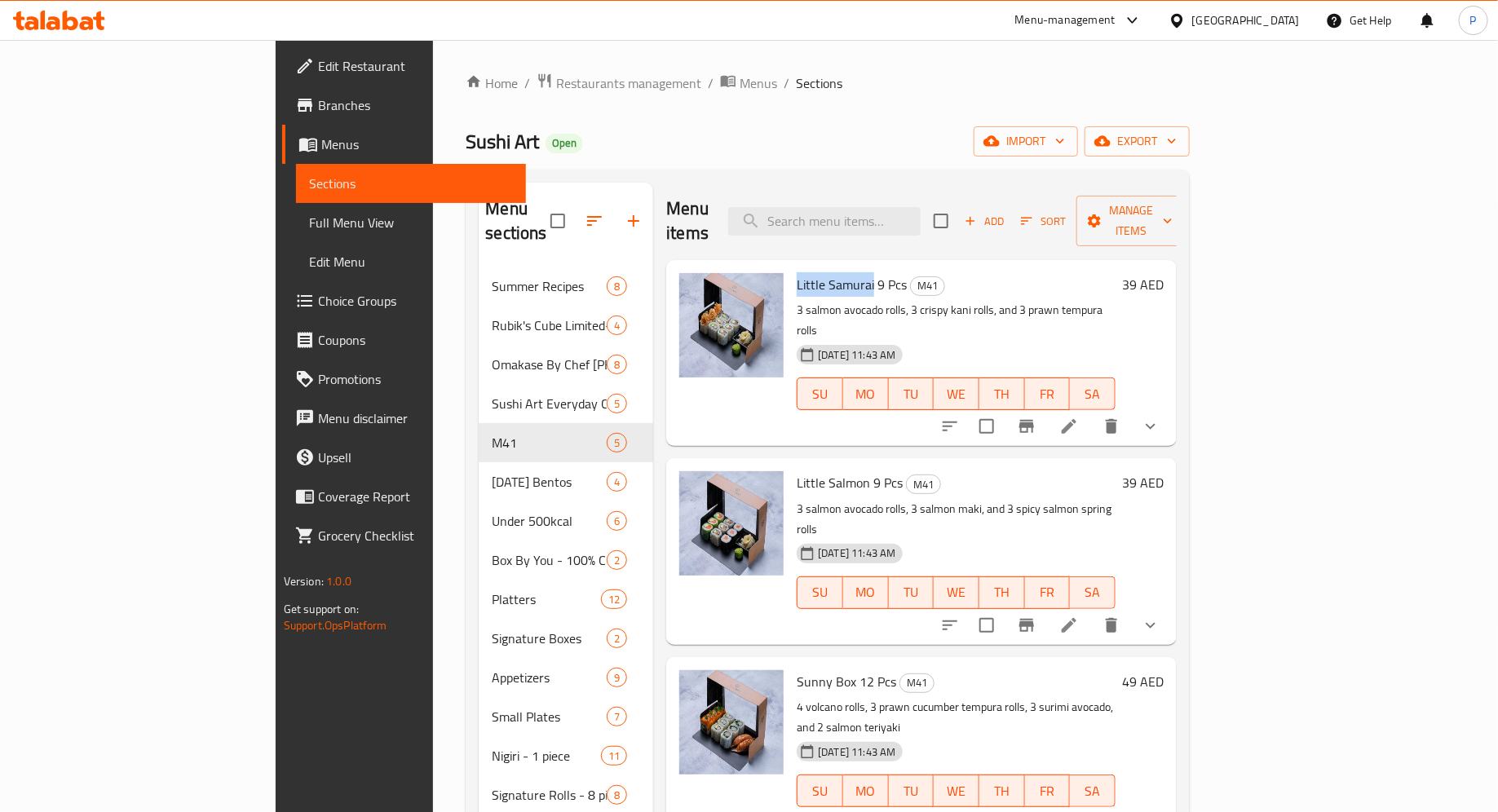
click at [88, 19] on icon at bounding box center [87, 24] width 14 height 14
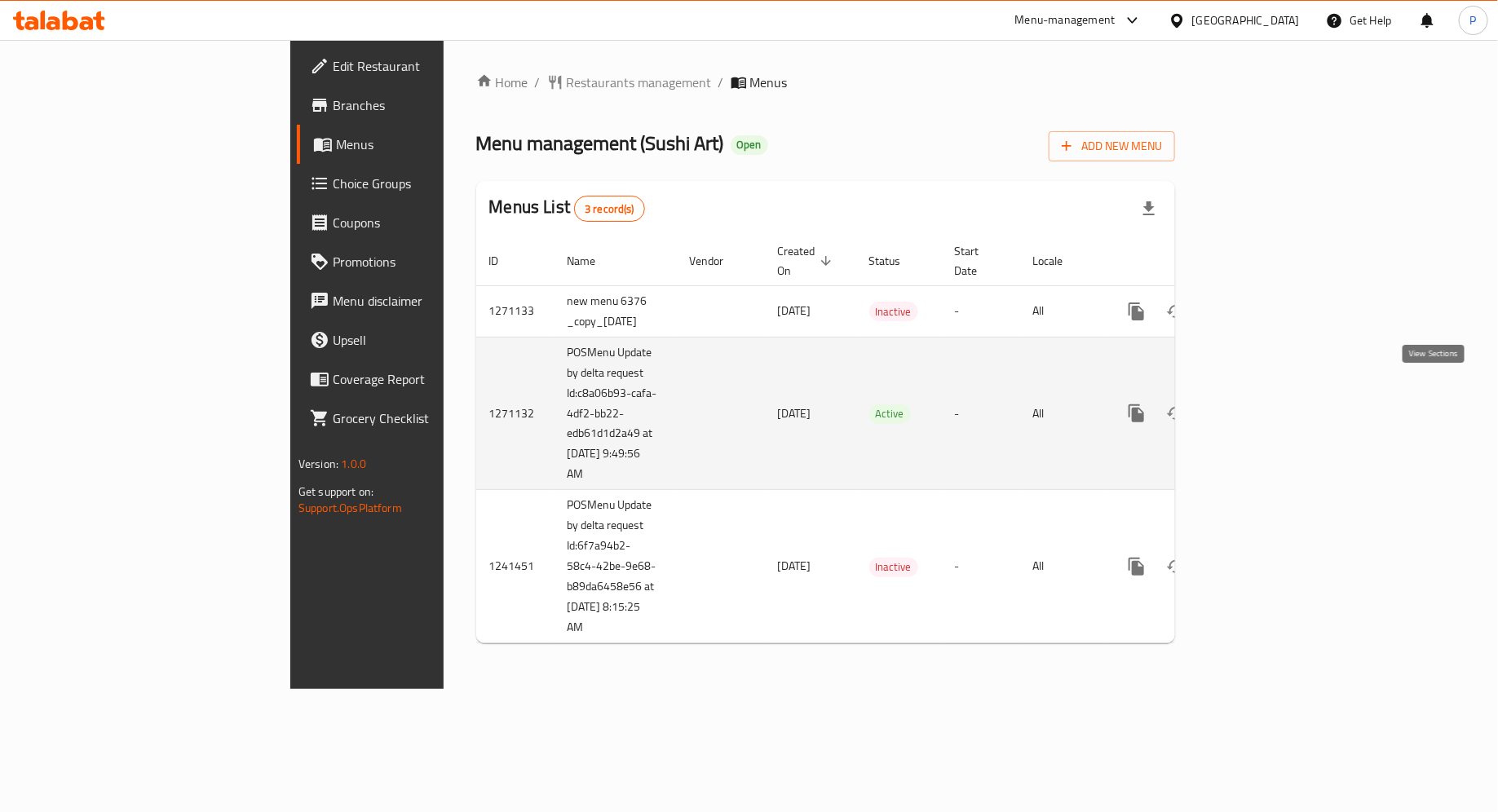
click at [1264, 403] on icon "enhanced table" at bounding box center [1254, 413] width 19 height 19
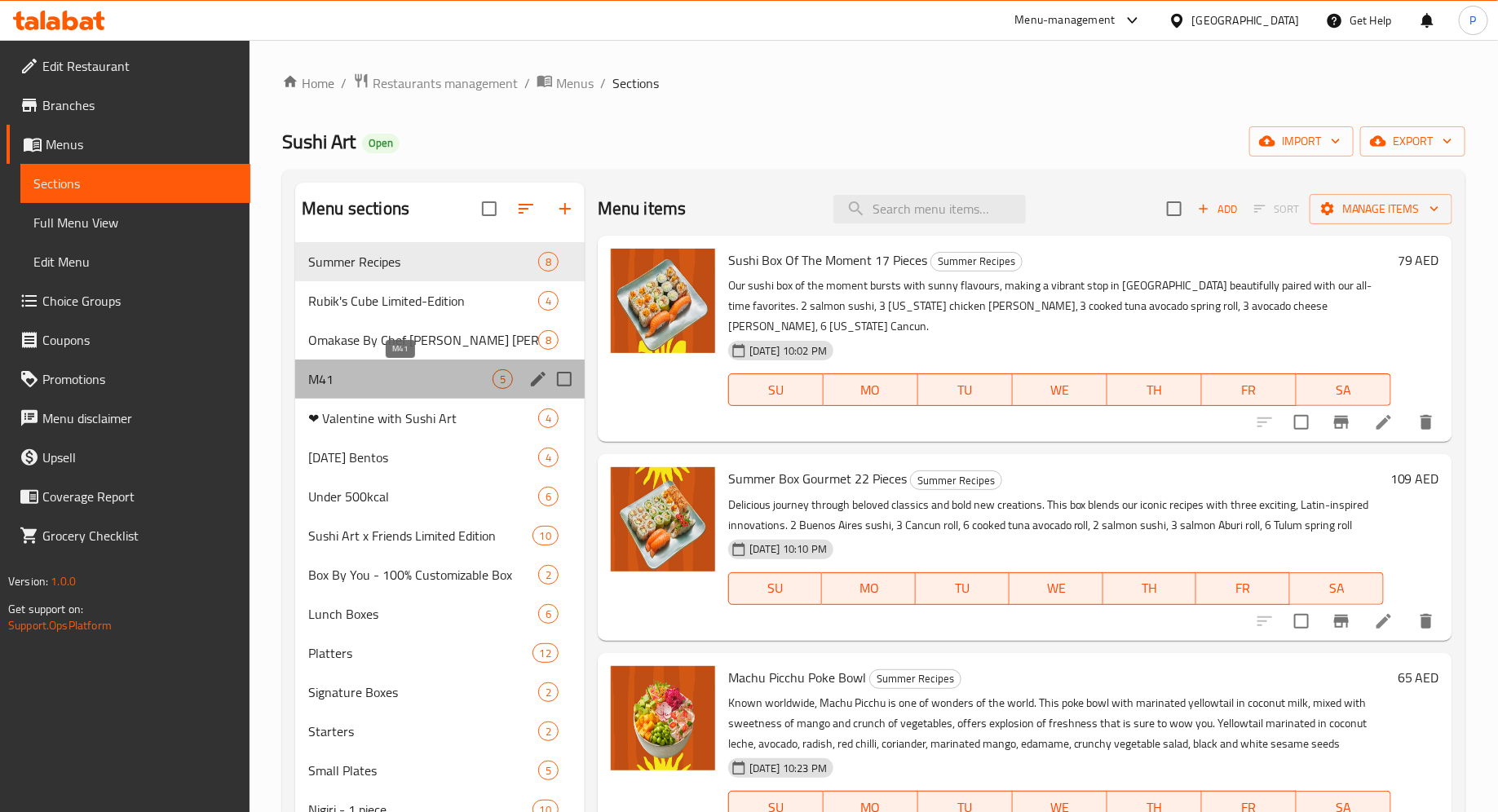
click at [350, 383] on span "M41" at bounding box center [400, 379] width 185 height 19
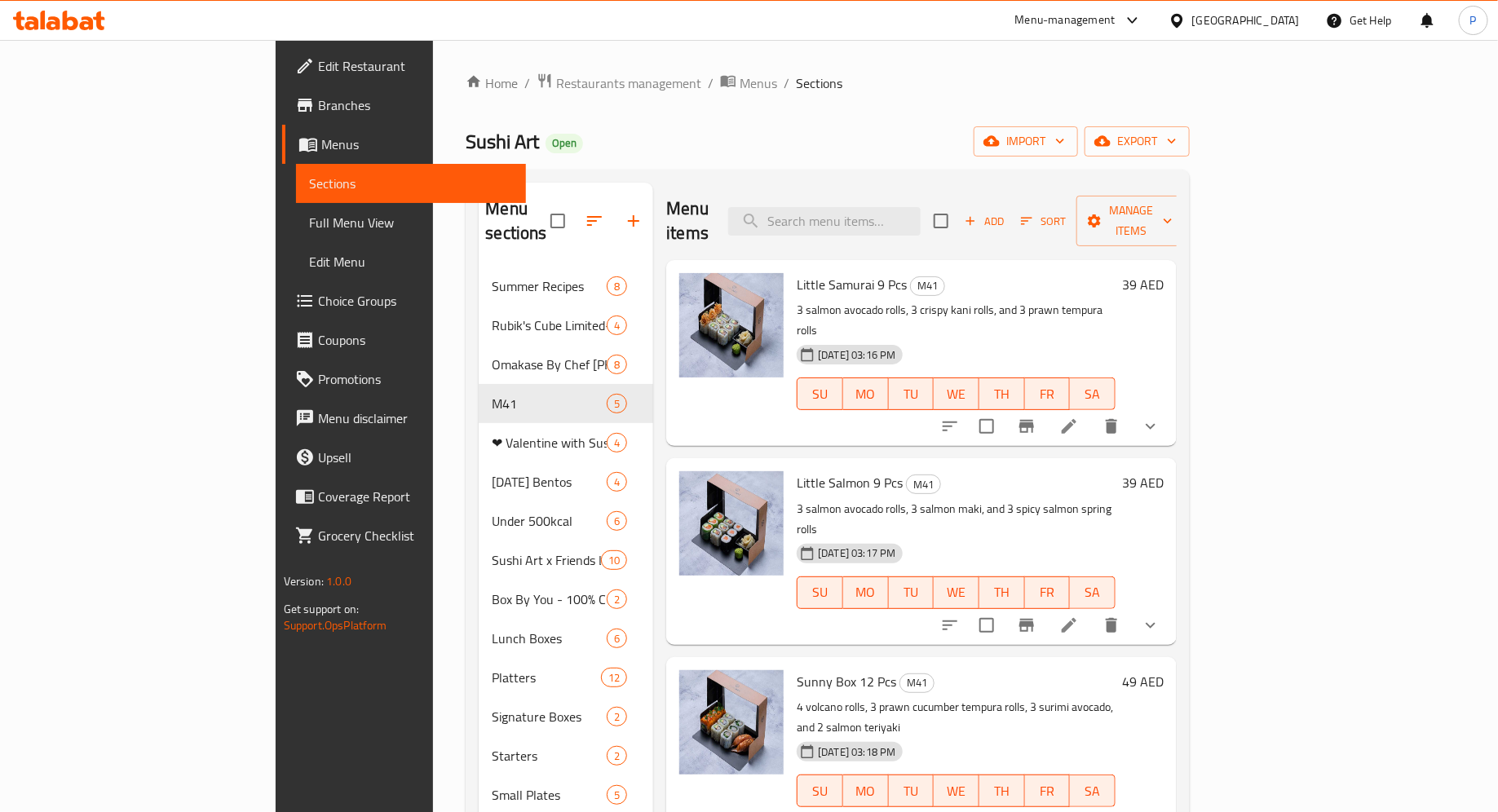
click at [1037, 416] on icon "Branch-specific-item" at bounding box center [1027, 426] width 19 height 19
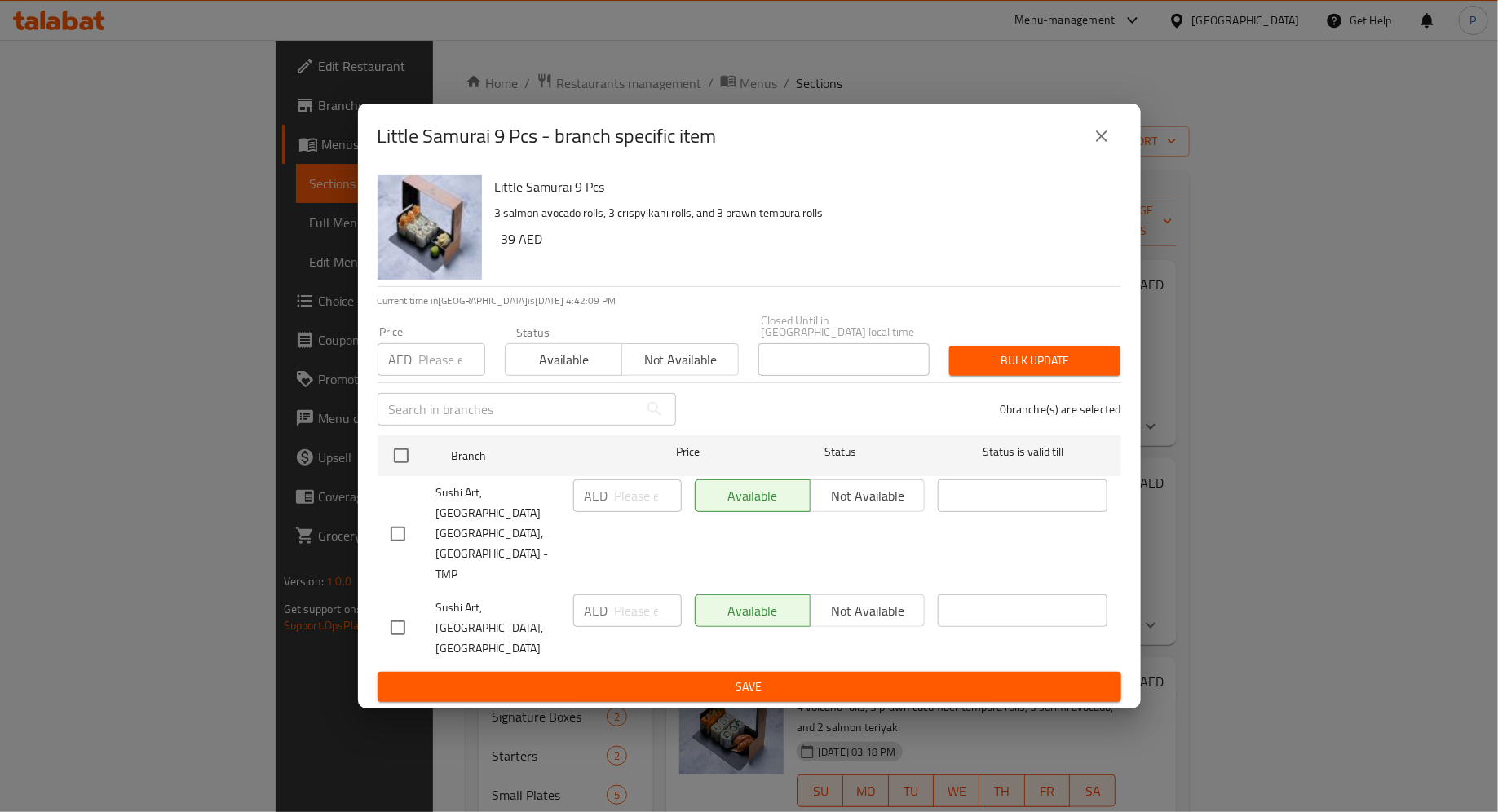
click at [1248, 467] on div "Little Samurai 9 Pcs - branch specific item Little Samurai 9 Pcs 3 salmon avoca…" at bounding box center [749, 406] width 1498 height 812
click at [1104, 156] on button "close" at bounding box center [1101, 136] width 39 height 39
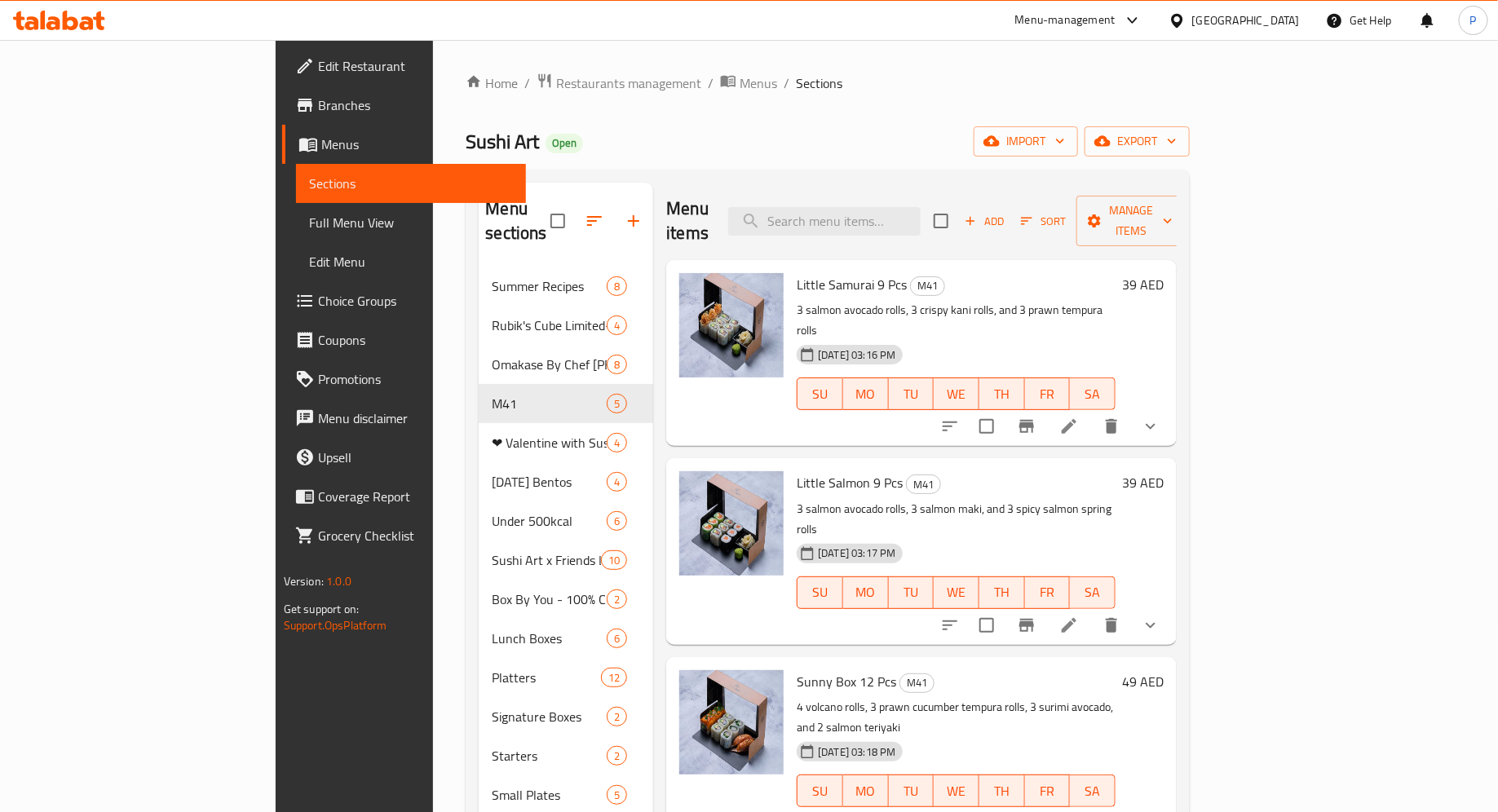
click at [1046, 606] on button "Branch-specific-item" at bounding box center [1026, 625] width 39 height 39
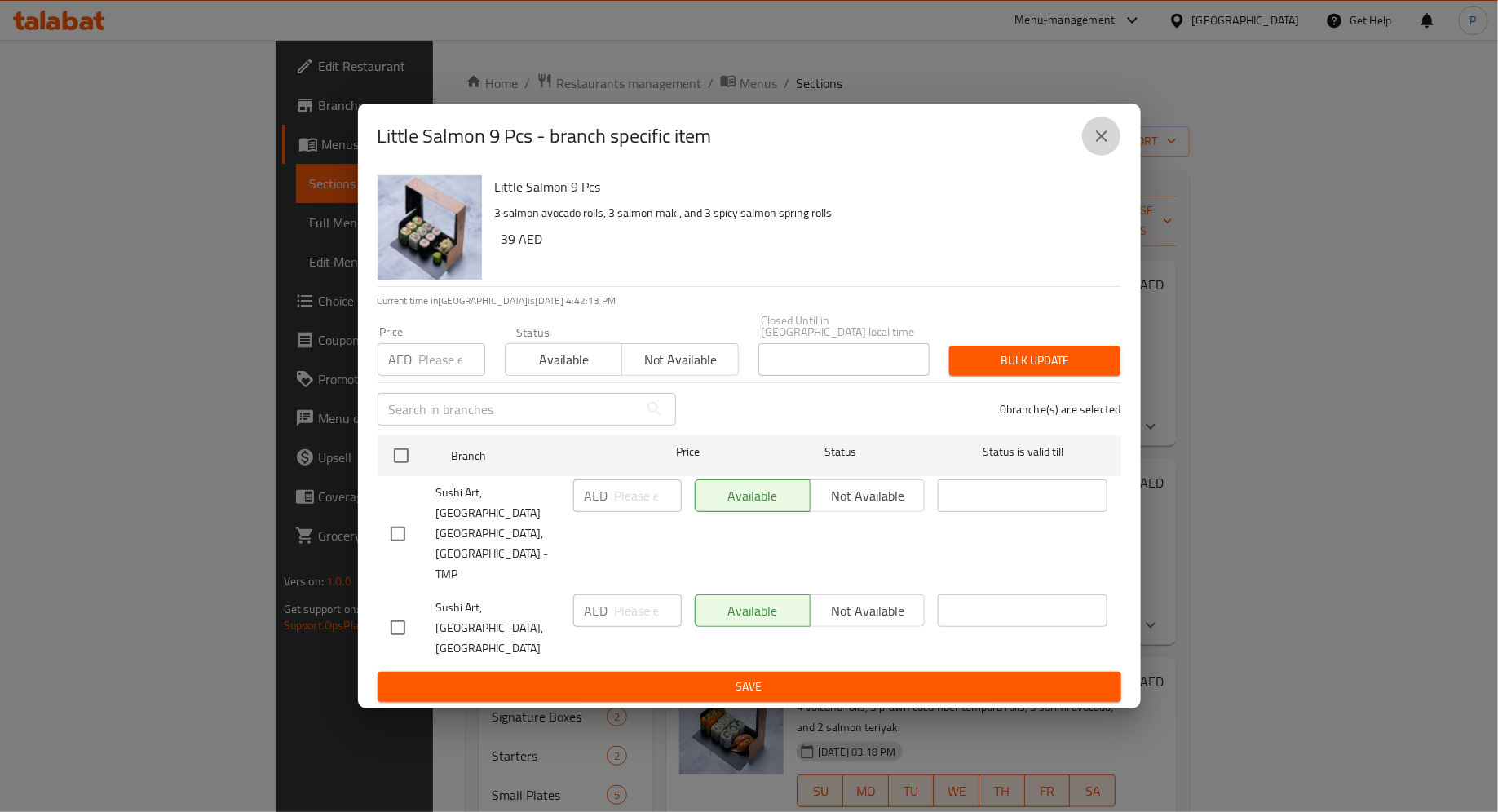
click at [1104, 146] on icon "close" at bounding box center [1101, 136] width 19 height 19
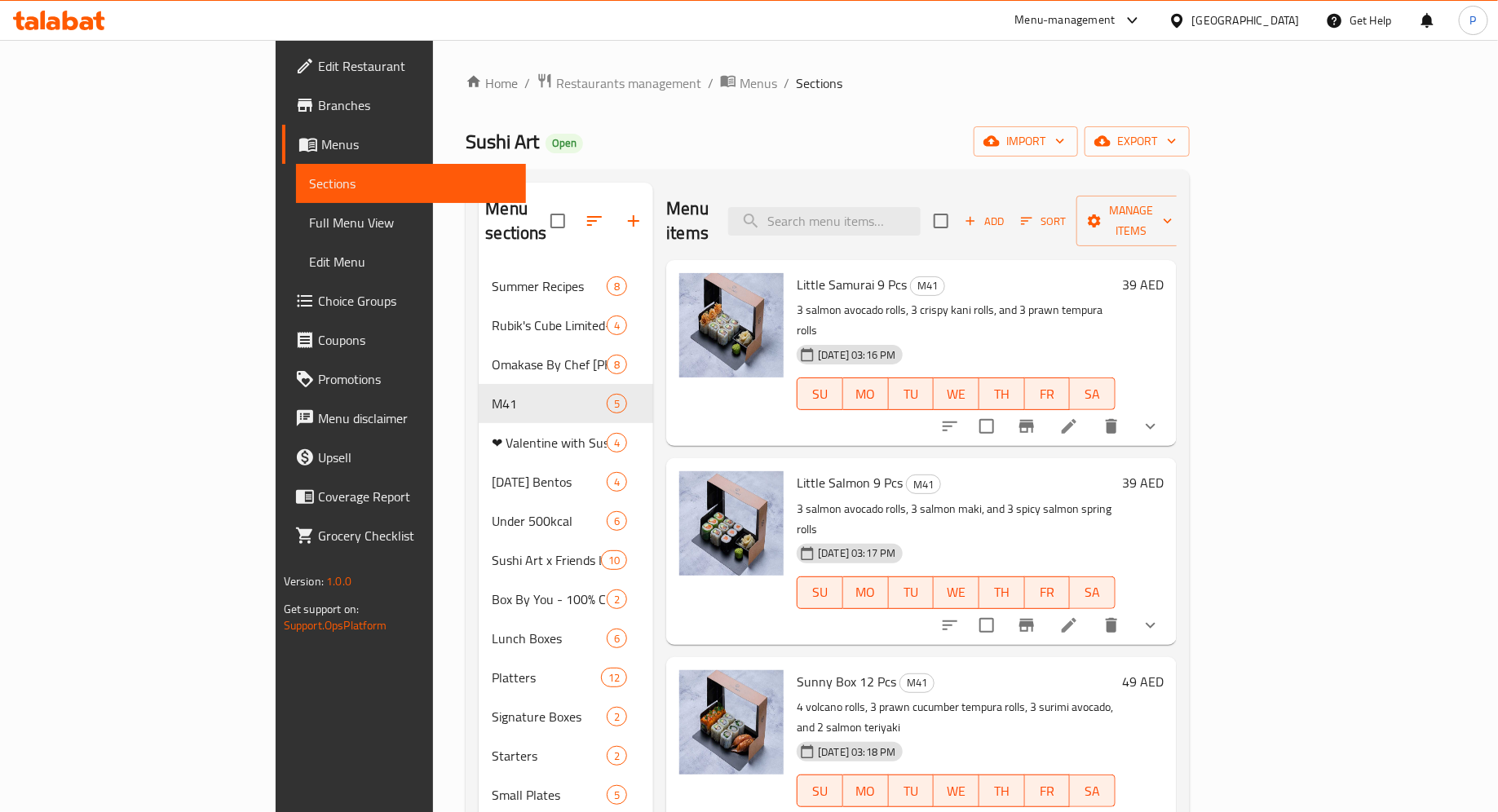
click at [67, 18] on icon at bounding box center [71, 20] width 16 height 19
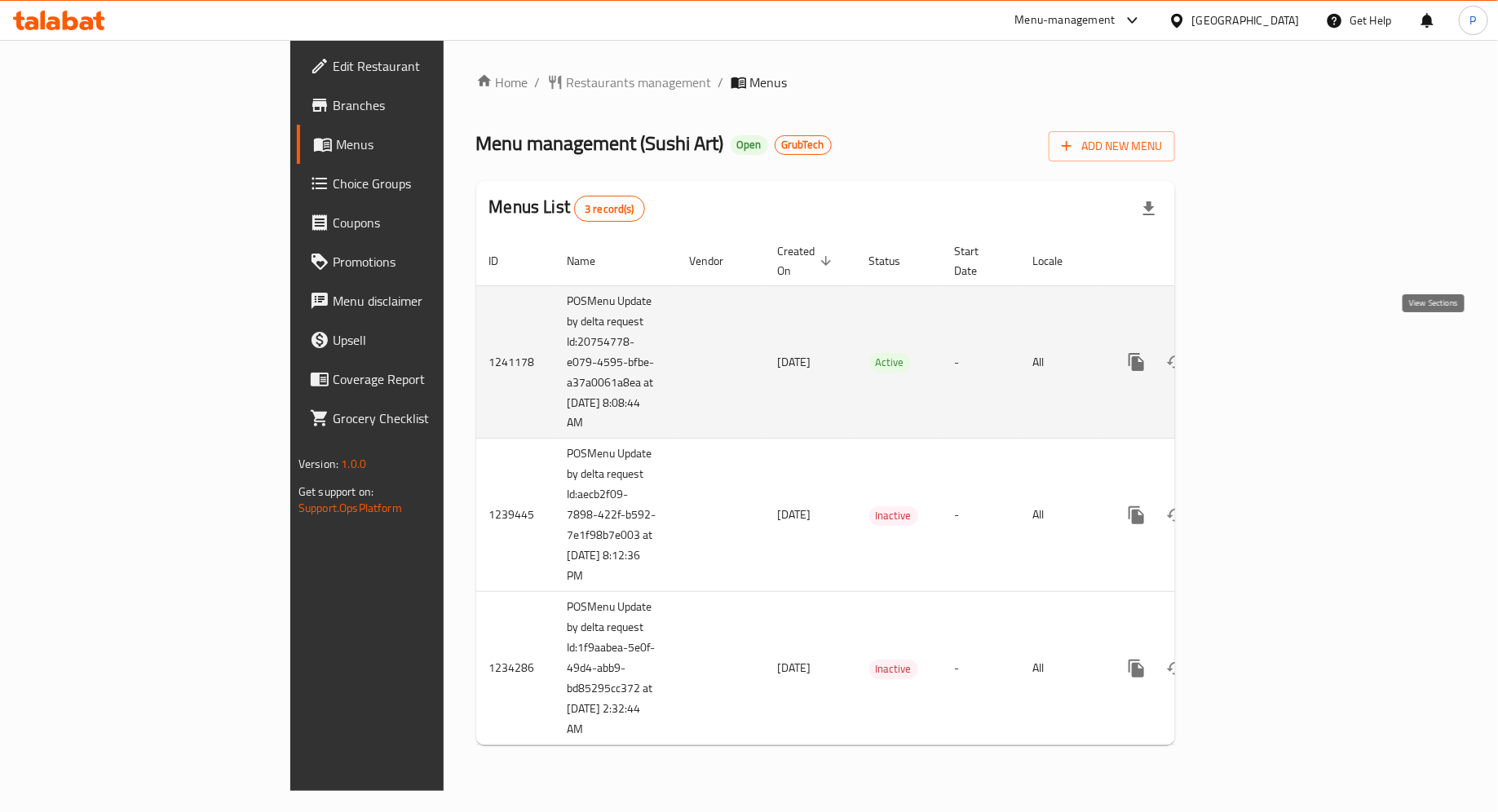
click at [1264, 352] on icon "enhanced table" at bounding box center [1254, 361] width 19 height 19
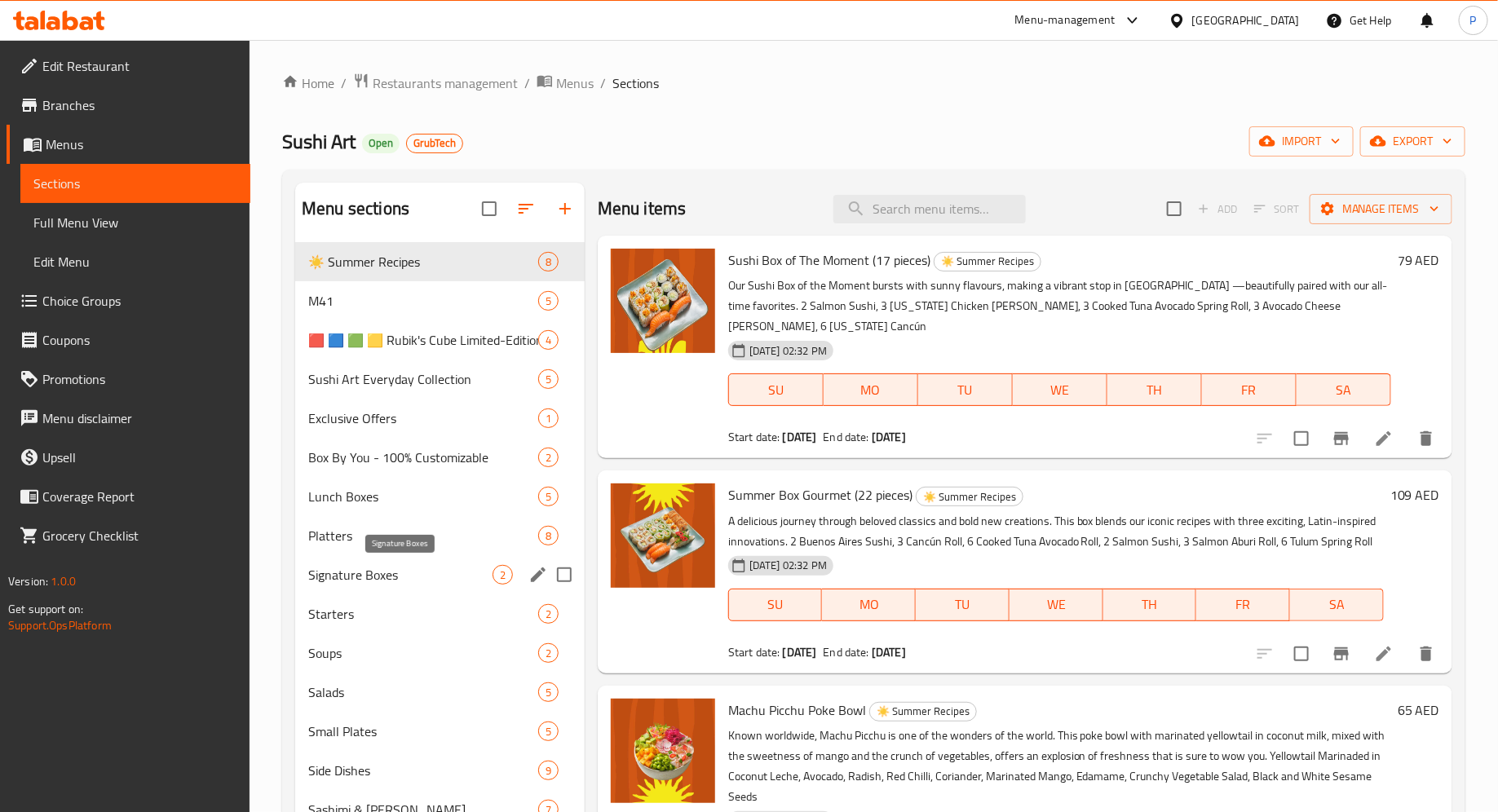
scroll to position [6, 0]
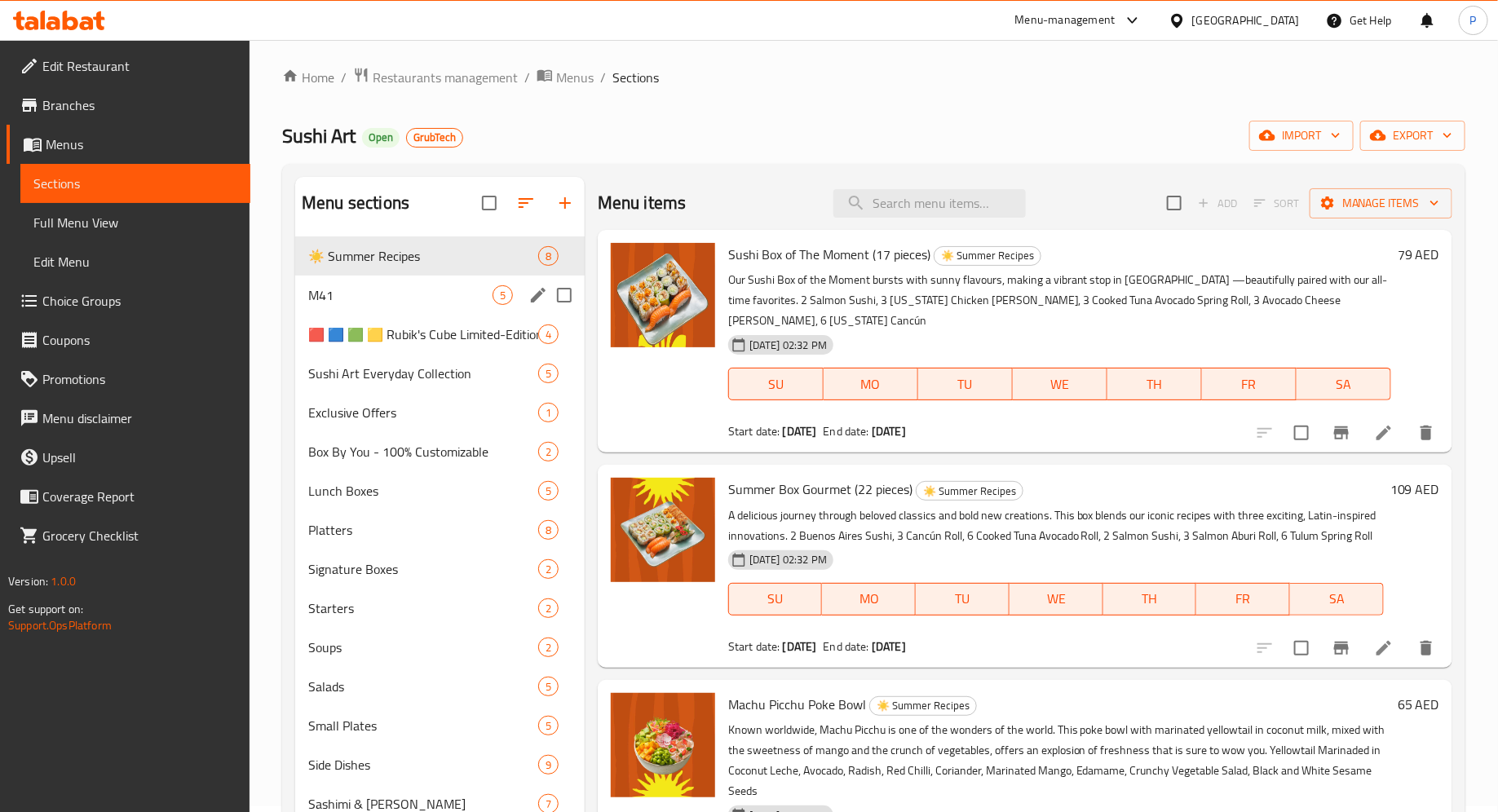
click at [413, 291] on span "M41" at bounding box center [400, 295] width 185 height 19
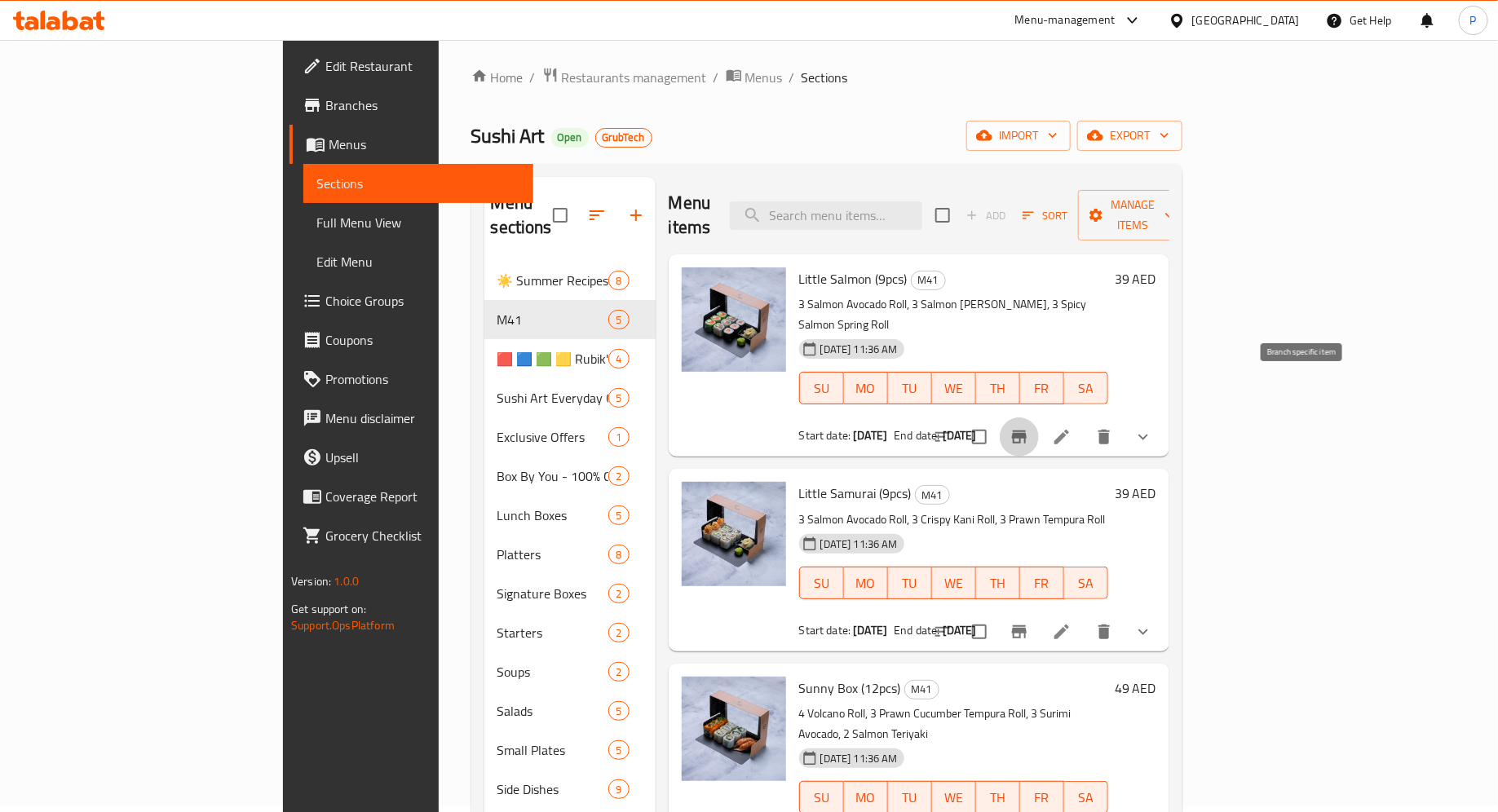
click at [1030, 427] on icon "Branch-specific-item" at bounding box center [1019, 437] width 19 height 19
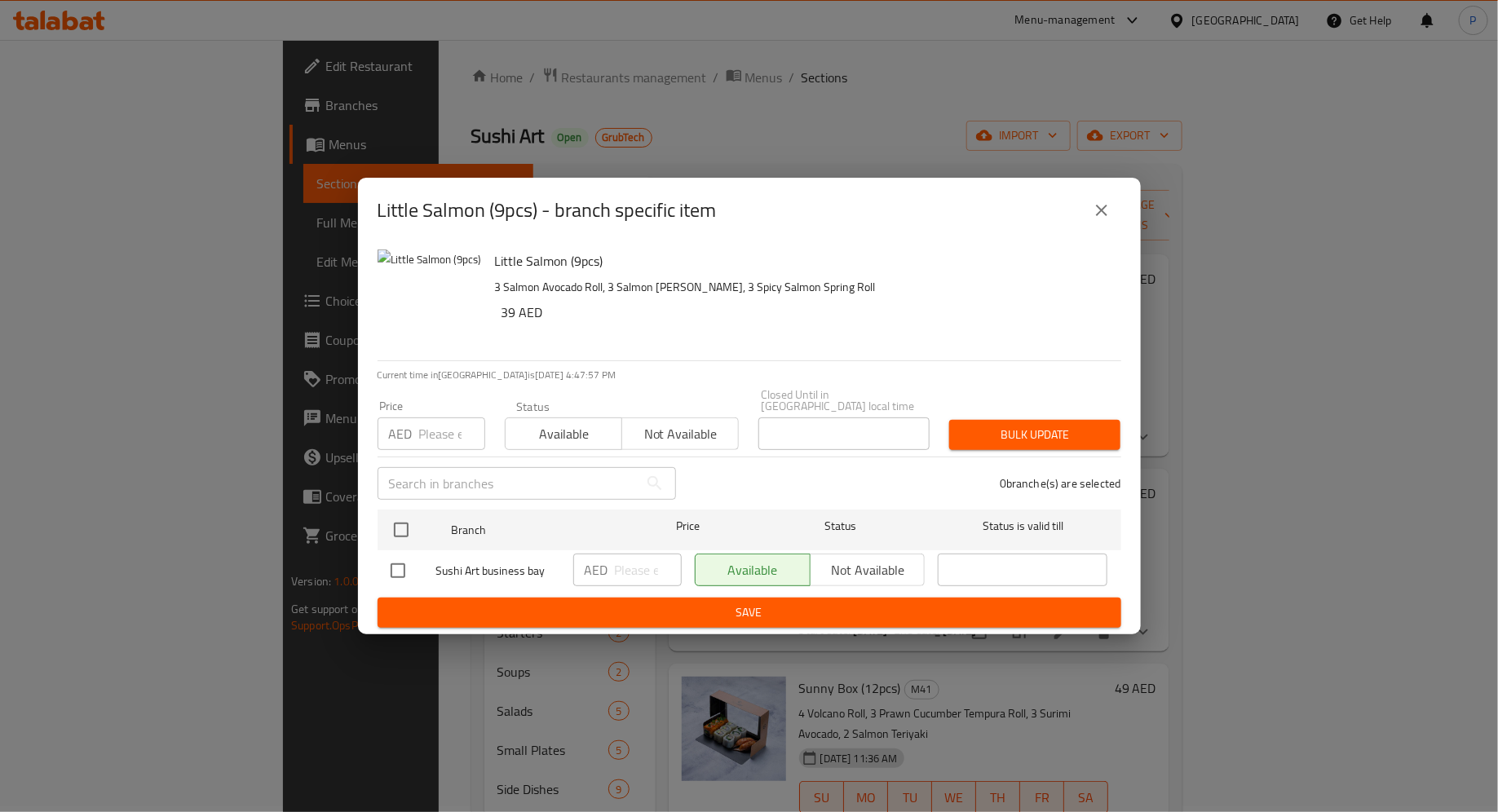
click at [1302, 506] on div "Little Salmon (9pcs) - branch specific item Little Salmon (9pcs) 3 Salmon Avoca…" at bounding box center [749, 406] width 1498 height 812
click at [1303, 584] on div "Little Salmon (9pcs) - branch specific item Little Salmon (9pcs) 3 Salmon Avoca…" at bounding box center [749, 406] width 1498 height 812
click at [1111, 218] on icon "close" at bounding box center [1101, 210] width 19 height 19
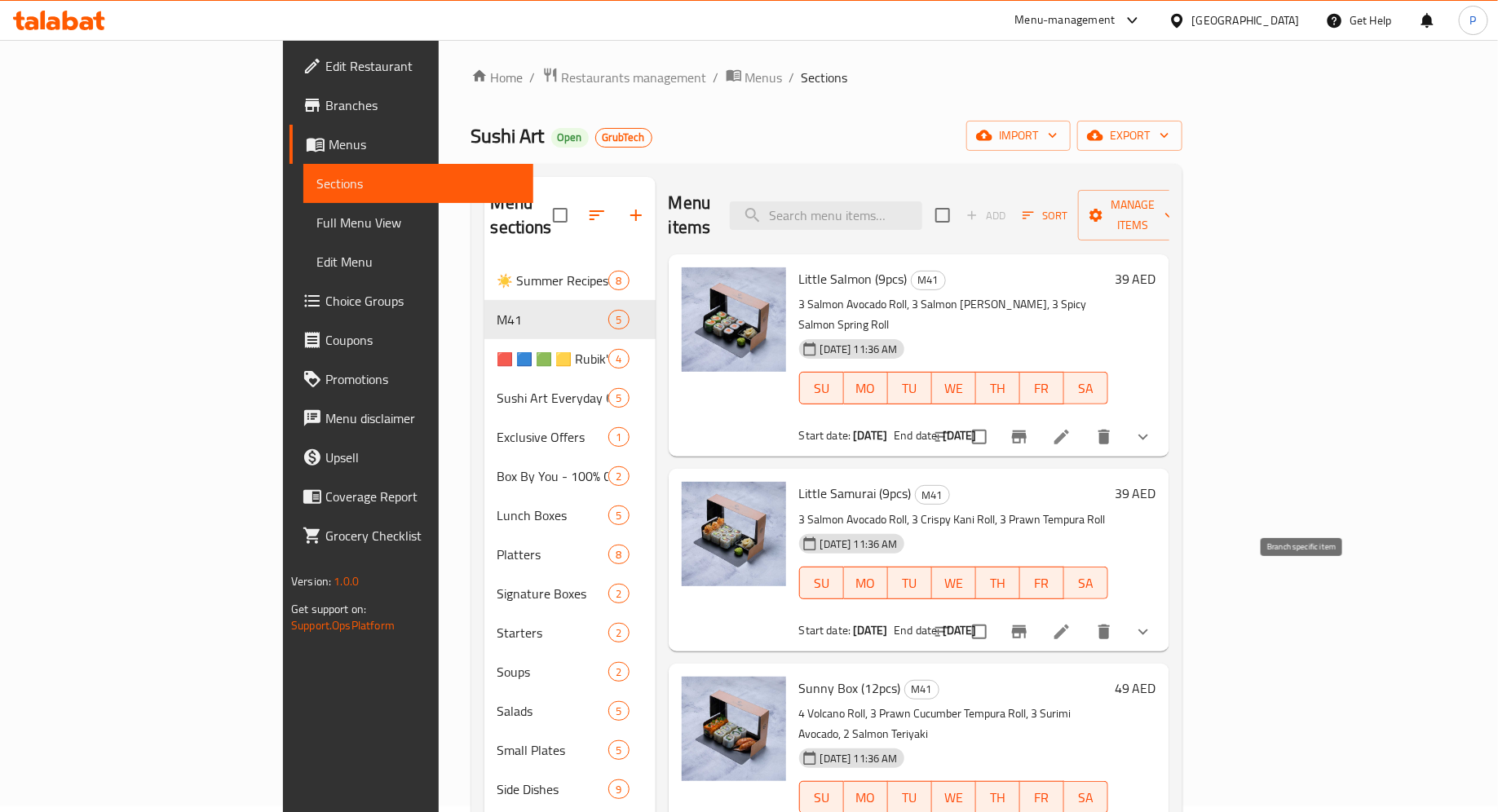
click at [1039, 612] on button "Branch-specific-item" at bounding box center [1019, 632] width 39 height 39
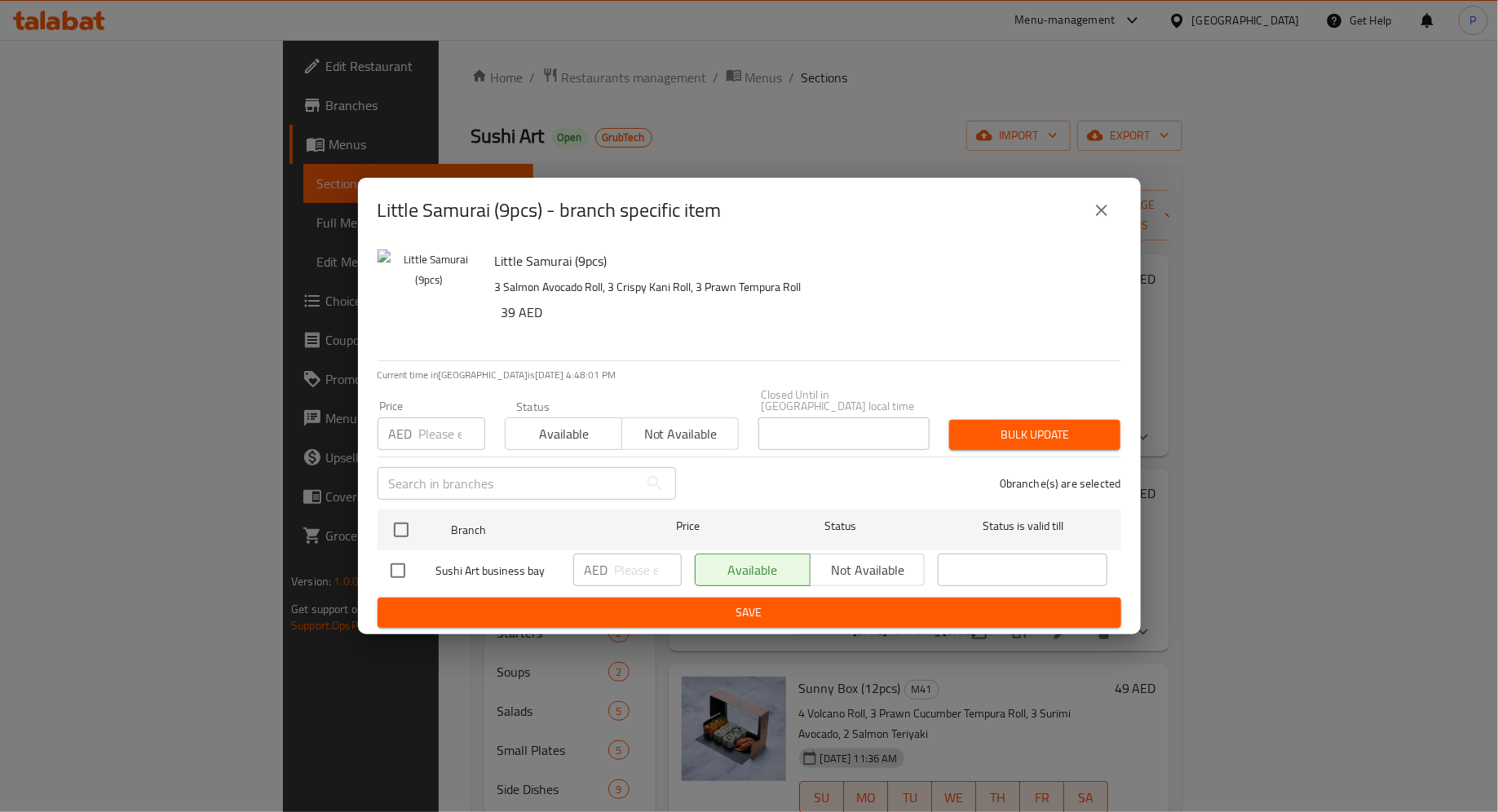
click at [1113, 185] on div "Little Samurai (9pcs) - branch specific item" at bounding box center [749, 210] width 783 height 66
click at [1110, 205] on icon "close" at bounding box center [1101, 210] width 19 height 19
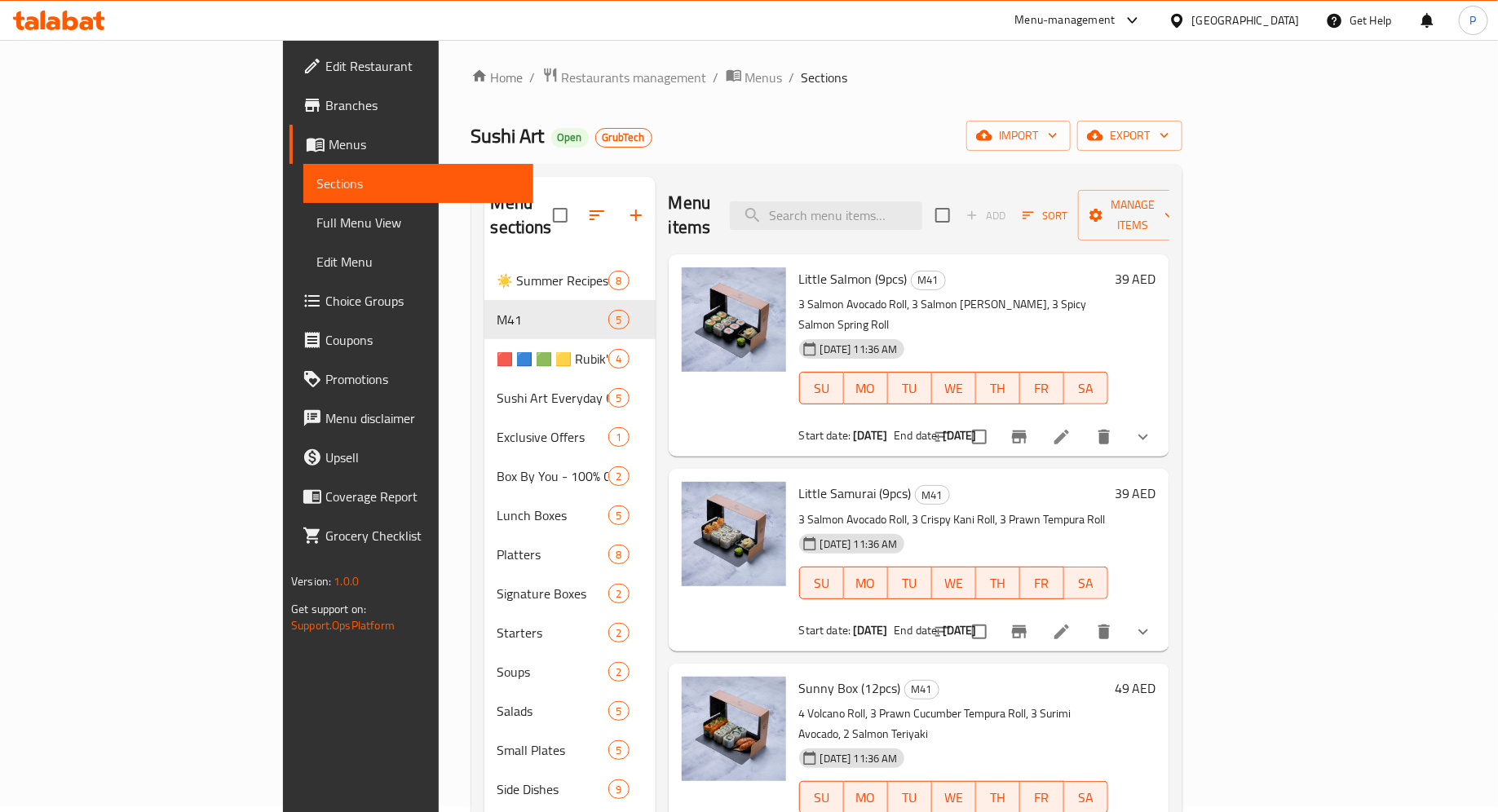
click at [51, 21] on icon at bounding box center [53, 24] width 14 height 14
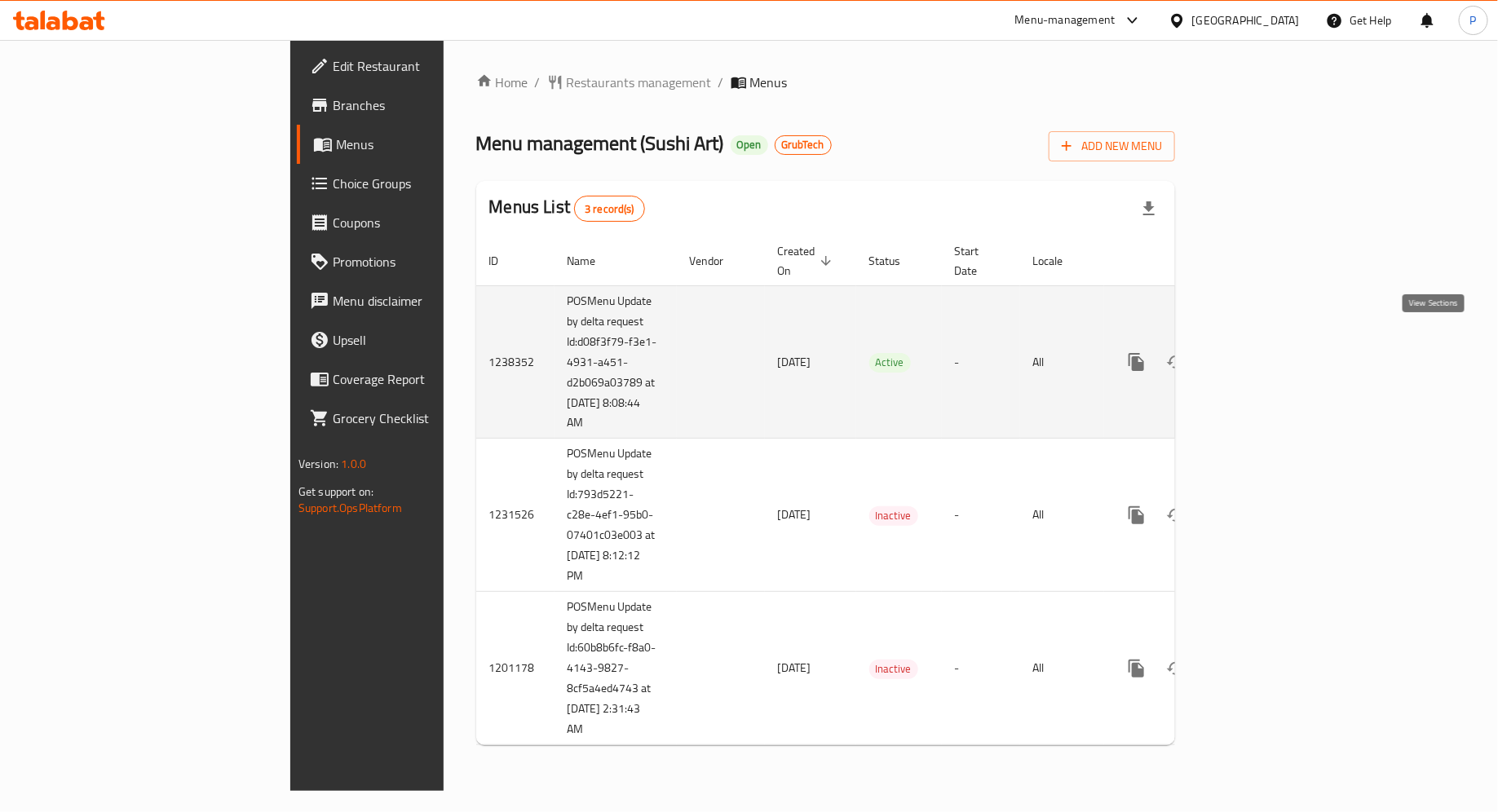
click at [1264, 352] on icon "enhanced table" at bounding box center [1254, 361] width 19 height 19
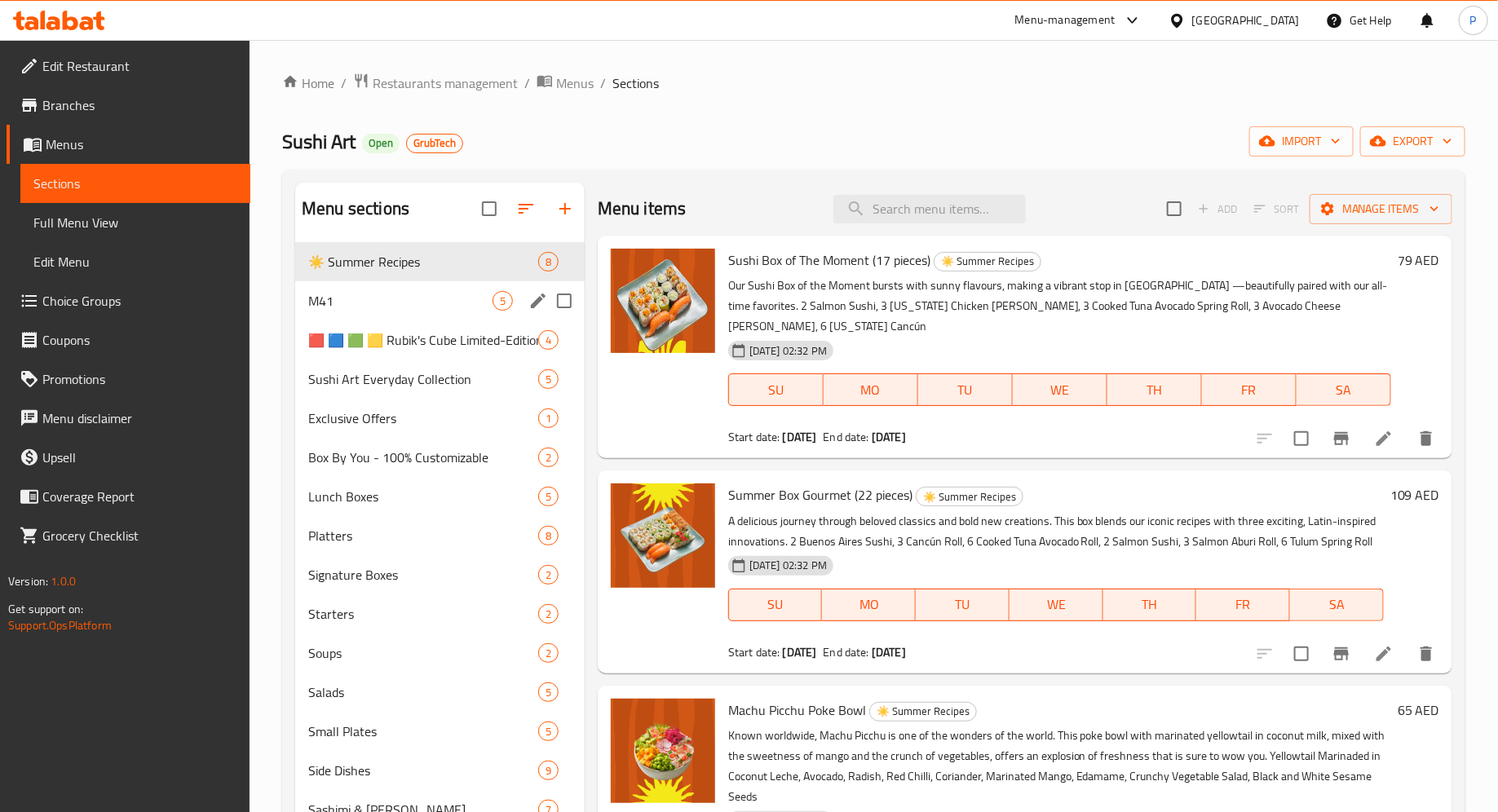
click at [390, 315] on div "M41 5" at bounding box center [440, 300] width 290 height 39
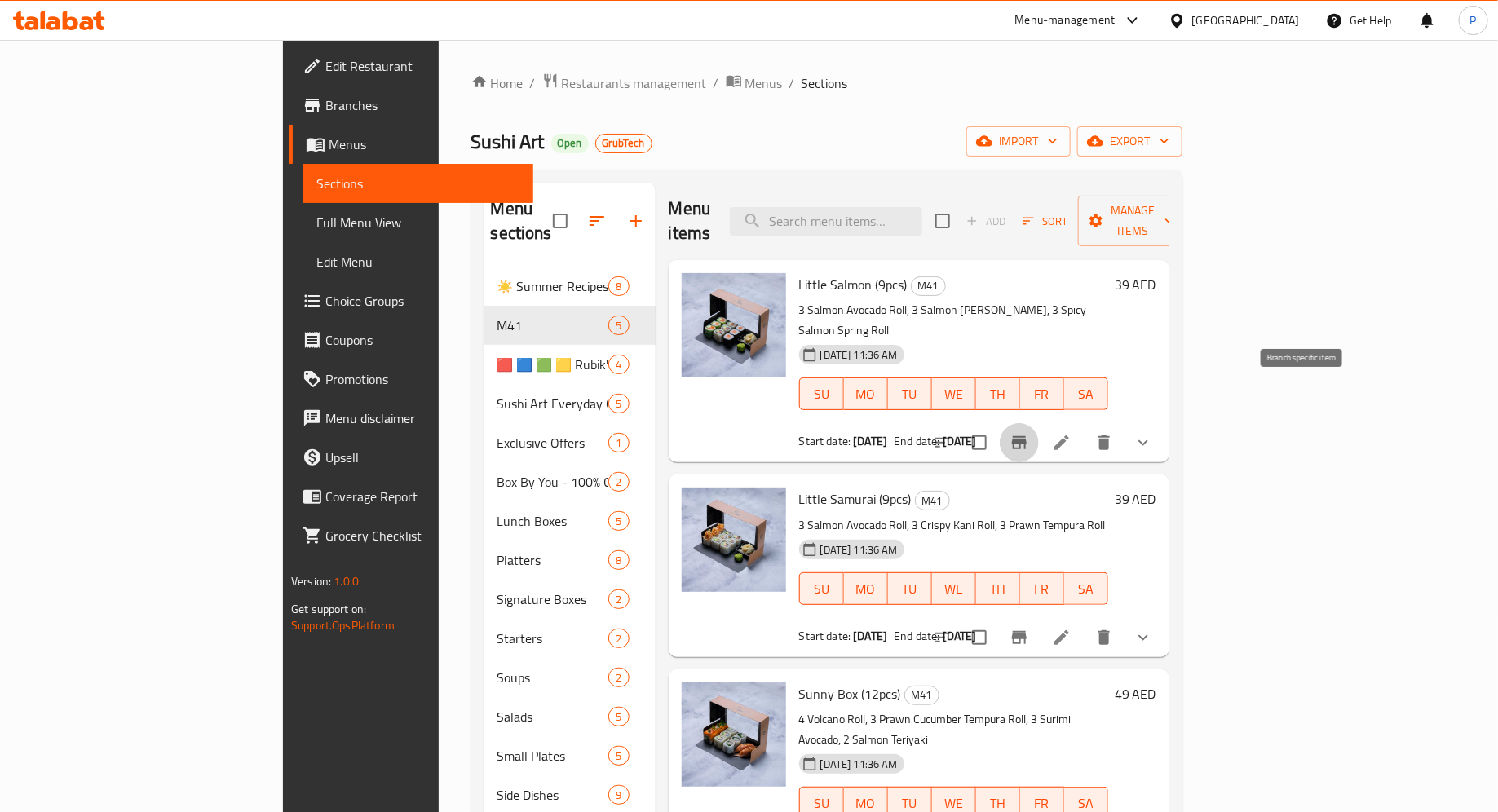
click at [1030, 433] on icon "Branch-specific-item" at bounding box center [1019, 443] width 19 height 19
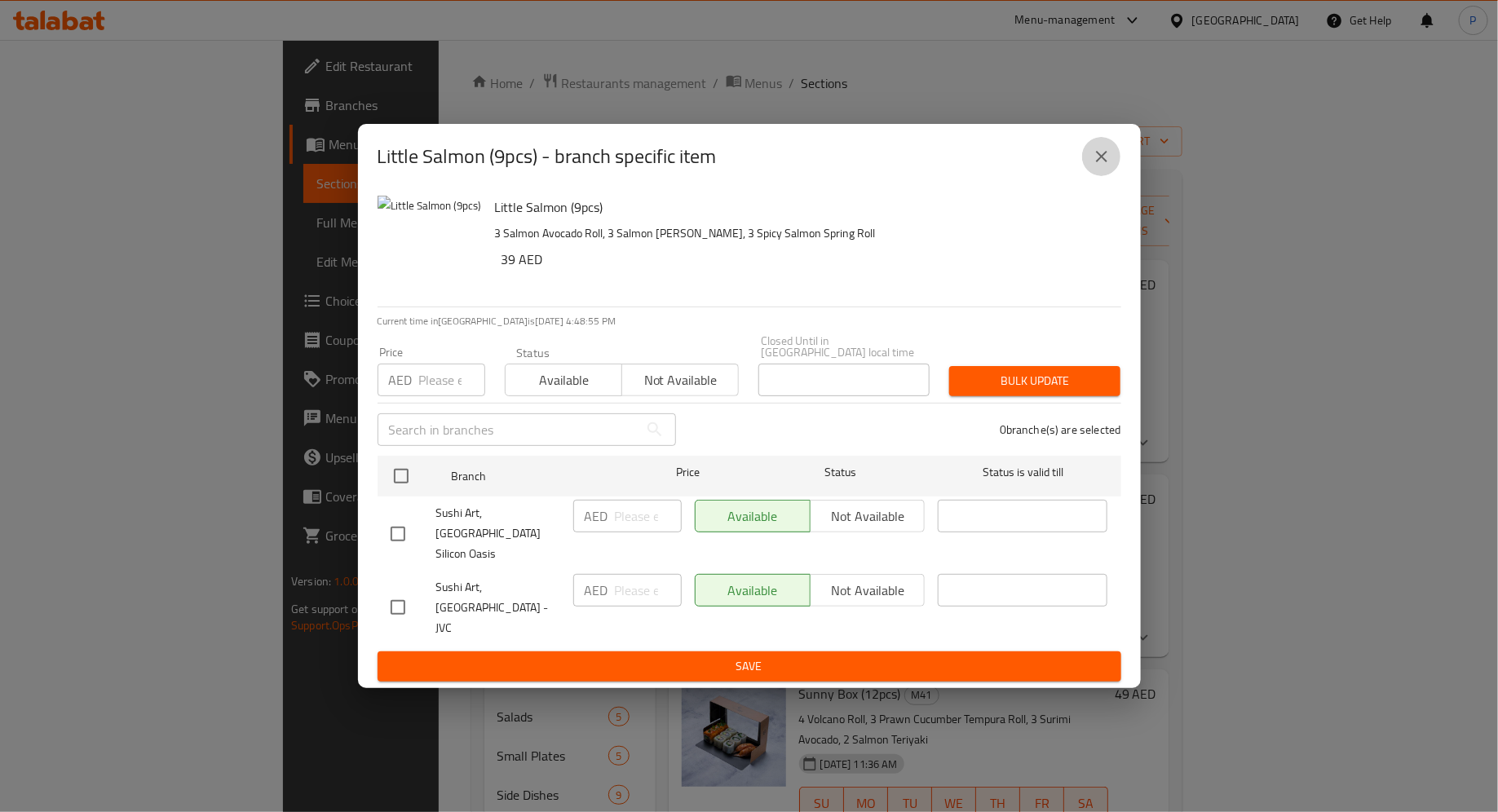
click at [1103, 161] on button "close" at bounding box center [1101, 156] width 39 height 39
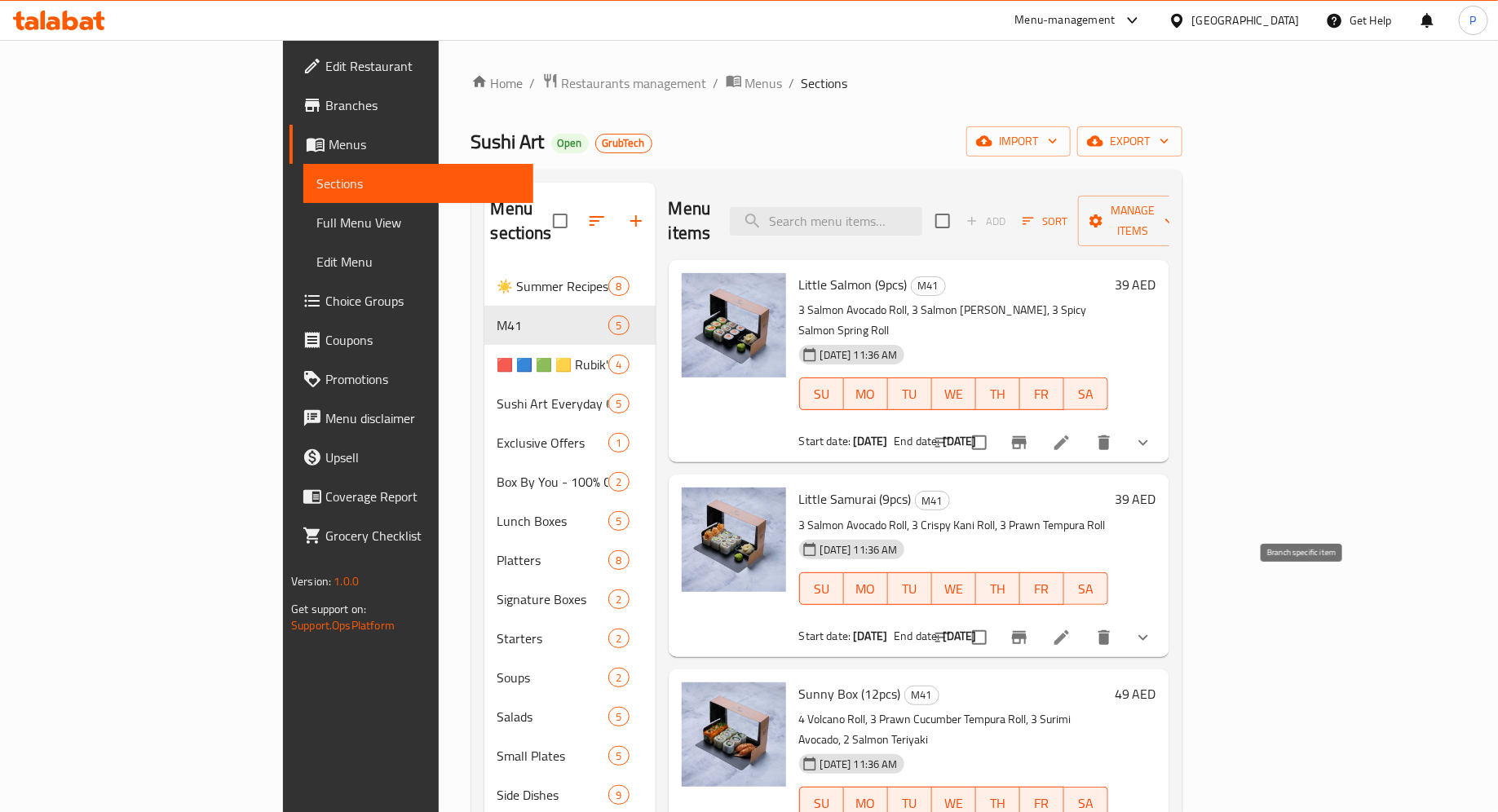
click at [1039, 618] on button "Branch-specific-item" at bounding box center [1019, 637] width 39 height 39
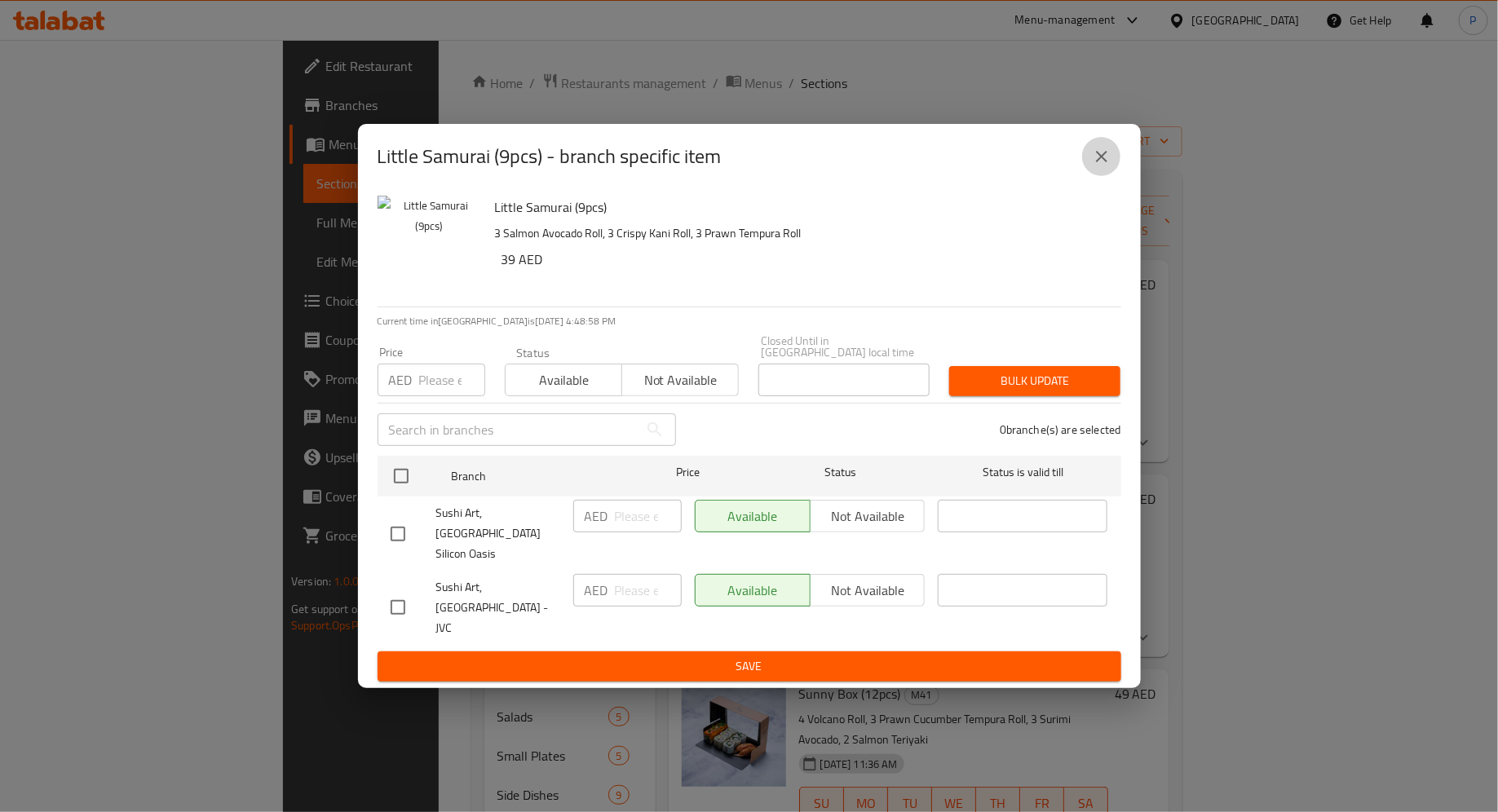
click at [1102, 176] on button "close" at bounding box center [1101, 156] width 39 height 39
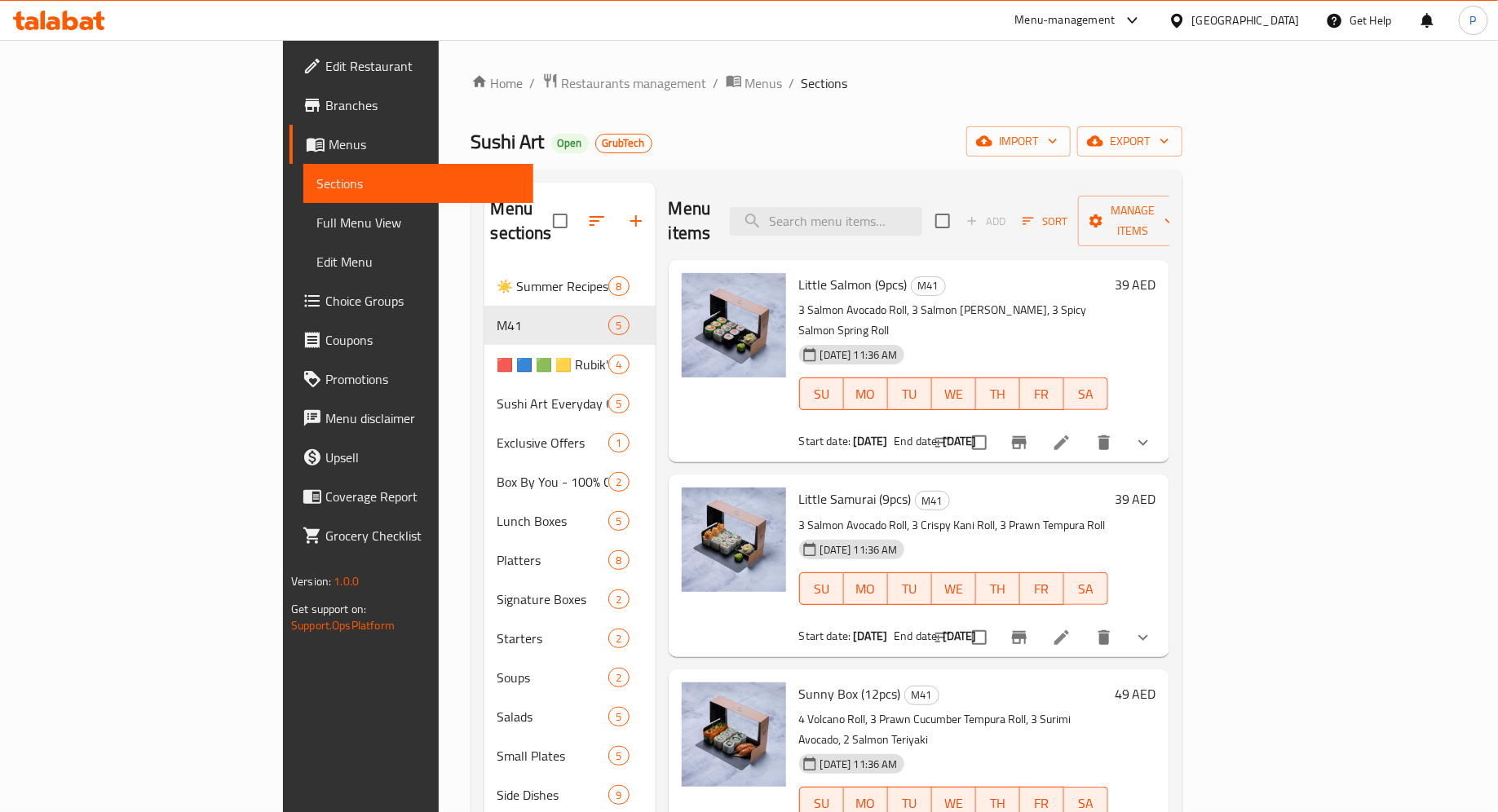
click at [42, 16] on icon at bounding box center [44, 19] width 5 height 18
